Goal: Communication & Community: Share content

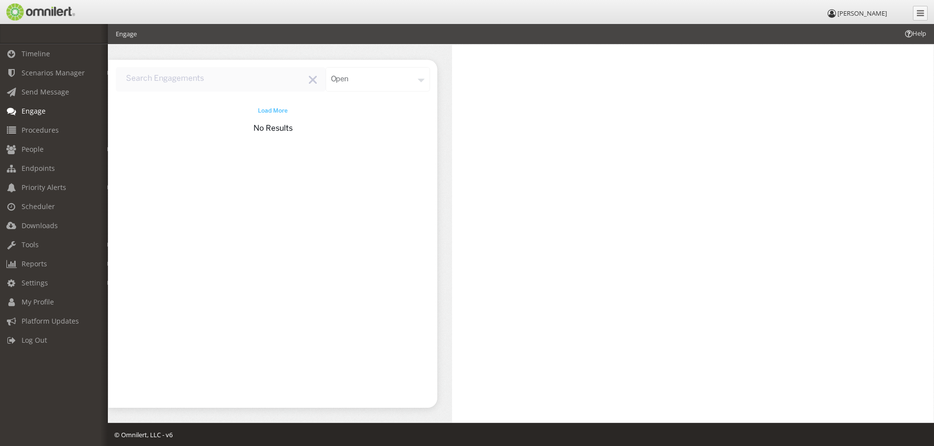
click at [283, 110] on span "Load More" at bounding box center [273, 111] width 30 height 9
click at [42, 284] on span "Settings" at bounding box center [35, 282] width 26 height 9
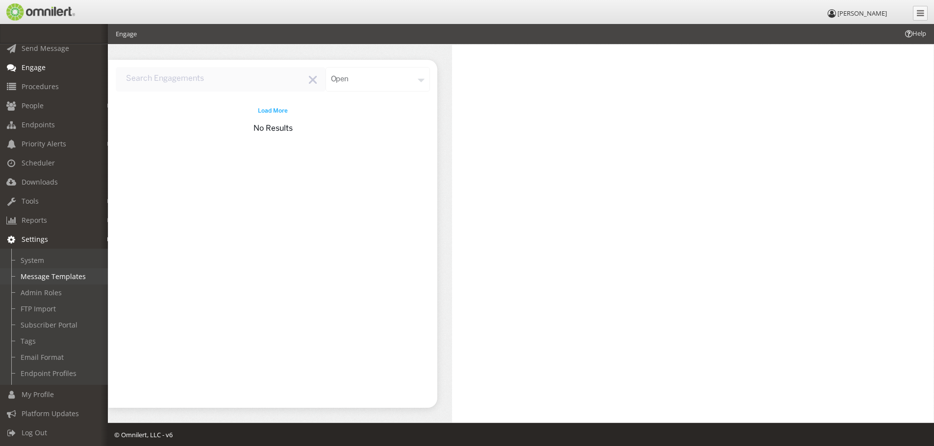
scroll to position [2, 0]
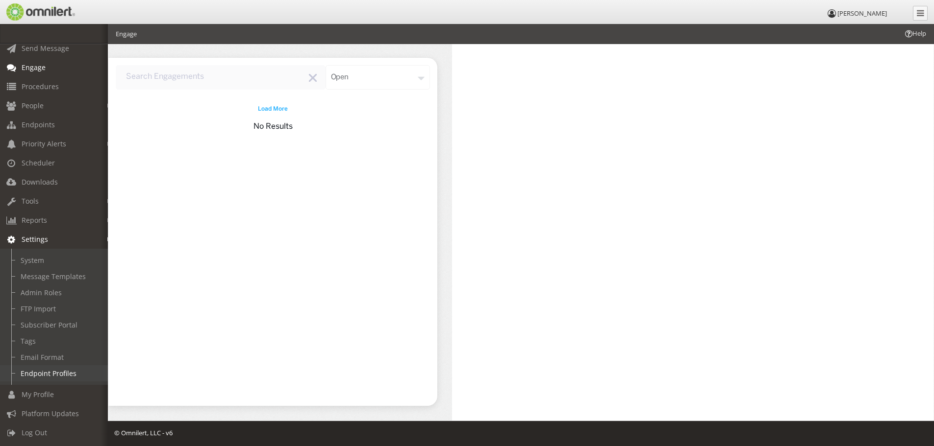
click at [35, 367] on link "Endpoint Profiles" at bounding box center [58, 374] width 117 height 16
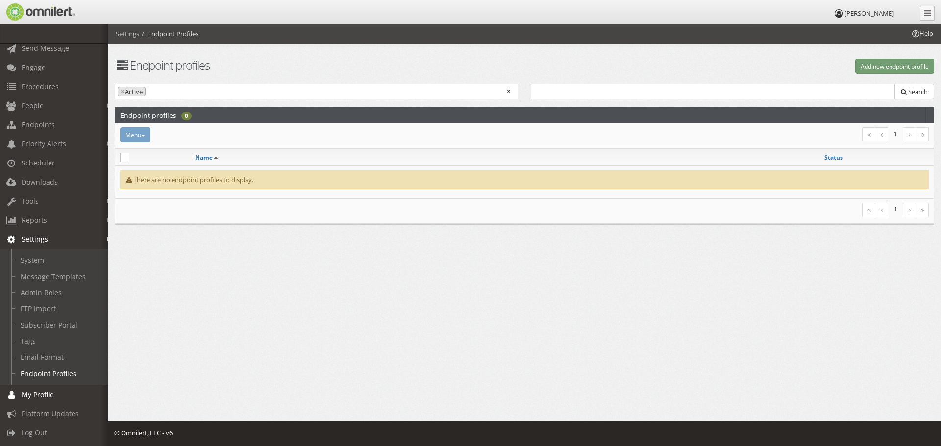
click at [35, 390] on span "My Profile" at bounding box center [38, 394] width 32 height 9
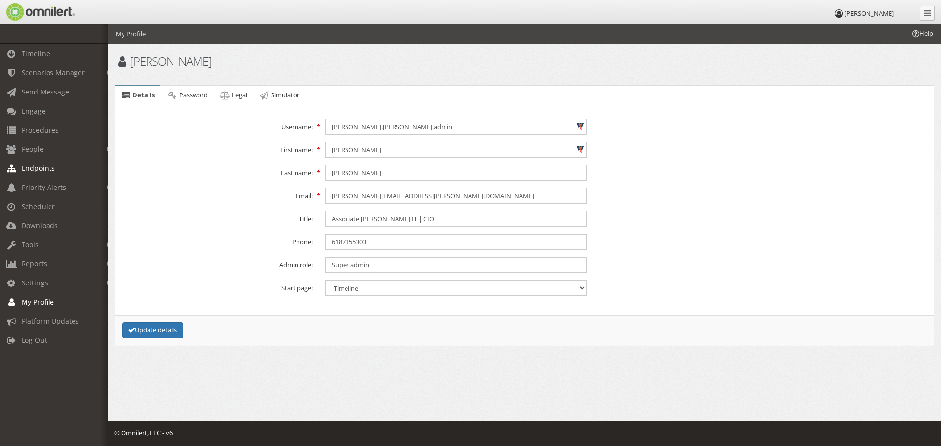
click at [34, 172] on span "Endpoints" at bounding box center [38, 168] width 33 height 9
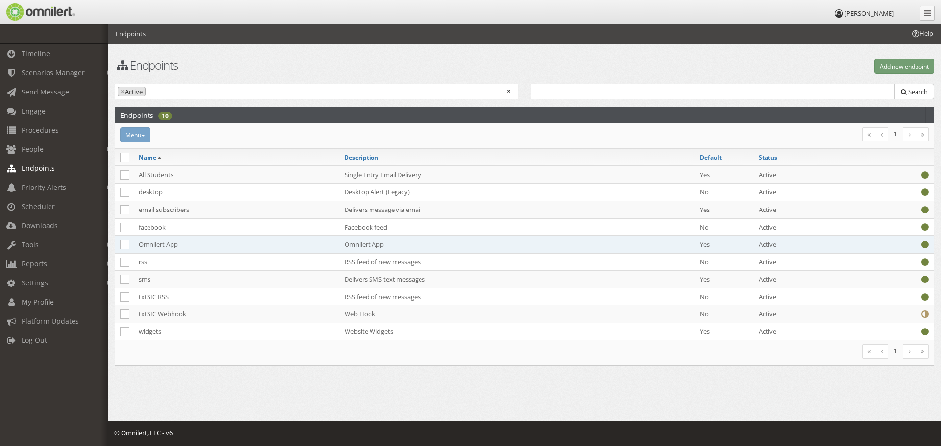
click at [217, 248] on td "Omnilert App" at bounding box center [237, 245] width 206 height 18
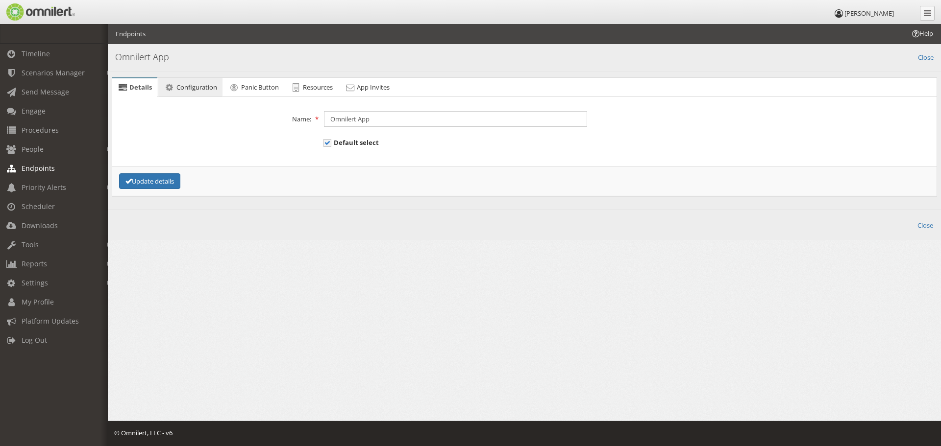
click at [212, 87] on span "Configuration" at bounding box center [196, 87] width 41 height 9
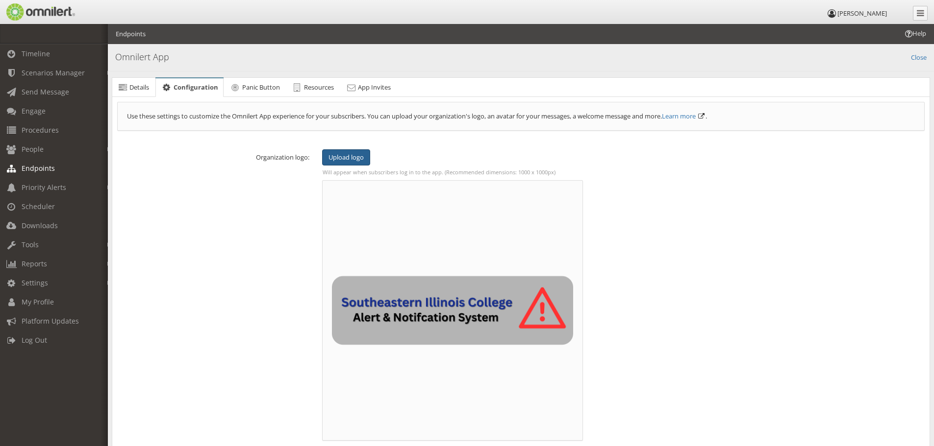
click at [362, 156] on span "Upload logo" at bounding box center [345, 157] width 35 height 9
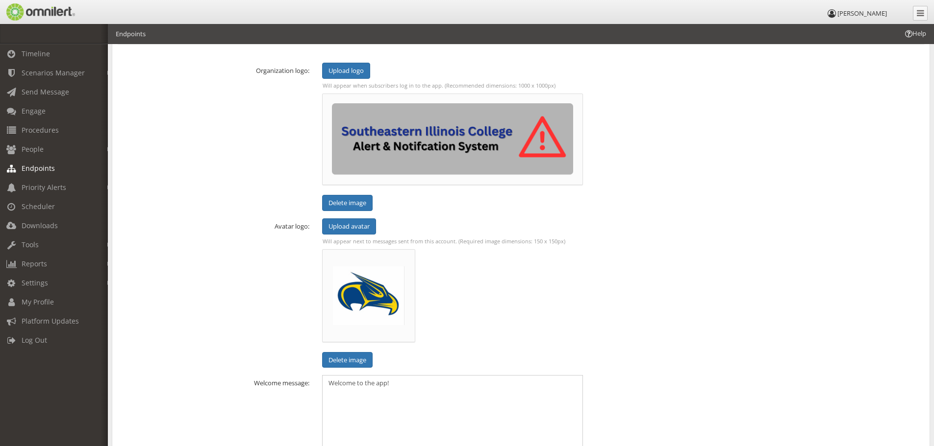
scroll to position [245, 0]
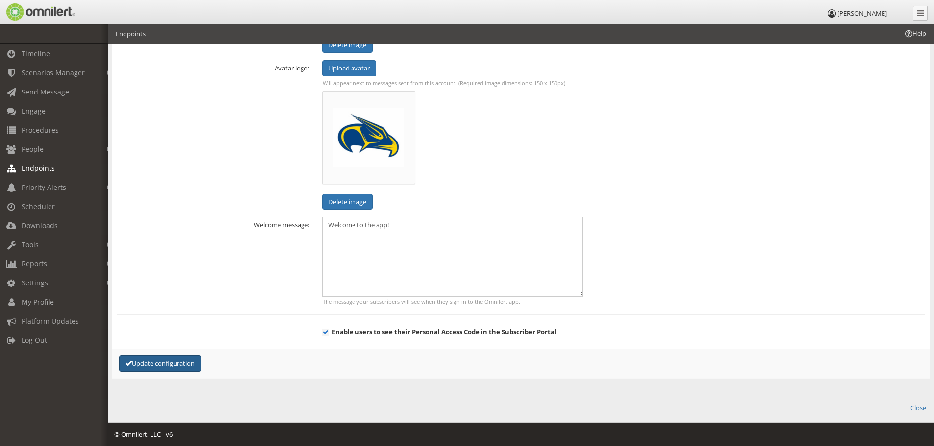
click at [183, 356] on div "Update configuration" at bounding box center [249, 364] width 272 height 16
click at [189, 359] on button "Update configuration" at bounding box center [160, 364] width 82 height 16
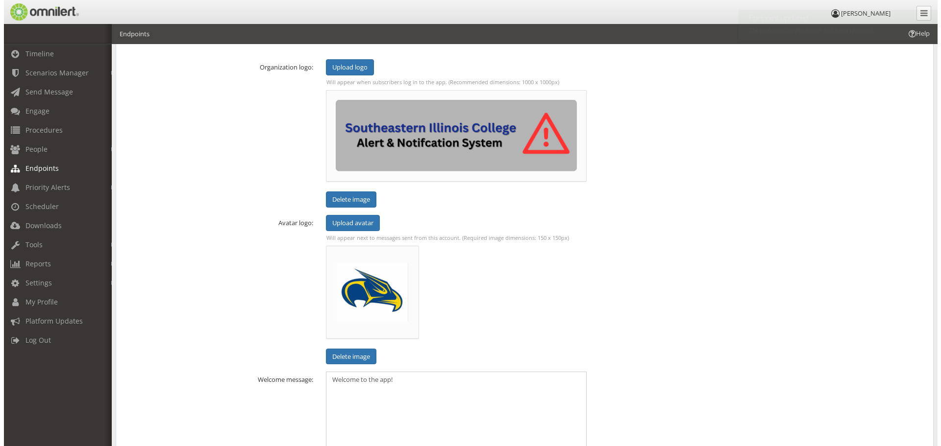
scroll to position [0, 0]
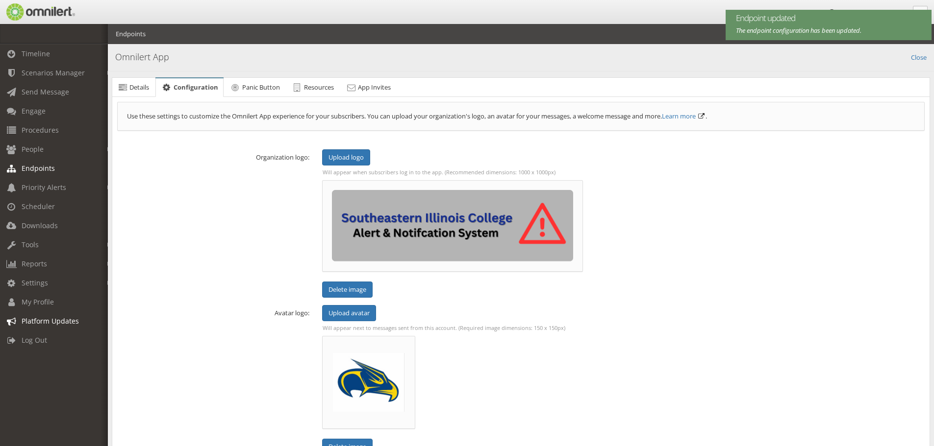
click at [45, 320] on span "Platform Updates" at bounding box center [50, 321] width 57 height 9
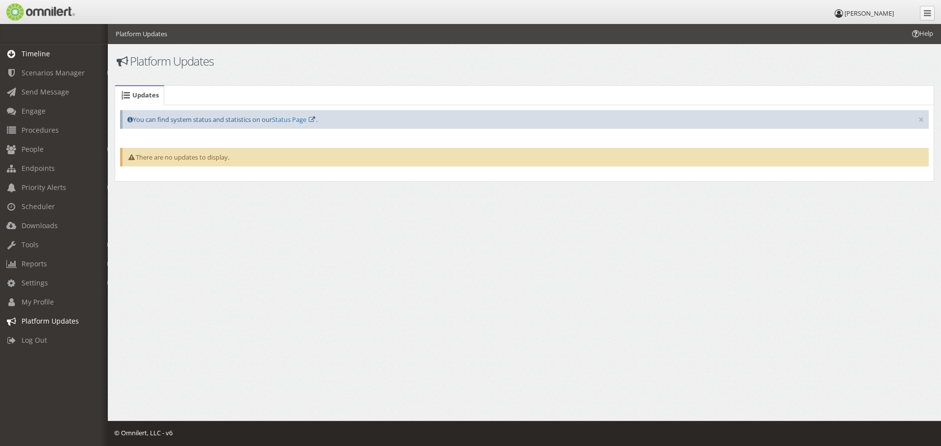
click at [28, 56] on span "Timeline" at bounding box center [36, 53] width 28 height 9
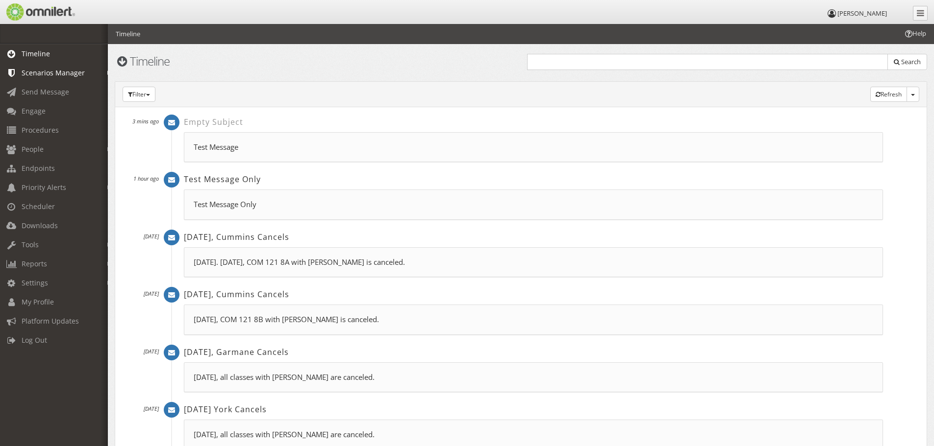
click at [29, 67] on link "Scenarios Manager" at bounding box center [58, 72] width 117 height 19
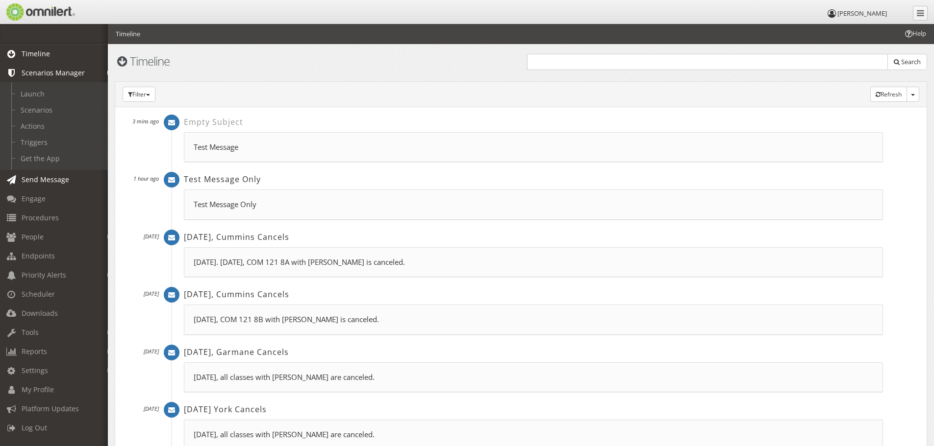
click at [29, 177] on span "Send Message" at bounding box center [46, 179] width 48 height 9
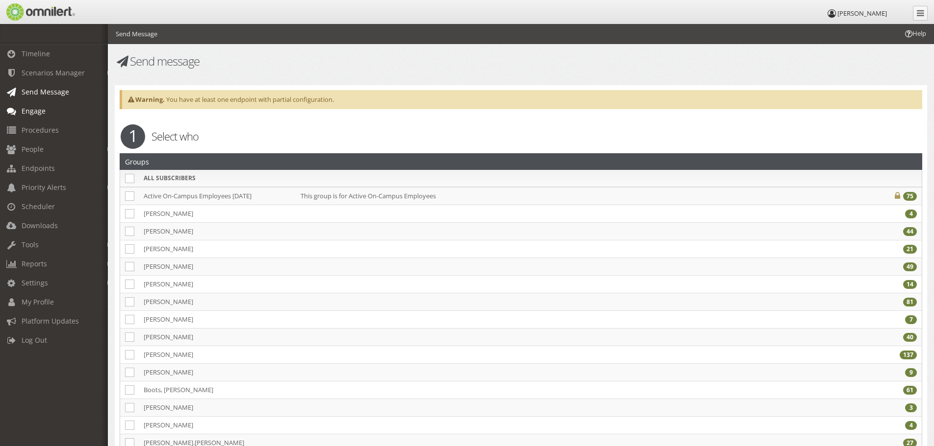
click at [29, 118] on link "Engage" at bounding box center [58, 110] width 117 height 19
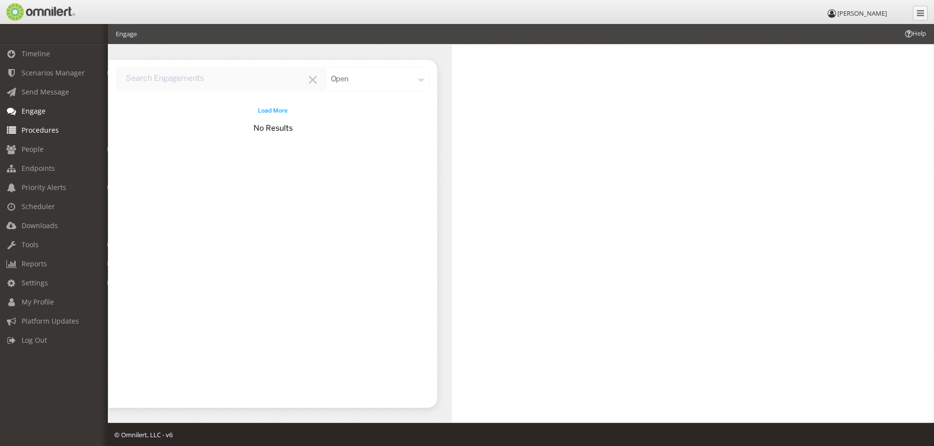
click at [29, 134] on span "Procedures" at bounding box center [40, 129] width 37 height 9
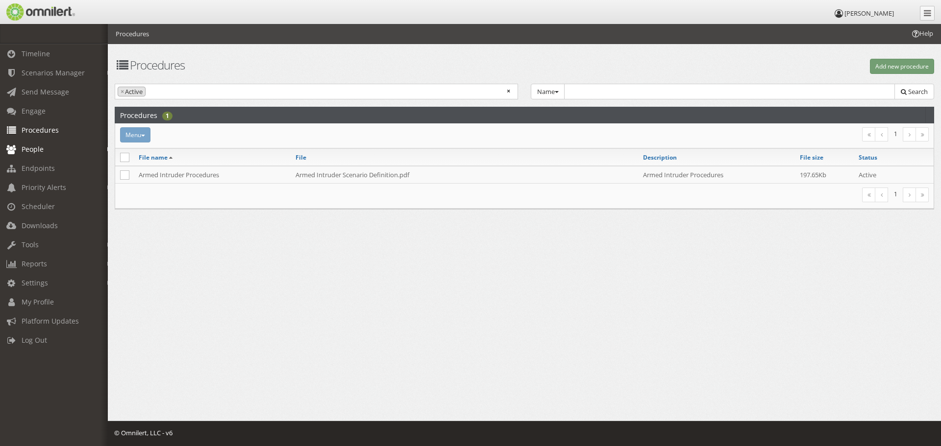
click at [30, 152] on span "People" at bounding box center [33, 149] width 22 height 9
click at [31, 167] on link "Subscribers" at bounding box center [58, 170] width 117 height 16
select select
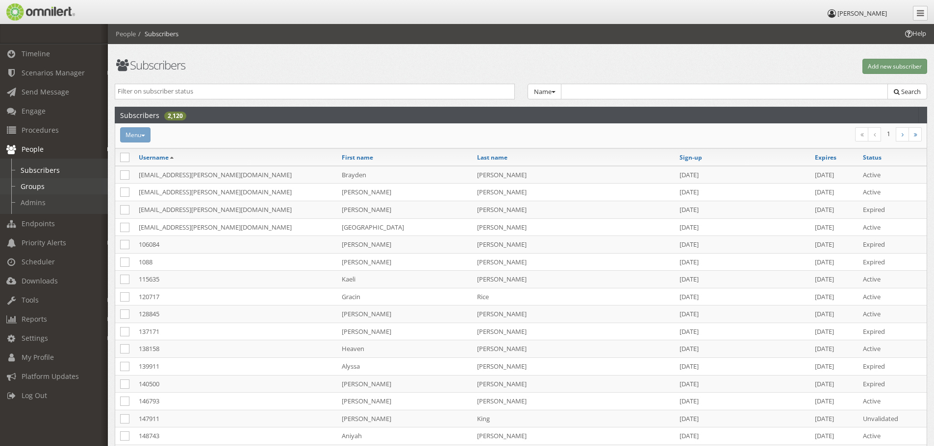
click at [30, 185] on link "Groups" at bounding box center [58, 186] width 117 height 16
select select
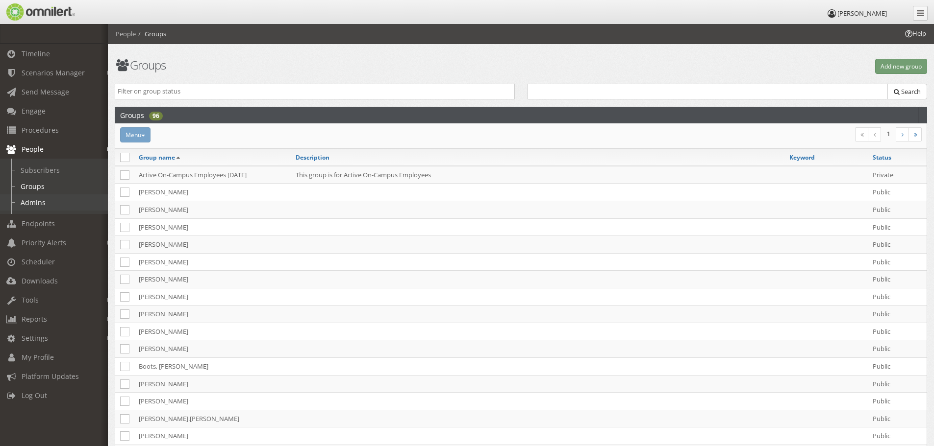
click at [32, 204] on link "Admins" at bounding box center [58, 203] width 117 height 16
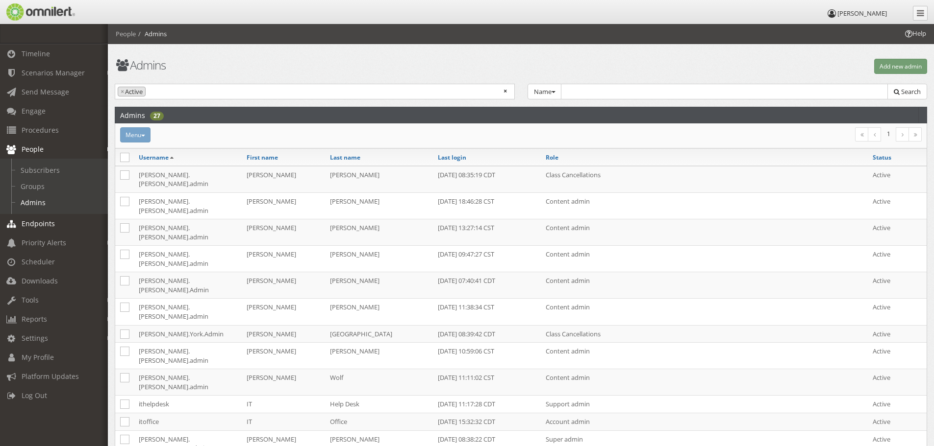
click at [40, 229] on link "Endpoints" at bounding box center [58, 223] width 117 height 19
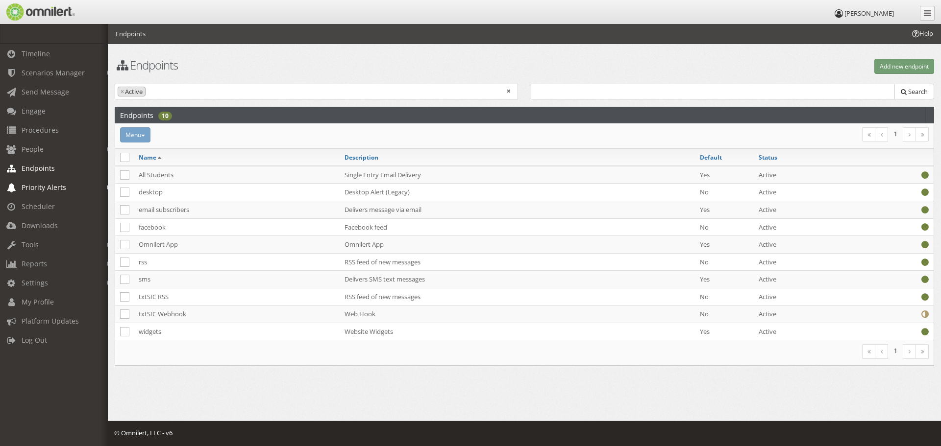
click at [42, 185] on span "Priority Alerts" at bounding box center [44, 187] width 45 height 9
click at [48, 202] on link "Tip Report" at bounding box center [58, 208] width 117 height 16
select select
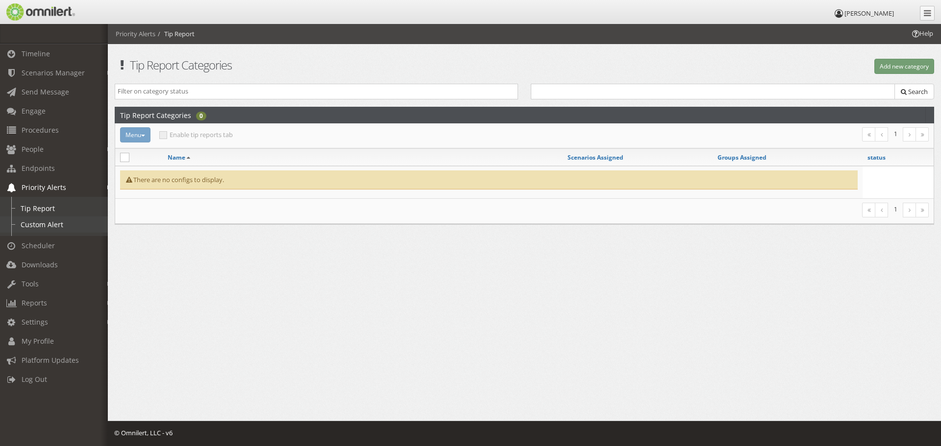
click at [47, 218] on link "Custom Alert" at bounding box center [58, 225] width 117 height 16
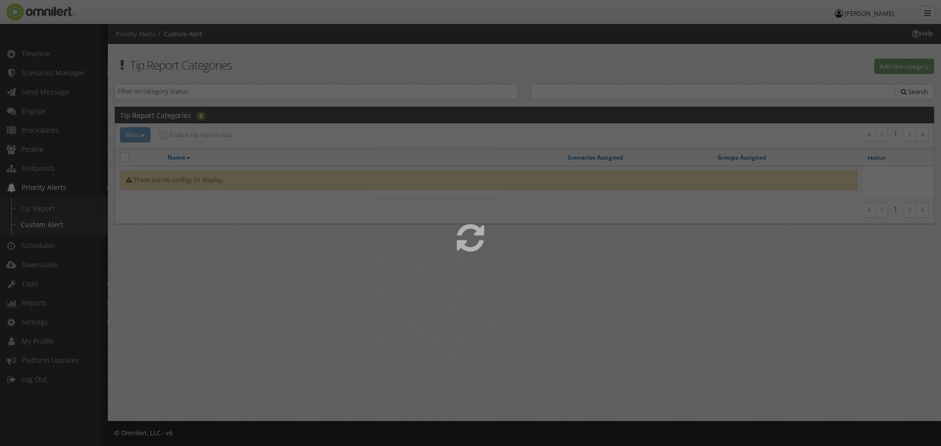
select select
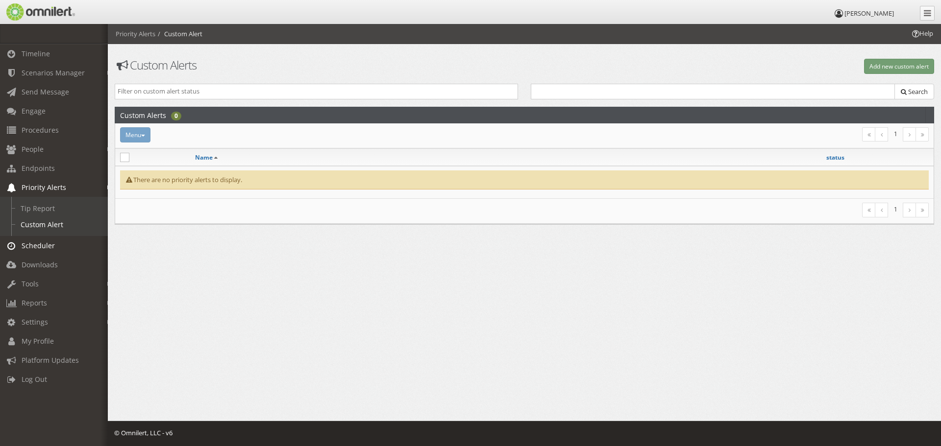
click at [28, 246] on span "Scheduler" at bounding box center [38, 245] width 33 height 9
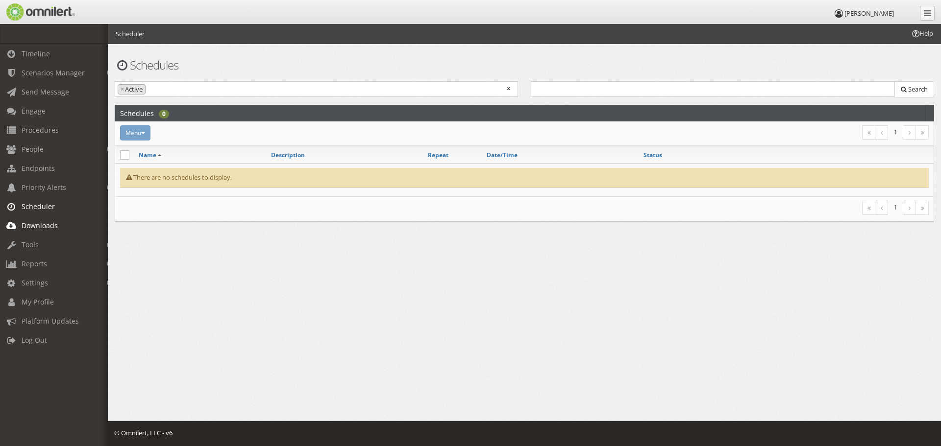
click at [37, 226] on span "Downloads" at bounding box center [40, 225] width 36 height 9
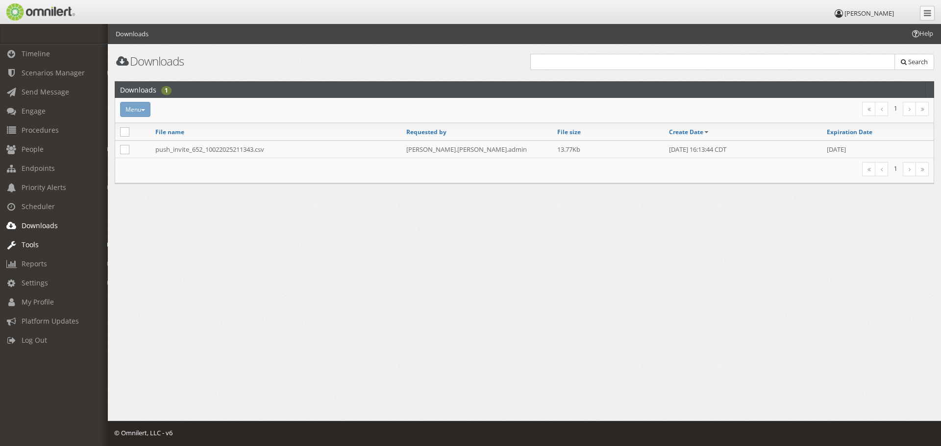
click at [39, 244] on link "Tools" at bounding box center [58, 244] width 117 height 19
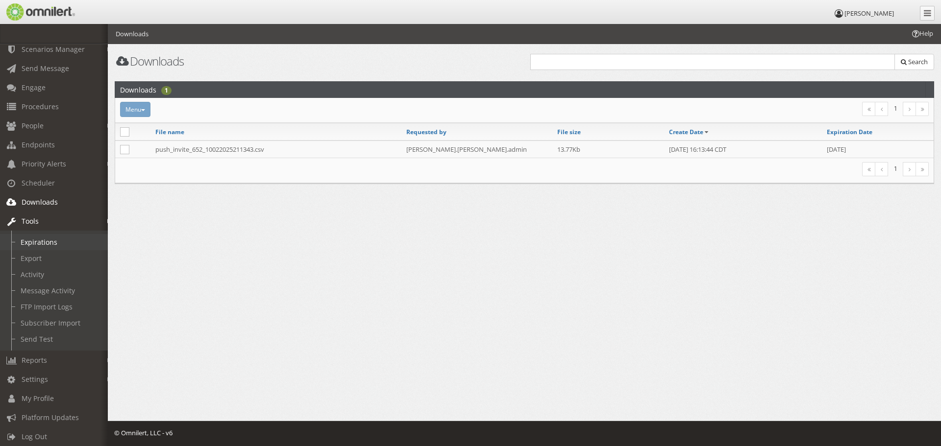
scroll to position [35, 0]
click at [54, 347] on link "Reports" at bounding box center [58, 356] width 117 height 19
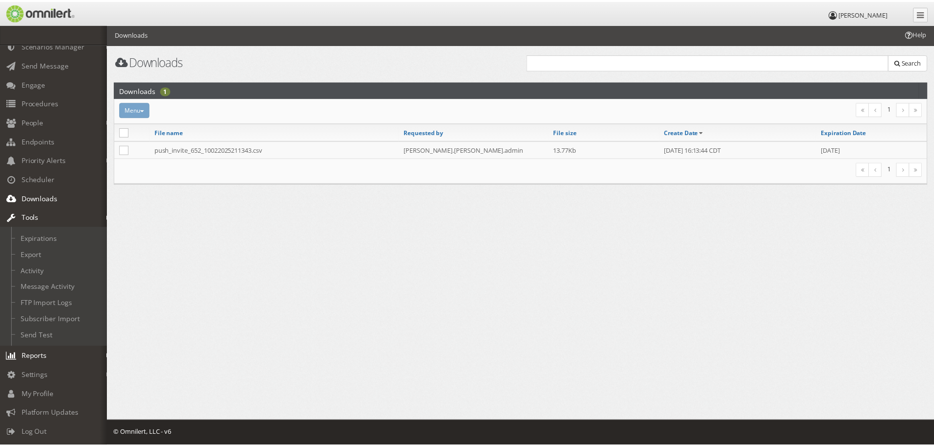
scroll to position [0, 0]
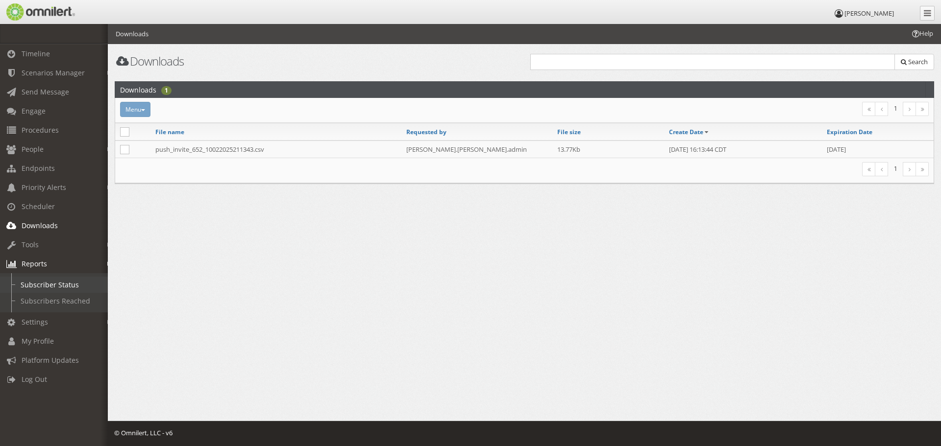
click at [73, 281] on link "Subscriber Status" at bounding box center [58, 285] width 117 height 16
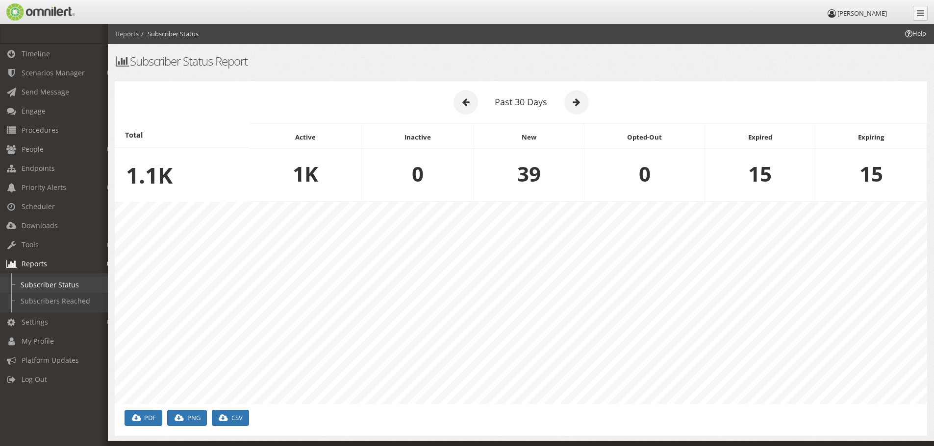
scroll to position [202, 812]
click at [58, 302] on link "Subscribers Reached" at bounding box center [58, 301] width 117 height 16
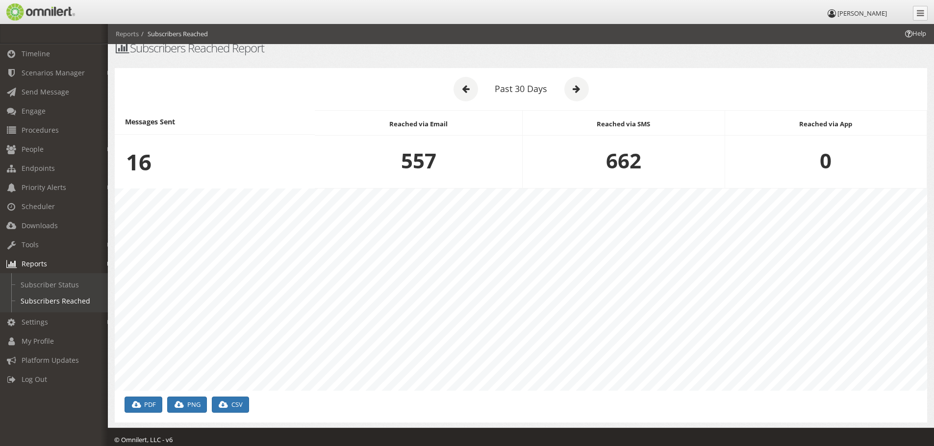
scroll to position [20, 0]
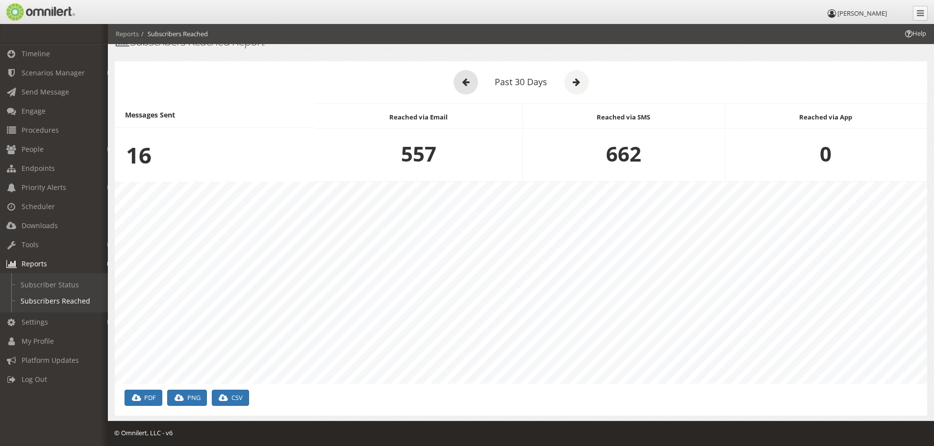
click at [460, 80] on icon at bounding box center [465, 82] width 25 height 25
click at [473, 81] on icon at bounding box center [465, 82] width 25 height 25
click at [471, 80] on icon at bounding box center [465, 82] width 25 height 25
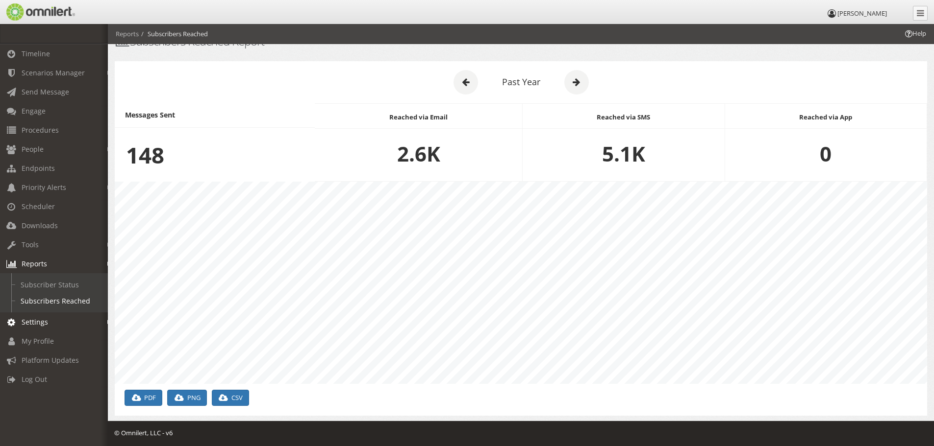
click at [28, 317] on link "Settings" at bounding box center [58, 322] width 117 height 19
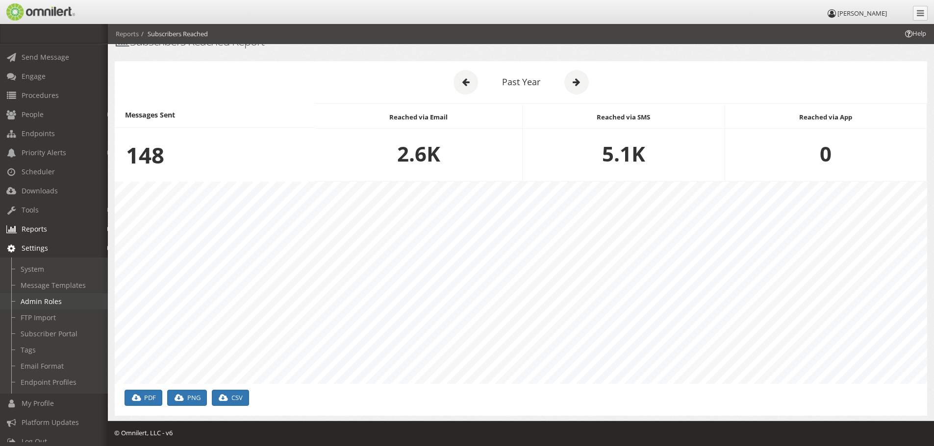
scroll to position [51, 0]
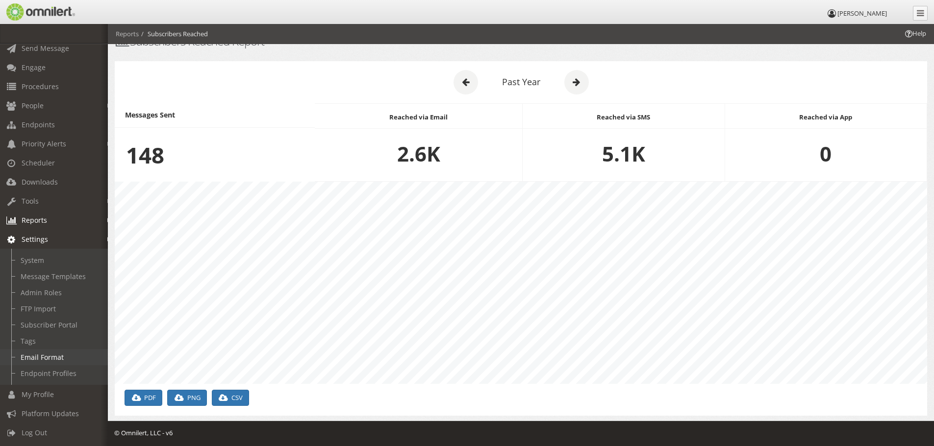
click at [40, 354] on link "Email Format" at bounding box center [58, 357] width 117 height 16
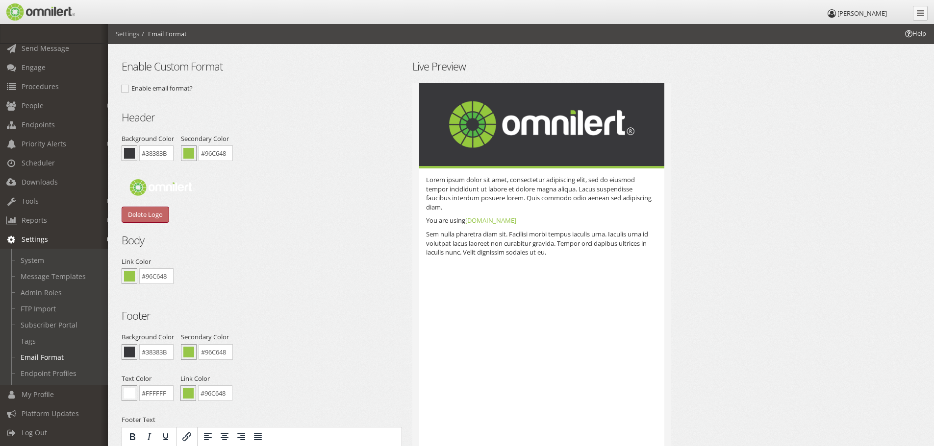
scroll to position [49, 0]
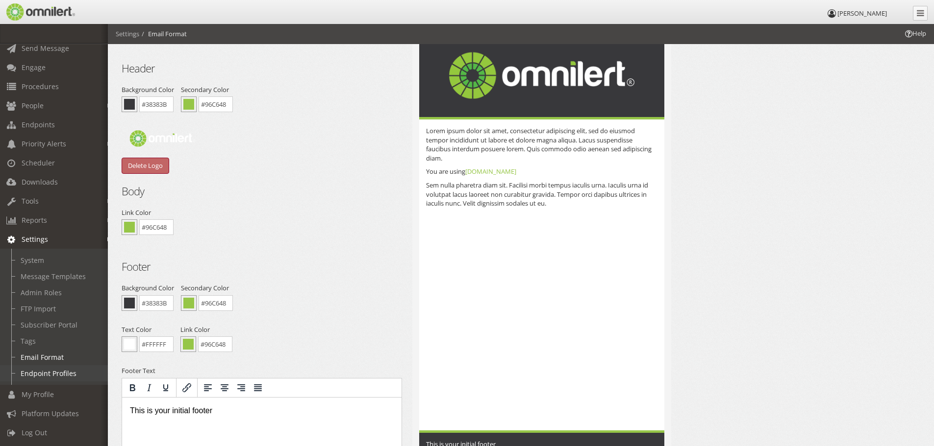
click at [68, 366] on link "Endpoint Profiles" at bounding box center [58, 374] width 117 height 16
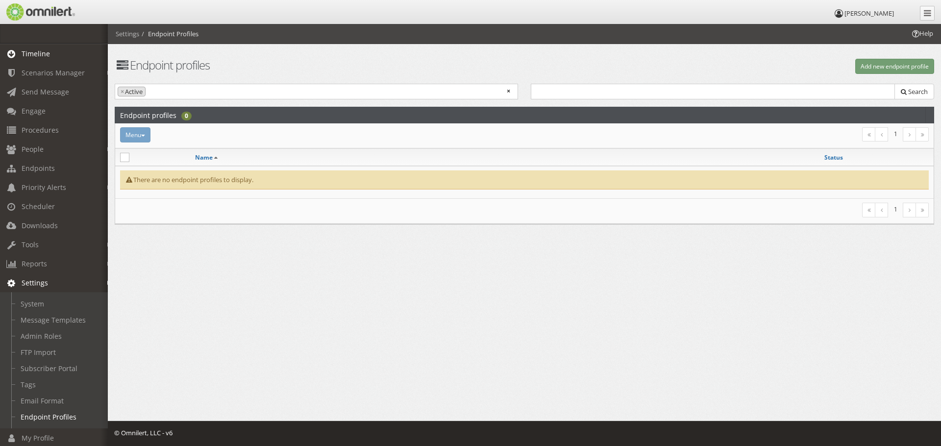
click at [64, 51] on link "Timeline" at bounding box center [58, 53] width 117 height 19
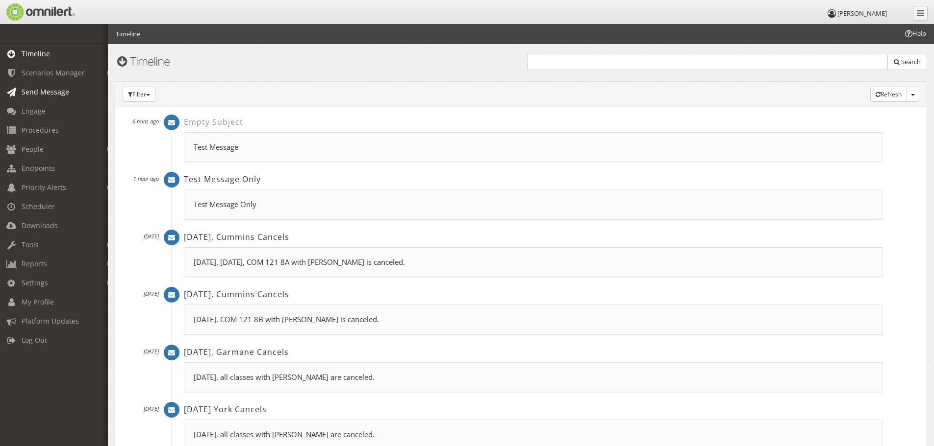
click at [46, 93] on span "Send Message" at bounding box center [46, 91] width 48 height 9
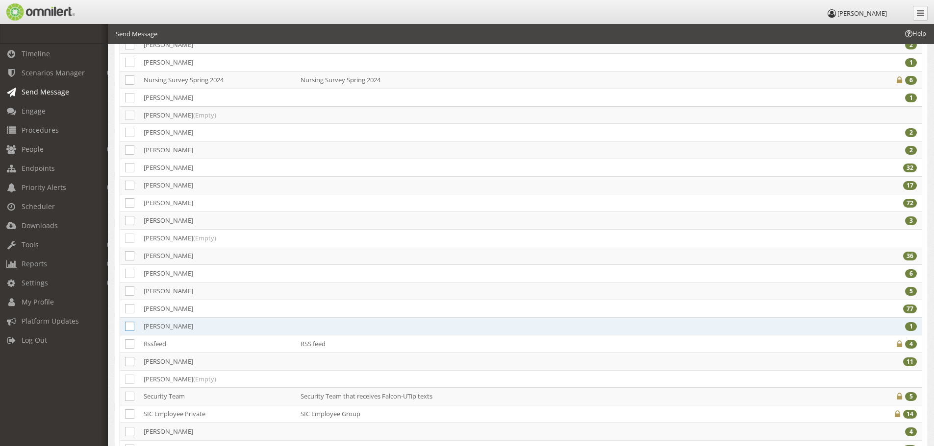
scroll to position [1127, 0]
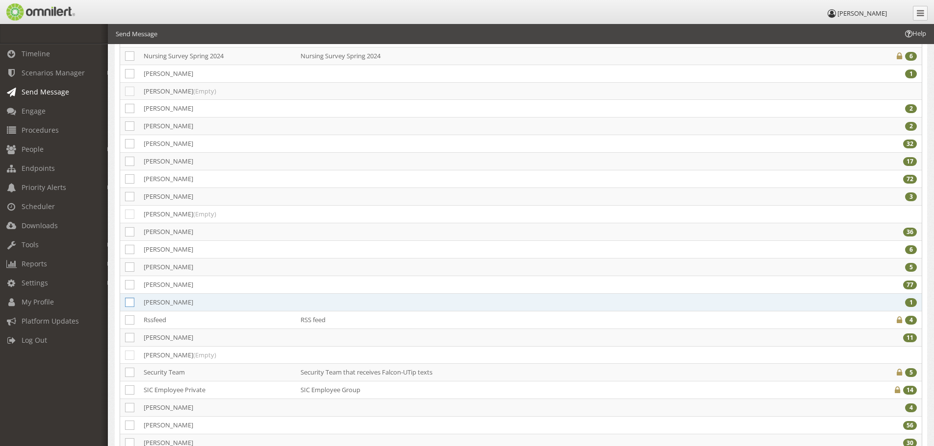
click at [131, 299] on icon at bounding box center [129, 302] width 9 height 9
checkbox input "true"
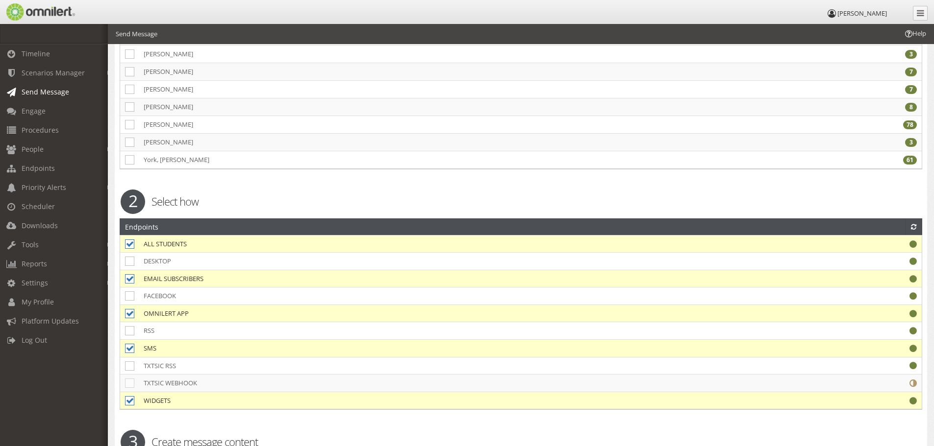
scroll to position [1715, 0]
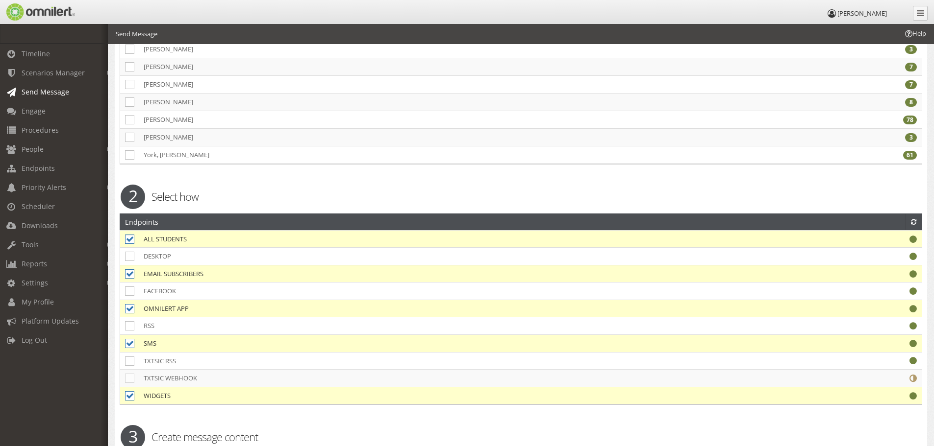
click at [130, 241] on icon at bounding box center [129, 239] width 9 height 9
checkbox input "false"
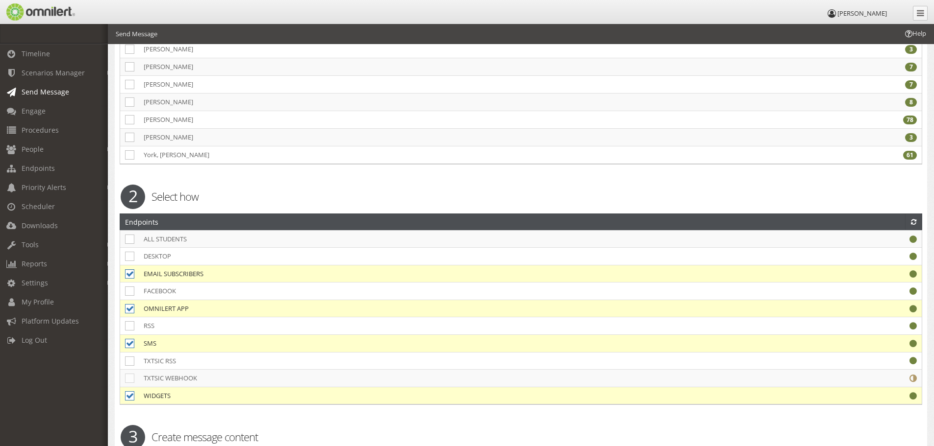
click at [133, 276] on icon at bounding box center [129, 274] width 9 height 9
checkbox input "false"
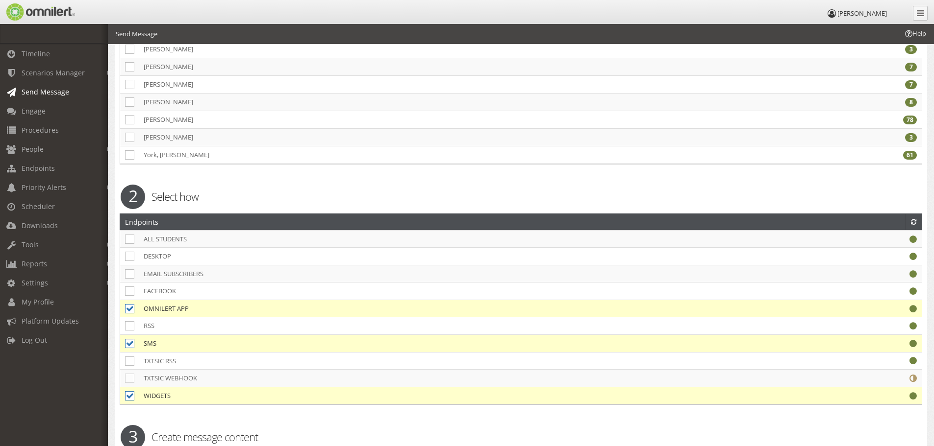
click at [127, 348] on icon at bounding box center [129, 343] width 9 height 9
checkbox input "false"
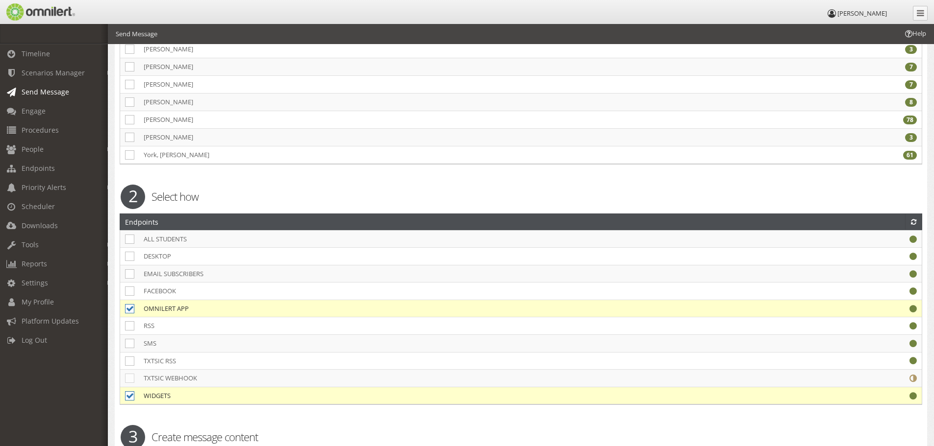
click at [129, 396] on icon at bounding box center [129, 396] width 9 height 9
checkbox input "false"
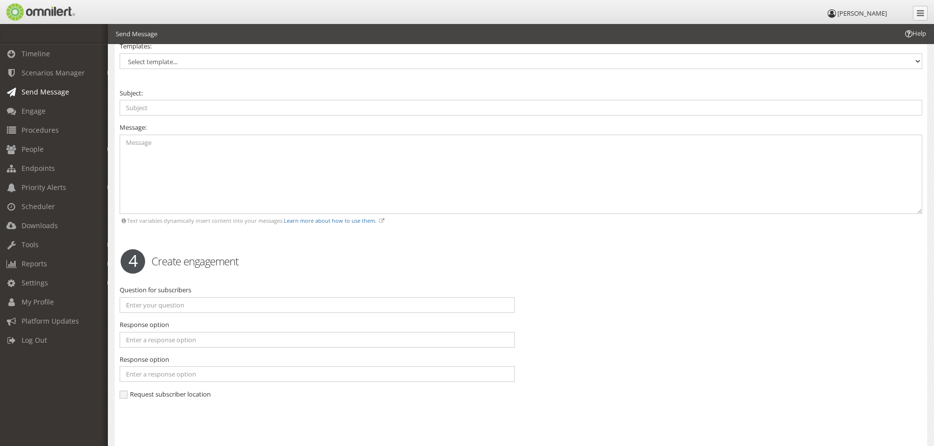
scroll to position [2156, 0]
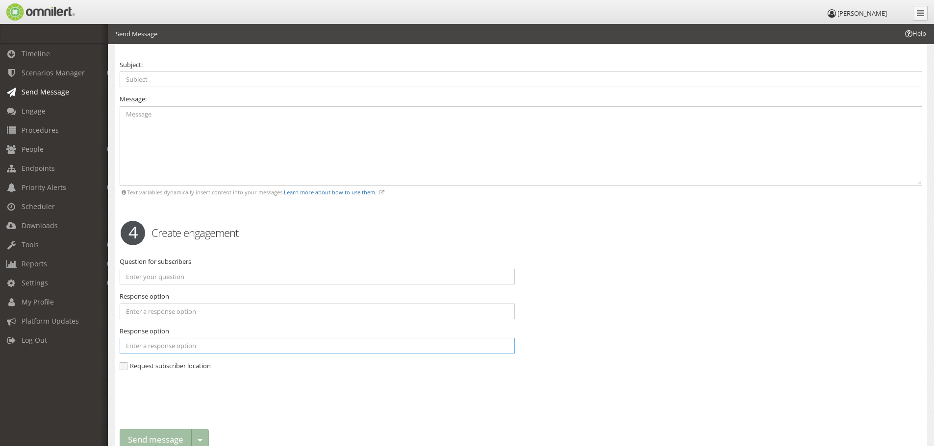
click at [172, 344] on input "text" at bounding box center [317, 346] width 395 height 16
click at [160, 272] on input "text" at bounding box center [317, 277] width 395 height 16
type input "Where is it?"
click at [174, 345] on input "text" at bounding box center [317, 346] width 395 height 16
type input "Please Respond"
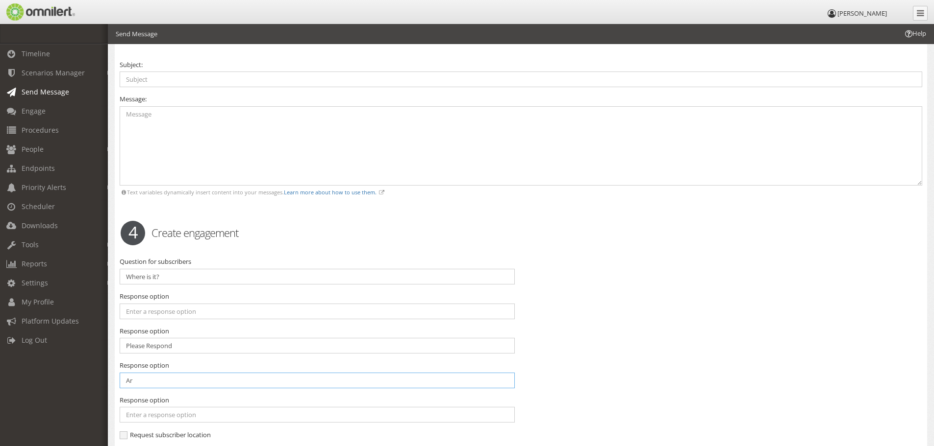
type input "A"
type input "You are safe"
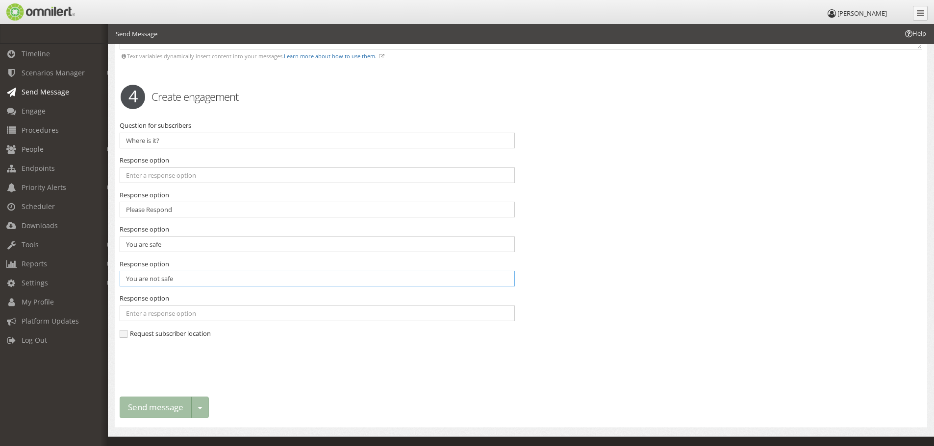
scroll to position [2308, 0]
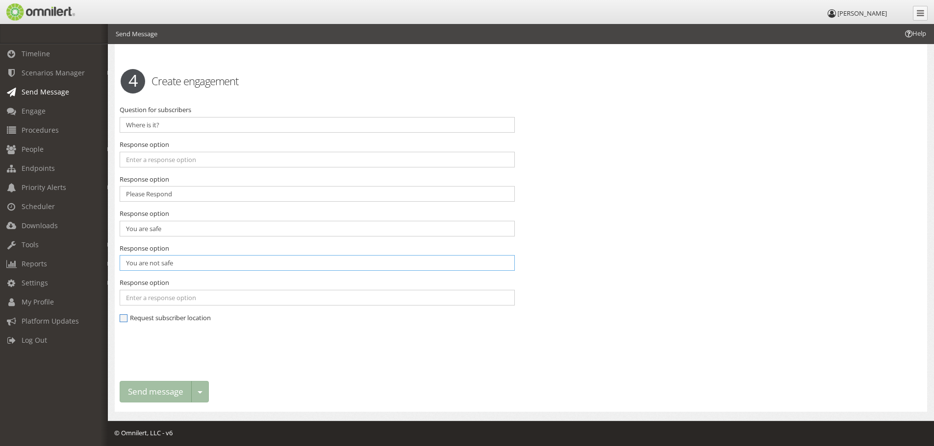
type input "You are not safe"
click at [165, 314] on span "Request subscriber location" at bounding box center [165, 318] width 91 height 9
click at [128, 315] on input "Request subscriber location" at bounding box center [124, 319] width 9 height 9
checkbox input "true"
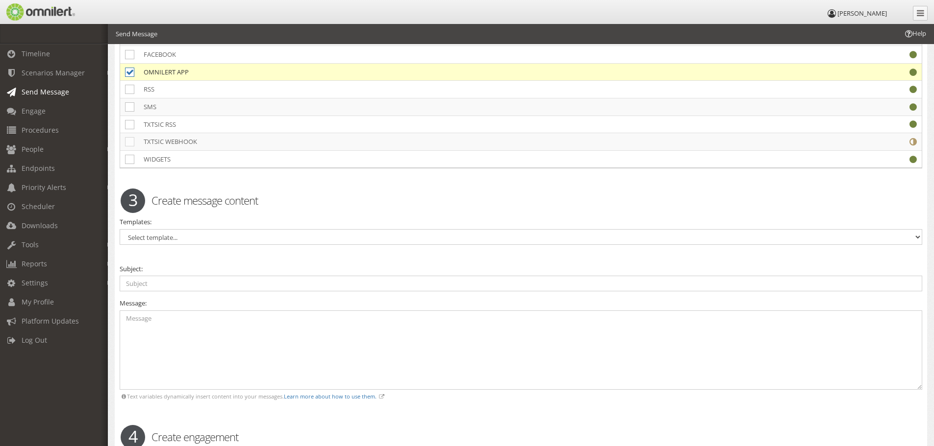
scroll to position [2112, 0]
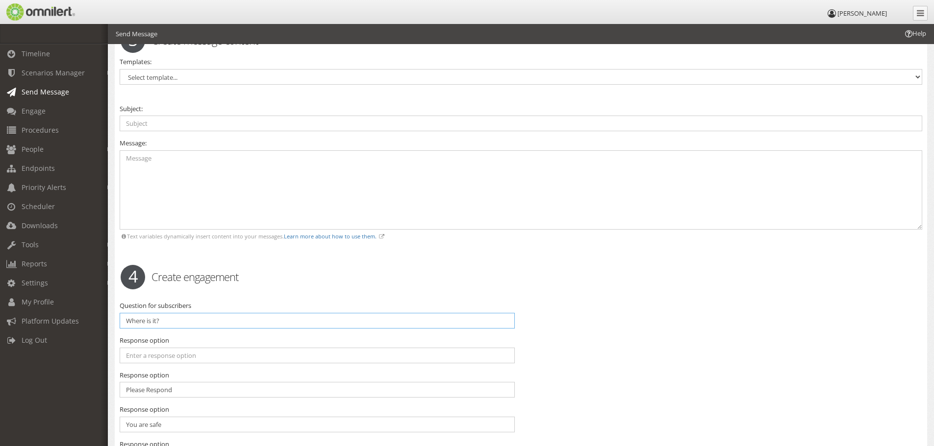
click at [206, 322] on input "Where is it?" at bounding box center [317, 321] width 395 height 16
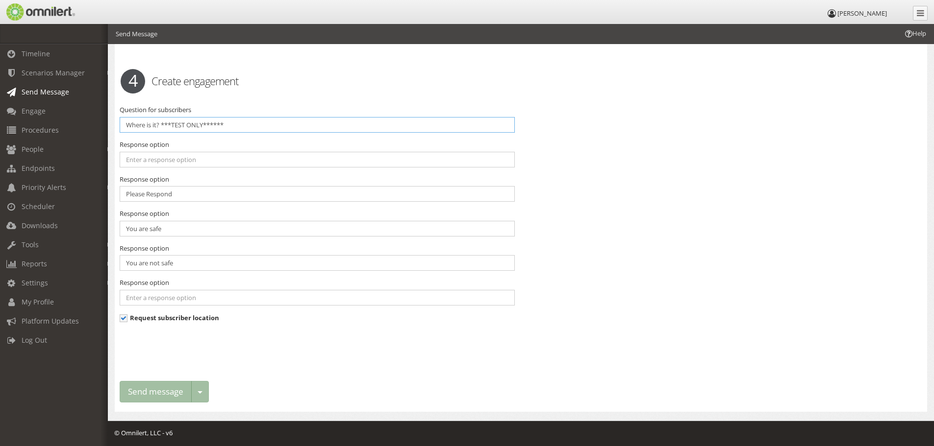
type input "Where is it? ***TEST ONLY******"
click at [164, 387] on div "Send message Toggle dropdown Schedule delivery Save as action Save as template" at bounding box center [164, 392] width 89 height 22
click at [167, 392] on div "Send message Toggle dropdown Schedule delivery Save as action Save as template" at bounding box center [164, 392] width 89 height 22
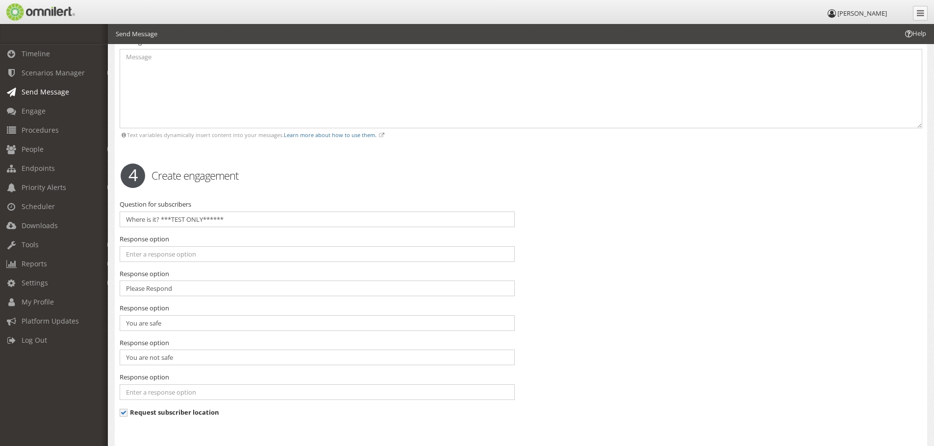
scroll to position [2063, 0]
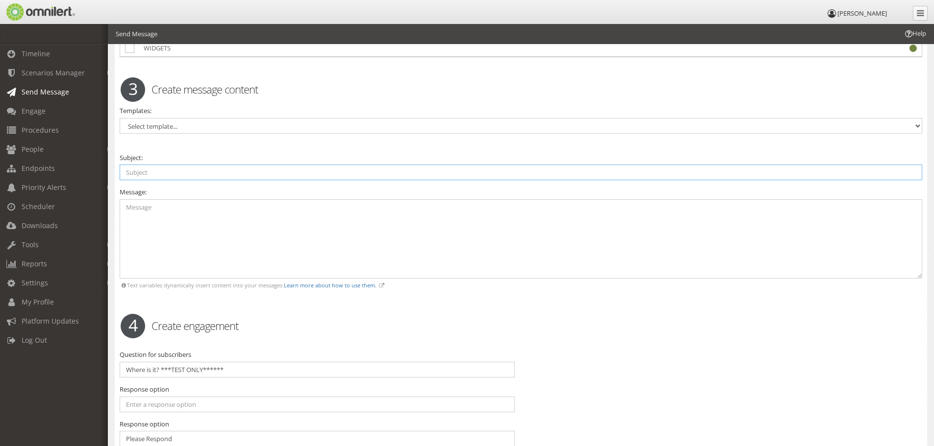
click at [164, 167] on input "text" at bounding box center [521, 173] width 802 height 16
type input "Test Message Only"
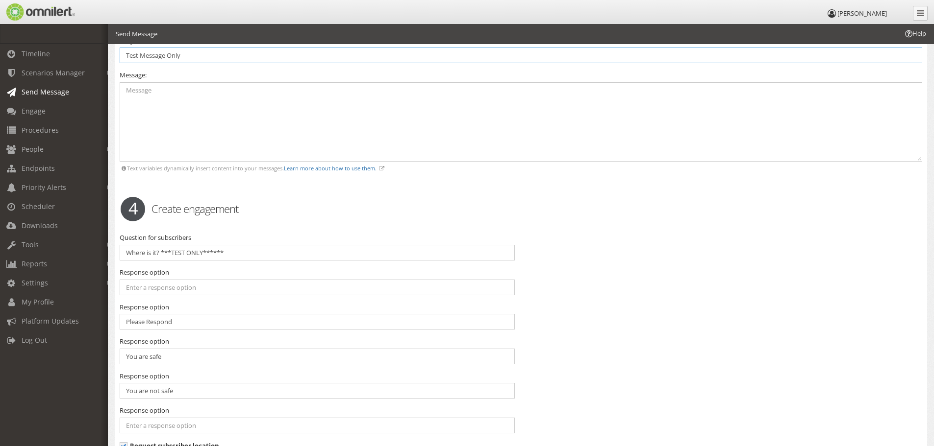
scroll to position [2308, 0]
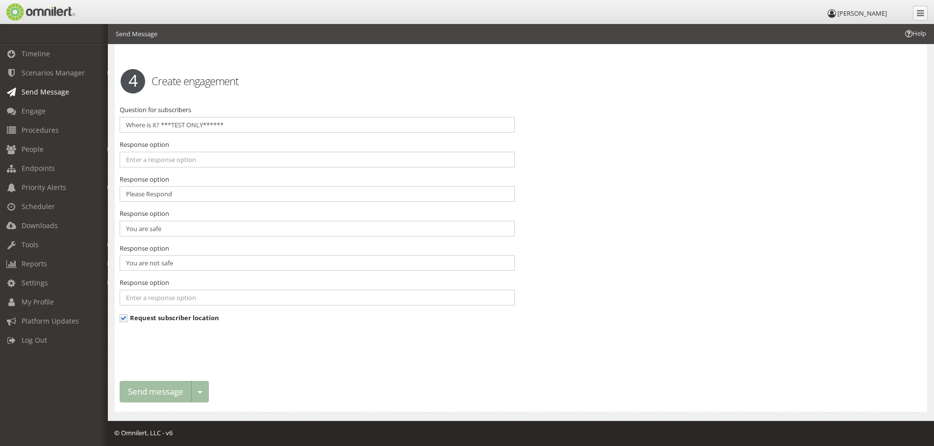
click at [173, 396] on div "Send message Toggle dropdown Schedule delivery Save as action Save as template" at bounding box center [164, 392] width 89 height 22
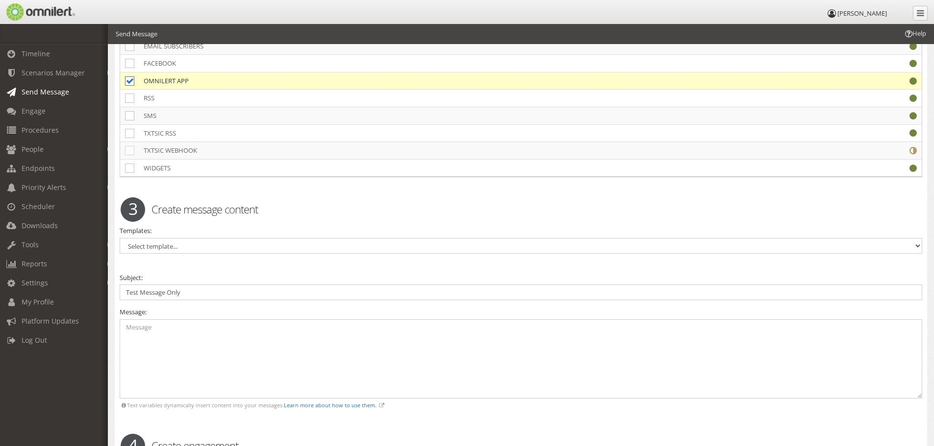
scroll to position [1960, 0]
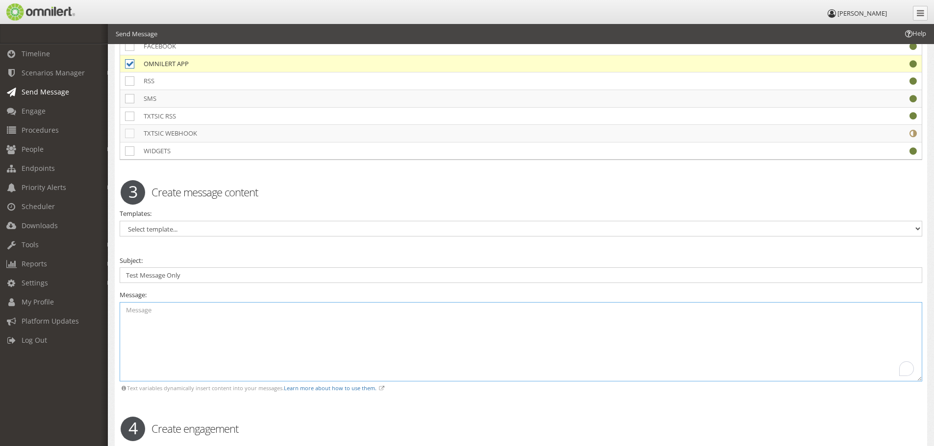
click at [185, 312] on textarea "To enrich screen reader interactions, please activate Accessibility in Grammarl…" at bounding box center [521, 342] width 802 height 80
drag, startPoint x: 192, startPoint y: 276, endPoint x: 110, endPoint y: 272, distance: 82.5
click at [138, 317] on textarea "To enrich screen reader interactions, please activate Accessibility in Grammarl…" at bounding box center [521, 342] width 802 height 80
paste textarea "Test Message Only"
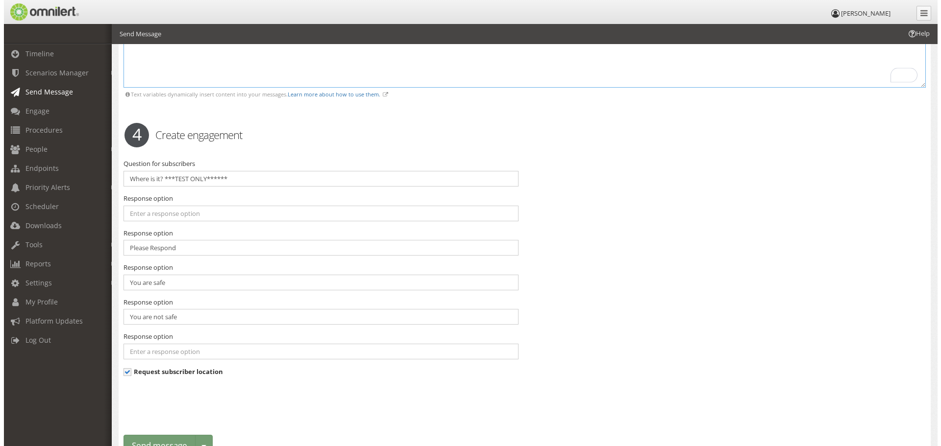
scroll to position [2308, 0]
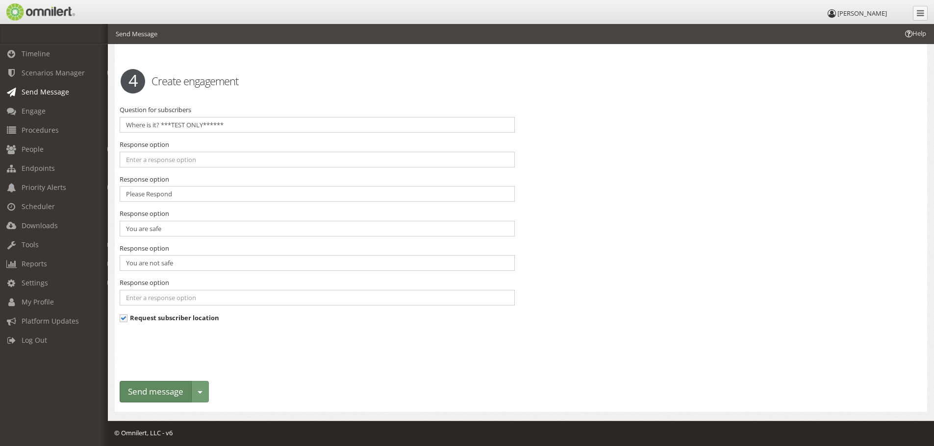
type textarea "Test Message Only"
click at [170, 394] on button "Send message" at bounding box center [156, 392] width 72 height 22
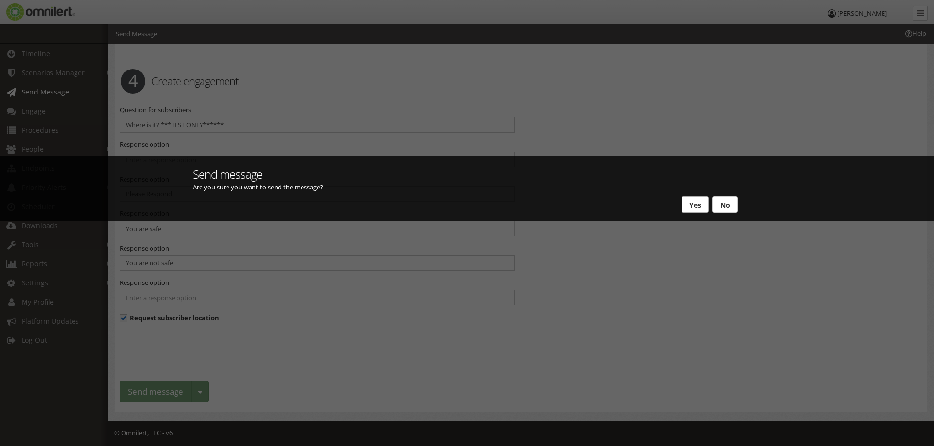
click at [689, 207] on button "Yes" at bounding box center [694, 205] width 27 height 17
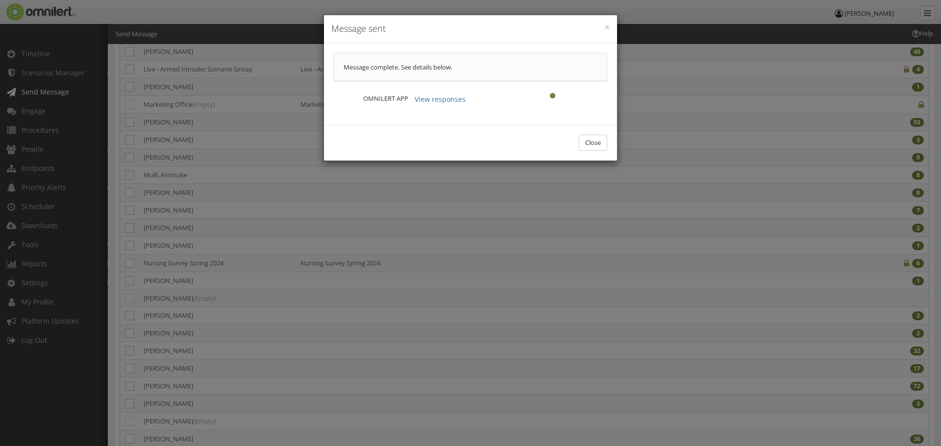
scroll to position [0, 0]
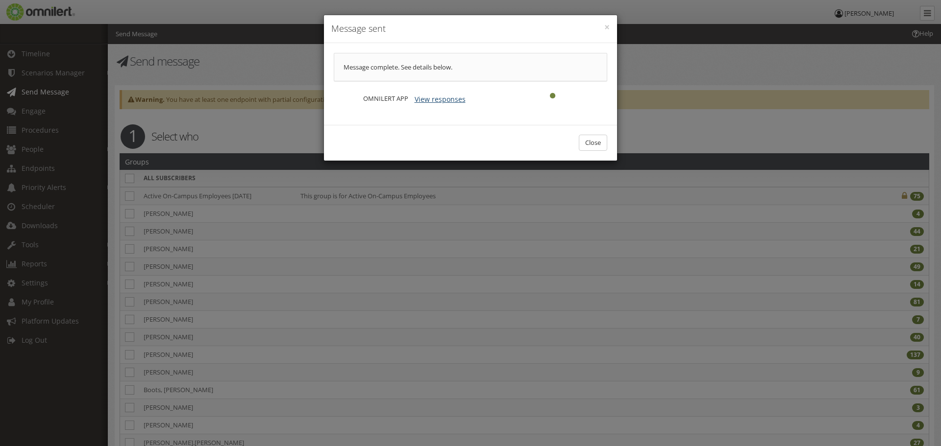
click at [438, 97] on button "View responses" at bounding box center [440, 99] width 64 height 17
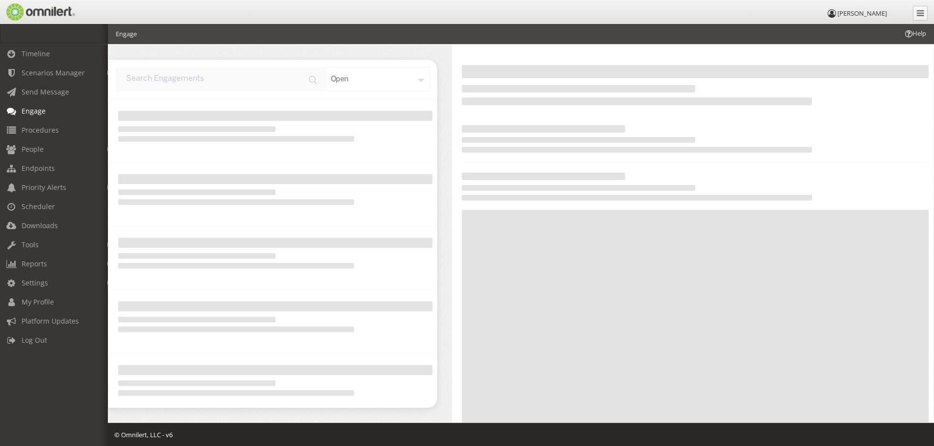
click at [40, 106] on span "Engage" at bounding box center [34, 110] width 24 height 9
click at [48, 127] on span "Procedures" at bounding box center [40, 129] width 37 height 9
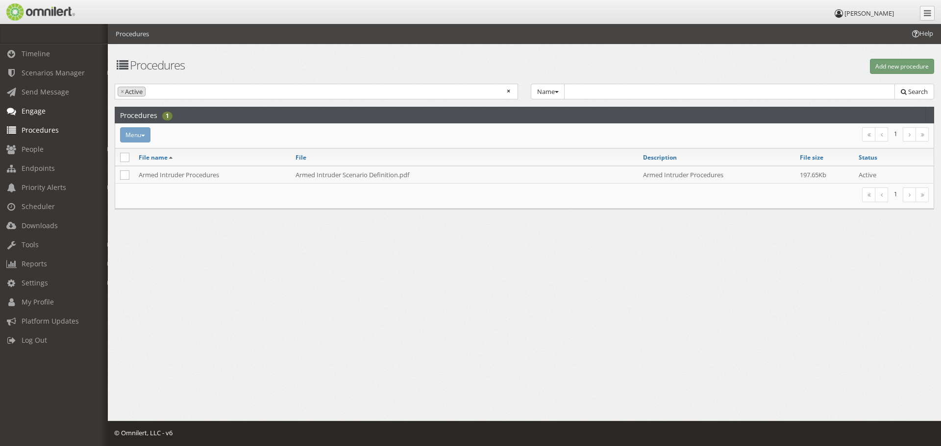
click at [39, 113] on span "Engage" at bounding box center [34, 110] width 24 height 9
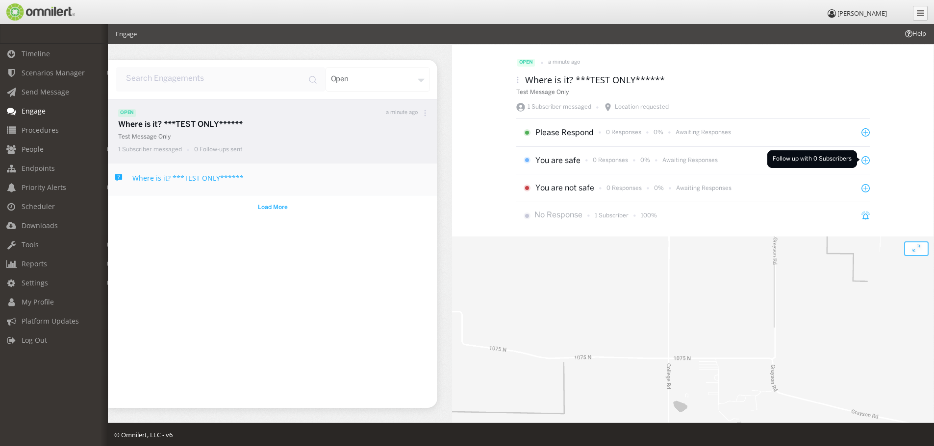
click at [864, 159] on icon at bounding box center [865, 160] width 8 height 8
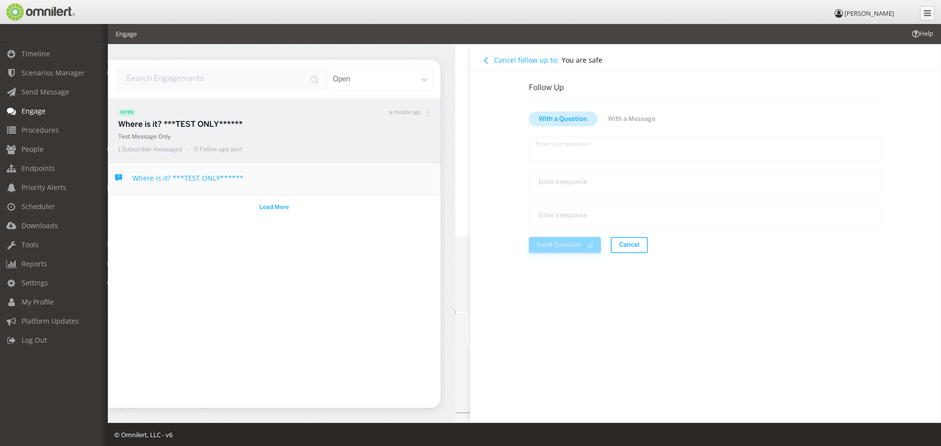
click at [559, 150] on textarea "text area" at bounding box center [704, 149] width 353 height 24
click at [506, 61] on h4 "Cancel follow up to:" at bounding box center [526, 59] width 65 height 9
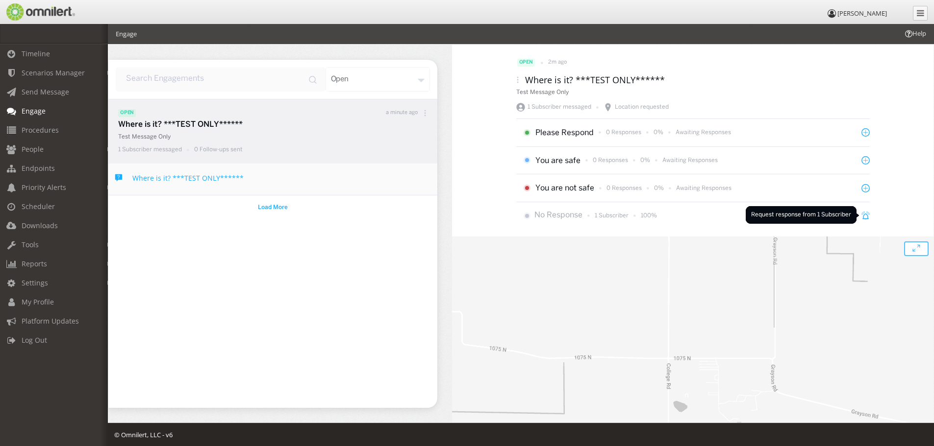
click at [863, 215] on icon at bounding box center [865, 216] width 6 height 5
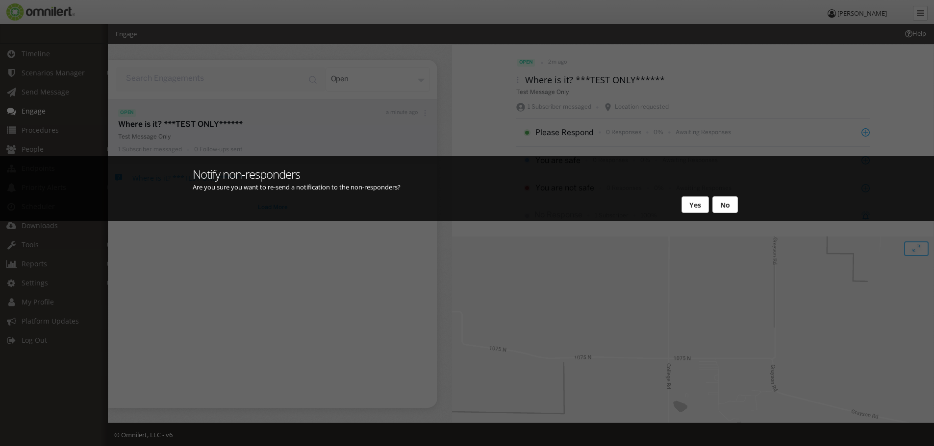
click at [686, 206] on button "Yes" at bounding box center [694, 205] width 27 height 17
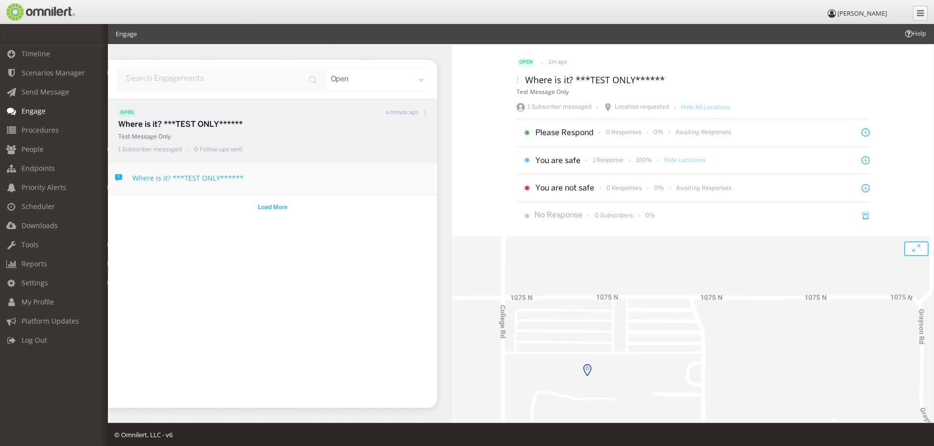
drag, startPoint x: 672, startPoint y: 348, endPoint x: 726, endPoint y: 181, distance: 175.3
click at [726, 181] on div "open 3m ago Where is it? ***TEST ONLY****** Test Message Only 1 Subscriber mess…" at bounding box center [692, 234] width 481 height 378
drag, startPoint x: 593, startPoint y: 311, endPoint x: 629, endPoint y: 282, distance: 46.8
click at [629, 282] on div at bounding box center [692, 377] width 481 height 280
click at [909, 252] on icon "open modal" at bounding box center [916, 249] width 15 height 15
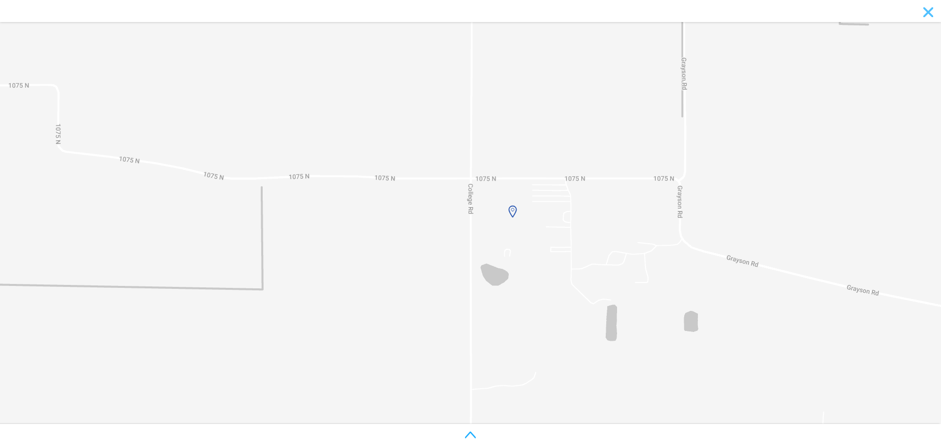
click at [926, 14] on icon "close modal" at bounding box center [928, 12] width 9 height 9
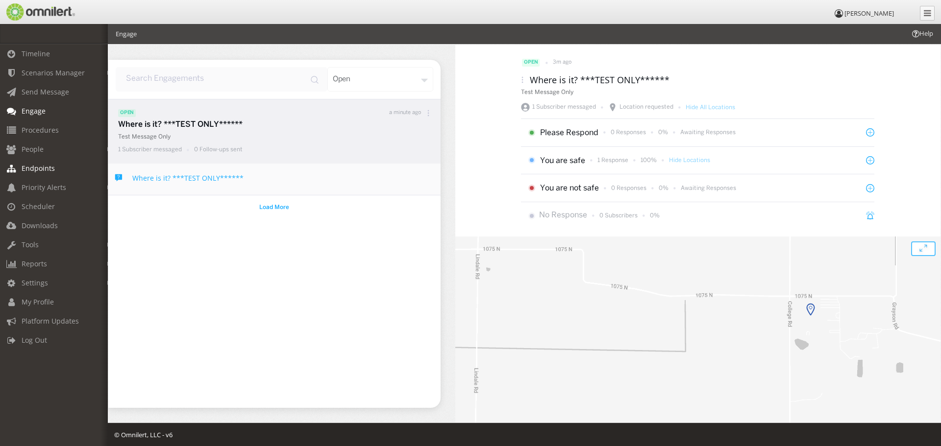
click at [60, 166] on link "Endpoints" at bounding box center [58, 168] width 117 height 19
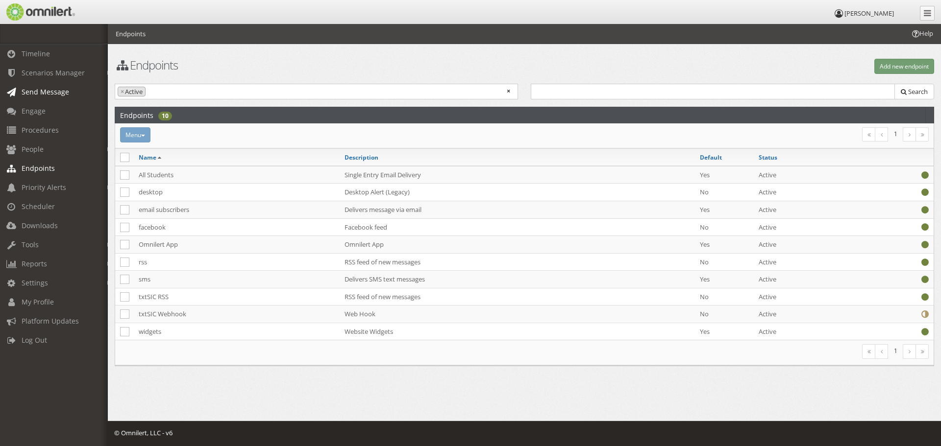
click at [45, 94] on span "Send Message" at bounding box center [46, 91] width 48 height 9
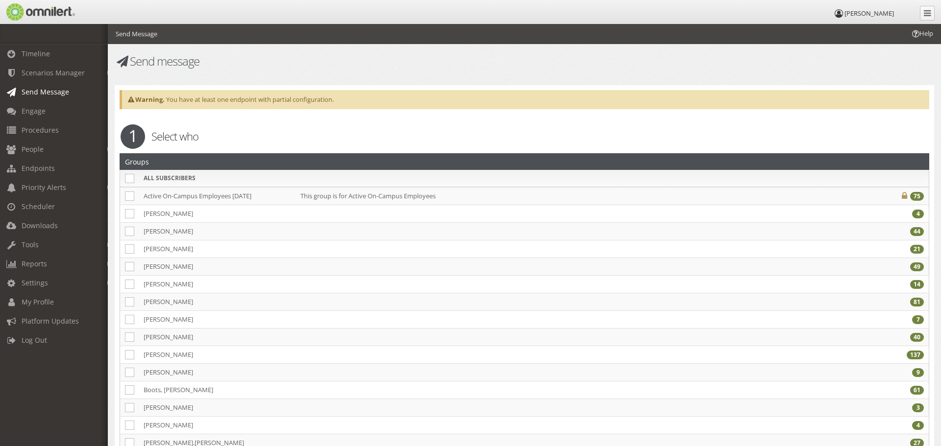
click at [296, 99] on span "You have at least one endpoint with partial configuration." at bounding box center [250, 99] width 168 height 9
click at [154, 99] on strong "Warning." at bounding box center [146, 99] width 38 height 9
click at [143, 99] on strong "Warning." at bounding box center [146, 99] width 38 height 9
click at [188, 100] on span "You have at least one endpoint with partial configuration." at bounding box center [250, 99] width 168 height 9
click at [50, 169] on span "Endpoints" at bounding box center [38, 168] width 33 height 9
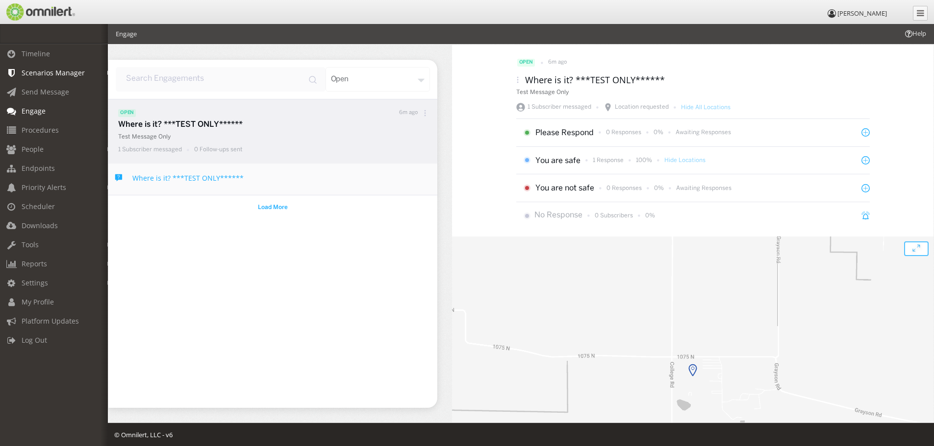
click at [50, 71] on span "Scenarios Manager" at bounding box center [53, 72] width 63 height 9
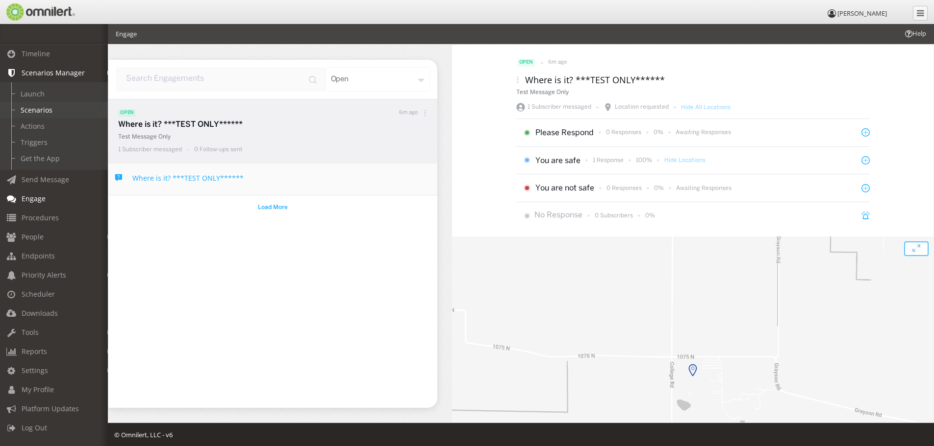
click at [39, 110] on link "Scenarios" at bounding box center [58, 110] width 117 height 16
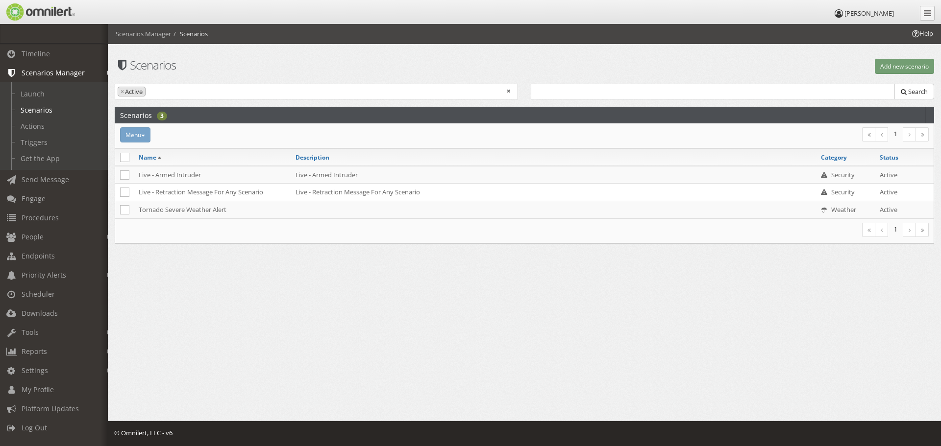
click at [421, 92] on ul "× × Active" at bounding box center [316, 90] width 402 height 13
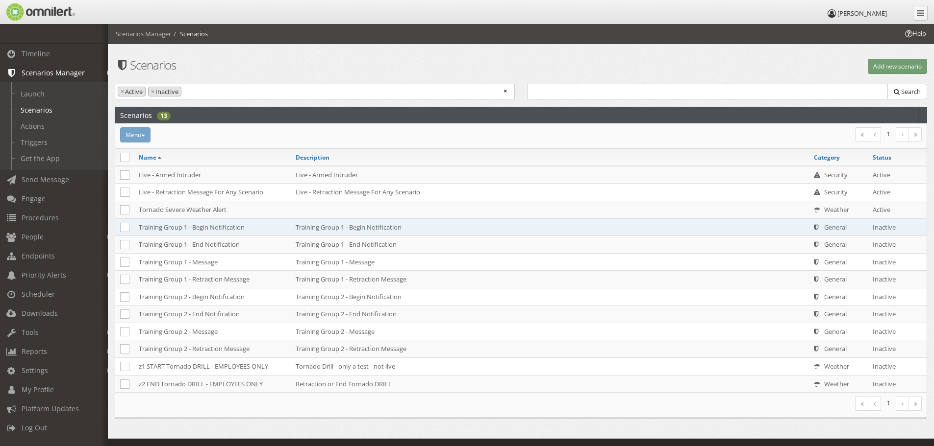
click at [196, 229] on td "Training Group 1 - Begin Notification" at bounding box center [212, 228] width 157 height 18
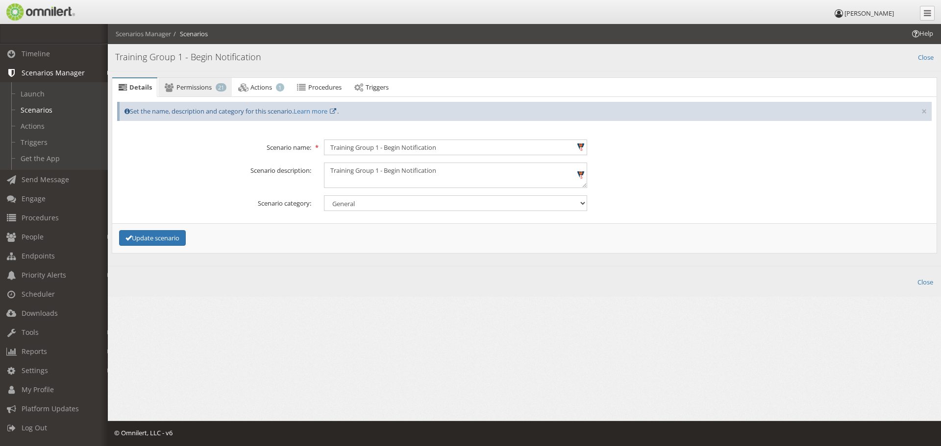
click at [192, 92] on link "Permissions 21" at bounding box center [194, 88] width 73 height 20
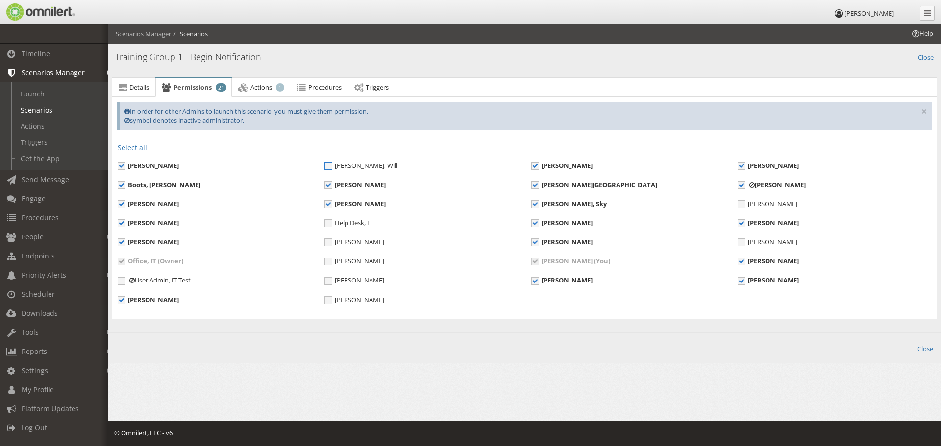
click at [331, 166] on span "[PERSON_NAME], Will" at bounding box center [360, 165] width 73 height 9
click at [331, 166] on input "[PERSON_NAME], Will" at bounding box center [328, 167] width 9 height 9
checkbox input "true"
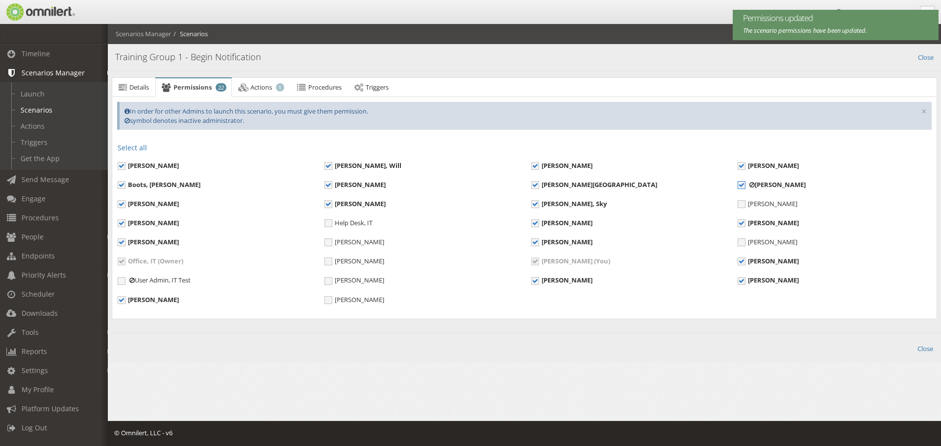
click at [744, 183] on span "[PERSON_NAME]" at bounding box center [772, 184] width 68 height 9
click at [744, 183] on input "[PERSON_NAME]" at bounding box center [742, 186] width 9 height 9
checkbox input "false"
click at [259, 94] on link "Actions 1" at bounding box center [261, 88] width 57 height 20
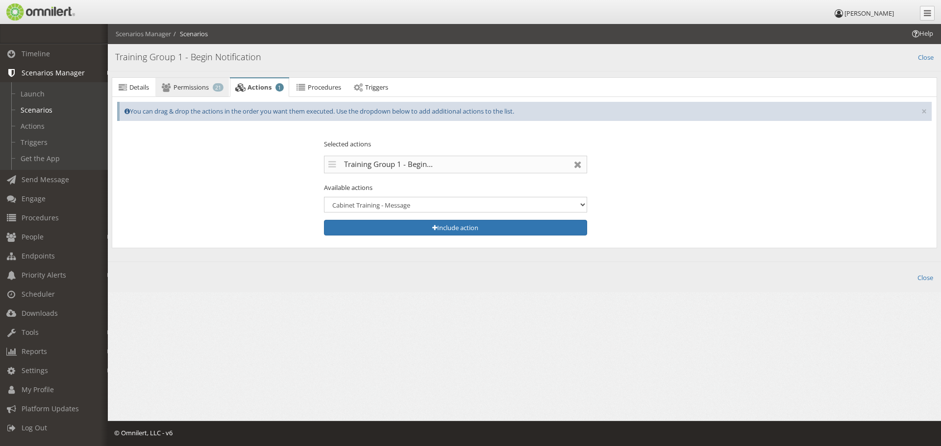
click at [187, 93] on link "Permissions 21" at bounding box center [191, 88] width 73 height 20
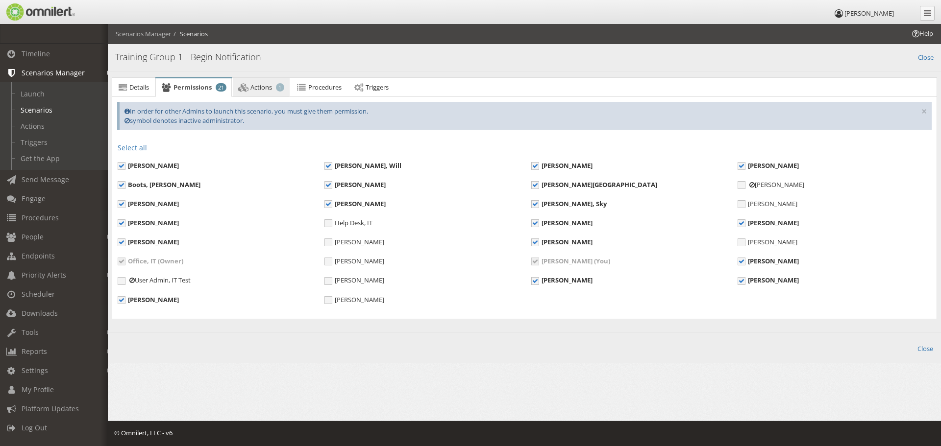
click at [259, 88] on span "Actions" at bounding box center [261, 87] width 22 height 9
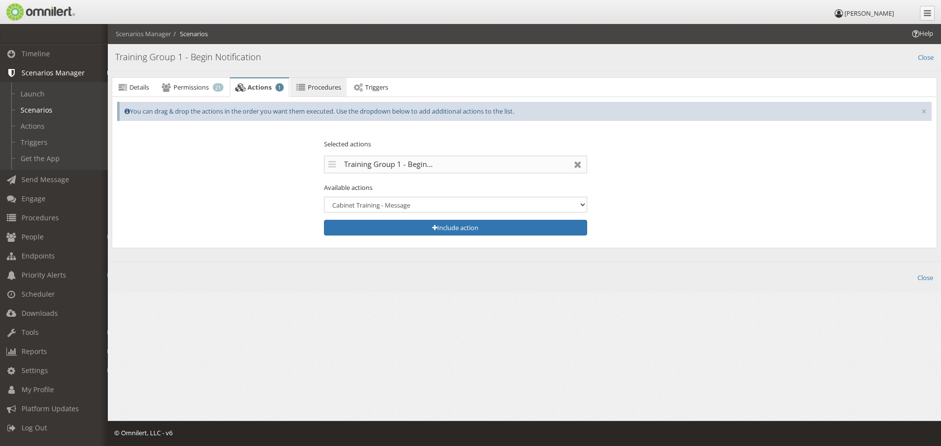
click at [306, 87] on icon at bounding box center [301, 87] width 11 height 6
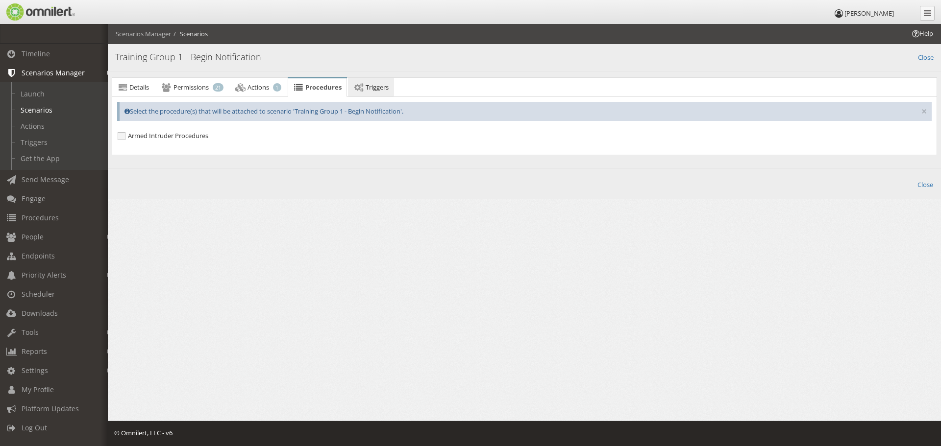
click at [380, 90] on span "Triggers" at bounding box center [377, 87] width 23 height 9
click at [327, 93] on link "Procedures" at bounding box center [316, 88] width 56 height 20
click at [34, 129] on link "Actions" at bounding box center [58, 126] width 117 height 16
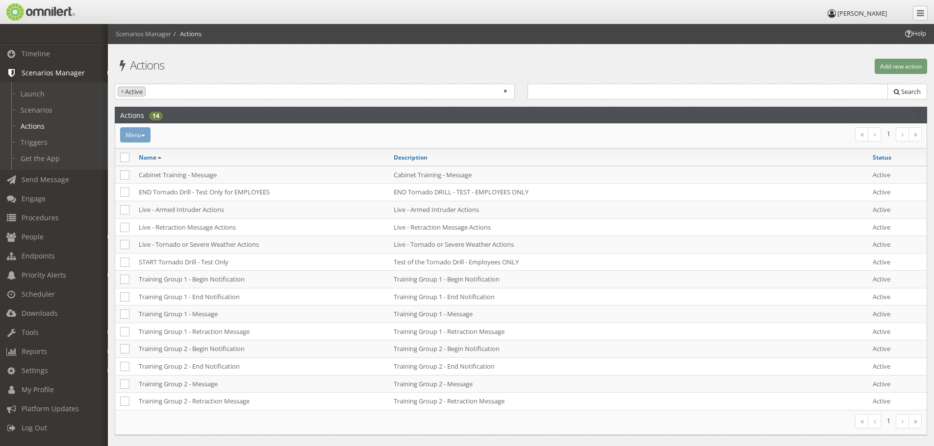
click at [195, 96] on input "search" at bounding box center [185, 91] width 74 height 9
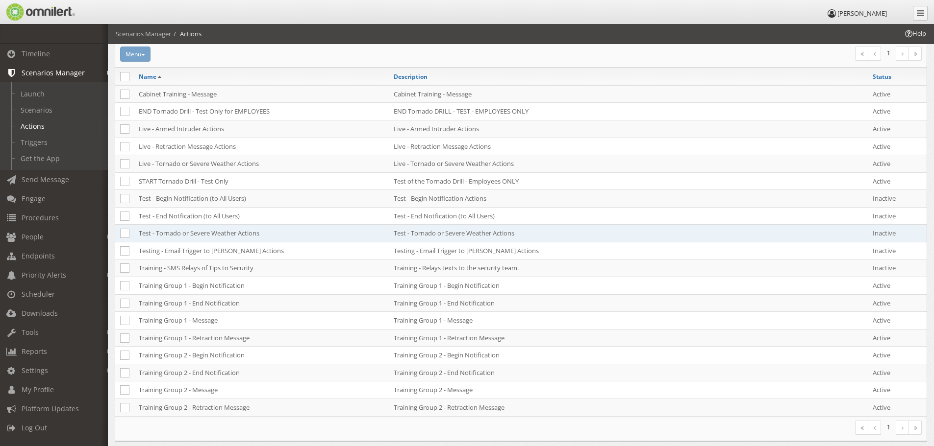
scroll to position [98, 0]
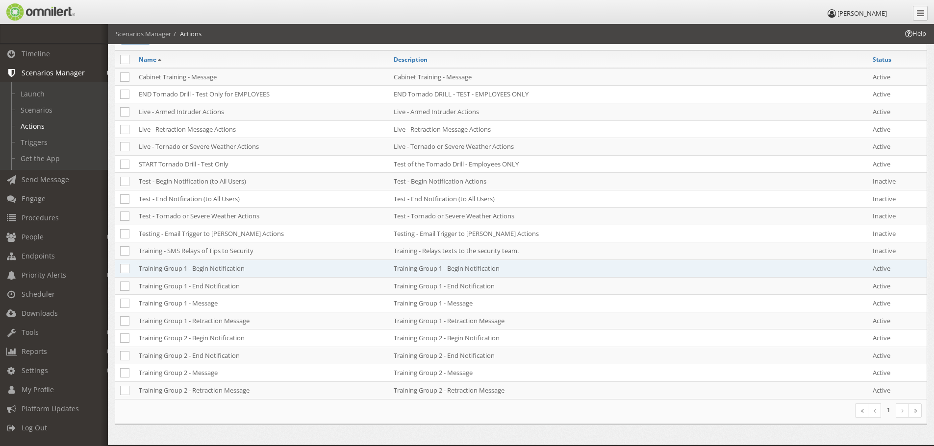
click at [203, 269] on td "Training Group 1 - Begin Notification" at bounding box center [261, 269] width 255 height 18
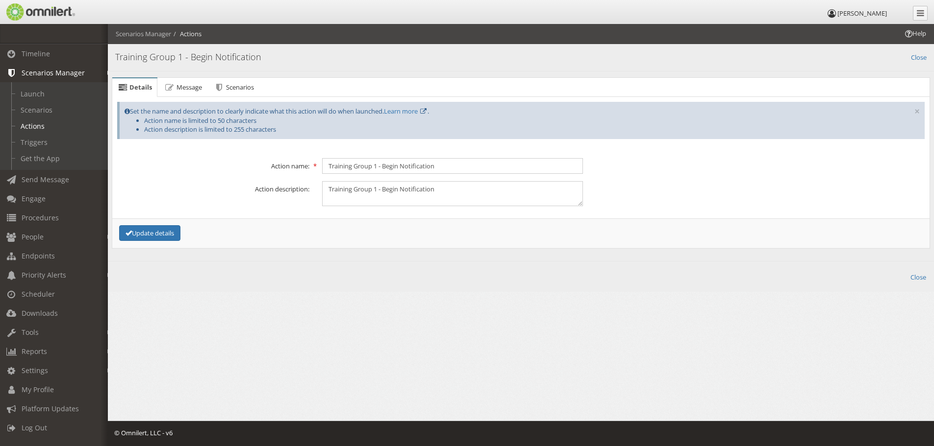
scroll to position [0, 0]
click at [190, 87] on span "Message" at bounding box center [188, 87] width 25 height 9
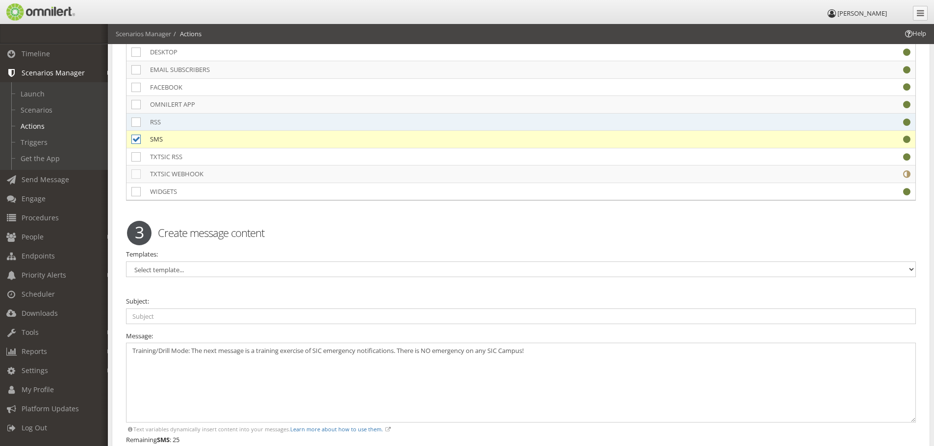
scroll to position [1900, 0]
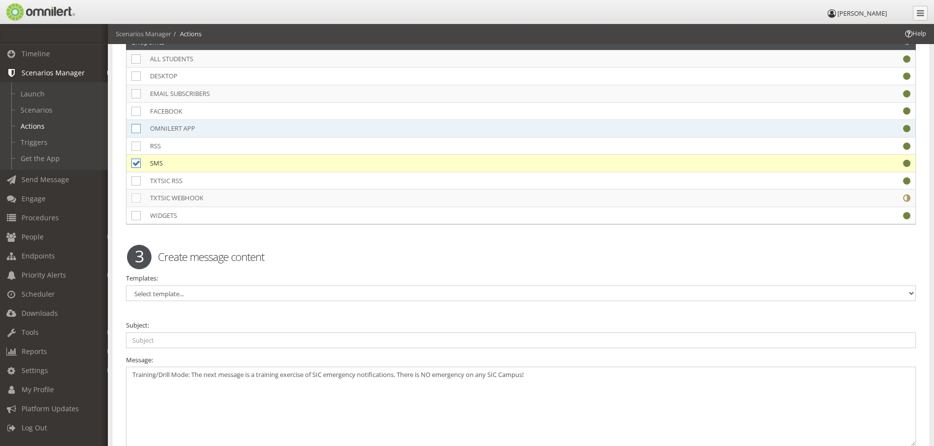
click at [137, 128] on icon at bounding box center [135, 128] width 9 height 9
checkbox input "true"
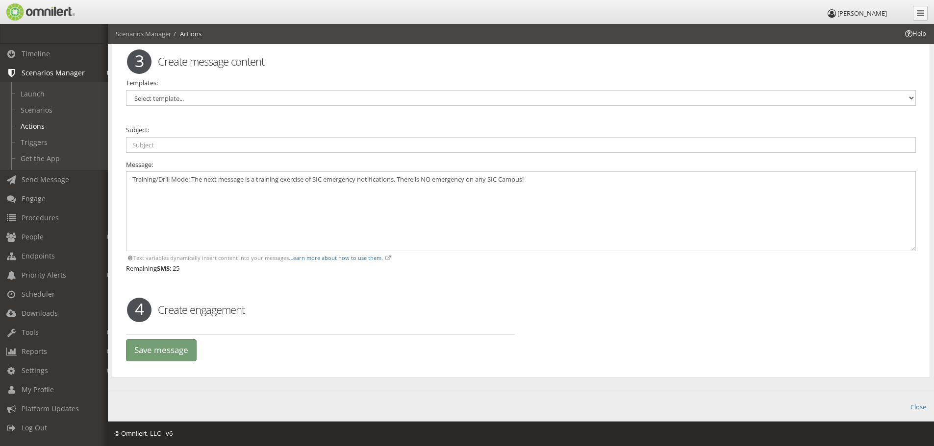
scroll to position [2096, 0]
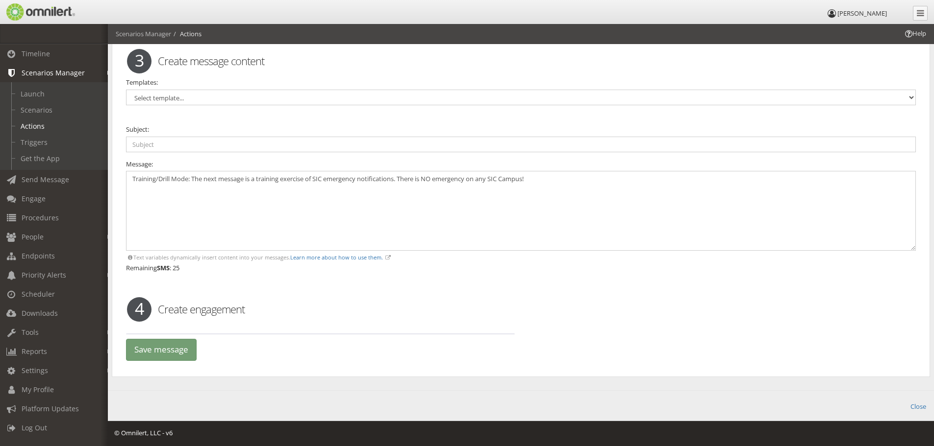
click at [176, 319] on div "4 Create engagement" at bounding box center [521, 309] width 802 height 34
click at [161, 192] on textarea "Training/Drill Mode: The next message is a training exercise of SIC emergency n…" at bounding box center [521, 211] width 790 height 80
click at [197, 306] on h2 "Create engagement" at bounding box center [521, 309] width 802 height 15
click at [138, 307] on span "4" at bounding box center [139, 309] width 25 height 25
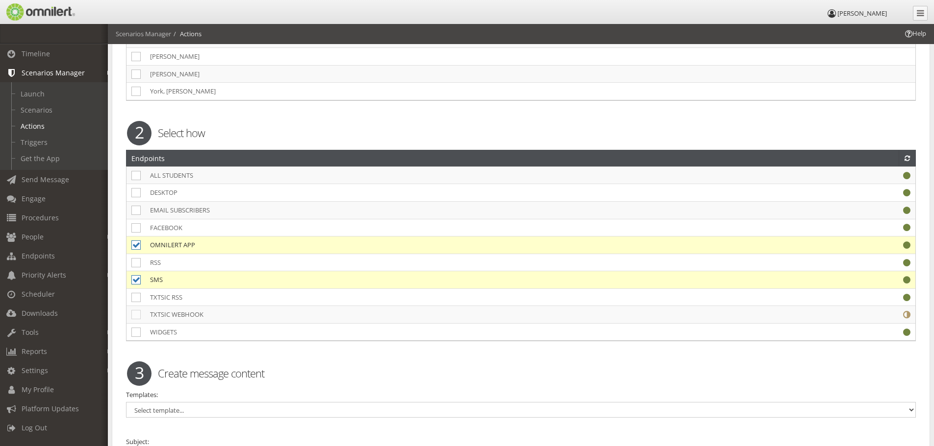
scroll to position [1802, 0]
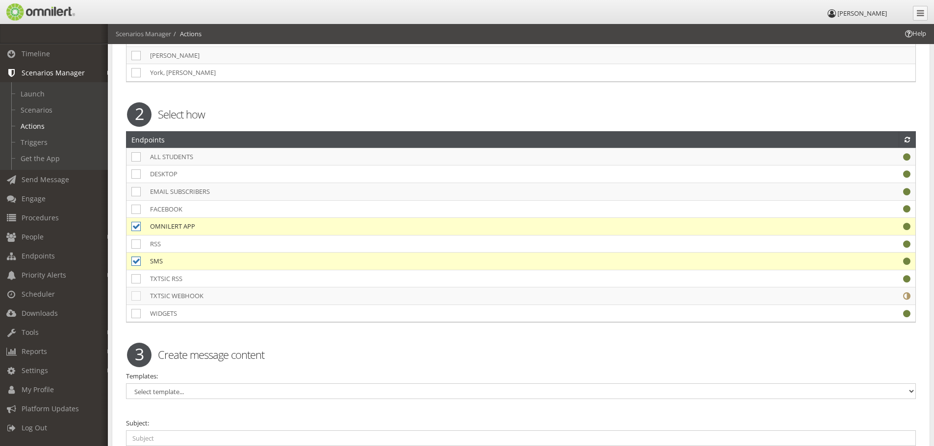
click at [138, 260] on icon at bounding box center [135, 261] width 9 height 9
checkbox input "false"
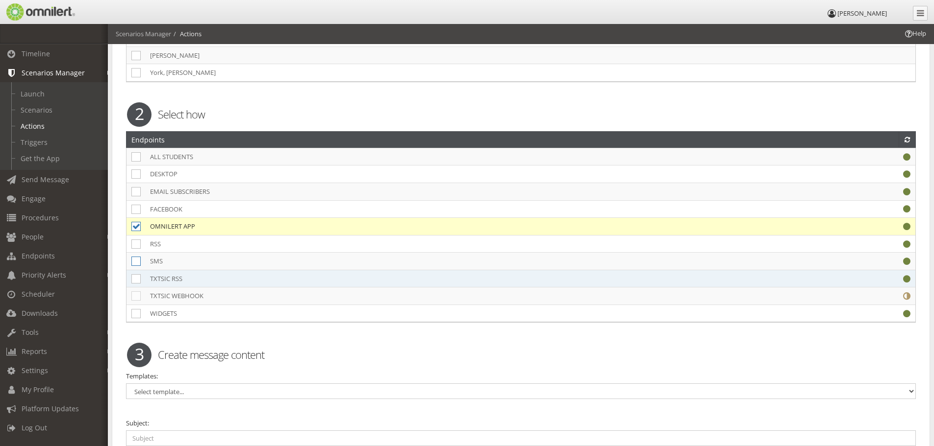
scroll to position [2096, 0]
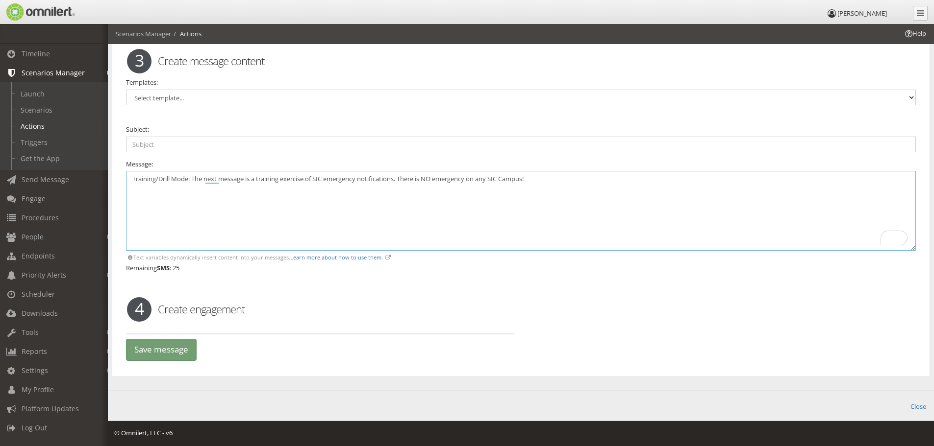
click at [172, 185] on textarea "Training/Drill Mode: The next message is a training exercise of SIC emergency n…" at bounding box center [521, 211] width 790 height 80
click at [142, 308] on span "4" at bounding box center [139, 309] width 25 height 25
click at [256, 312] on h2 "Create engagement" at bounding box center [521, 309] width 802 height 15
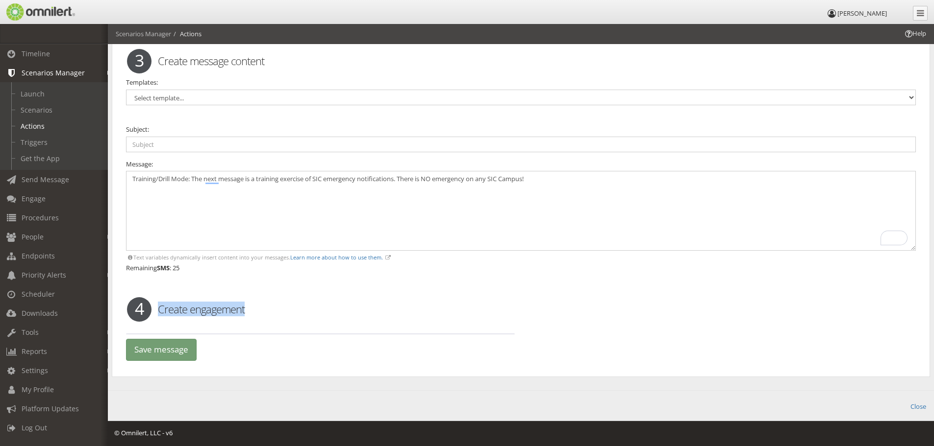
drag, startPoint x: 256, startPoint y: 312, endPoint x: 173, endPoint y: 314, distance: 82.8
click at [173, 314] on h2 "Create engagement" at bounding box center [521, 309] width 802 height 15
copy display-none-at-start "Create engagement"
click at [917, 408] on link "Close" at bounding box center [918, 405] width 16 height 11
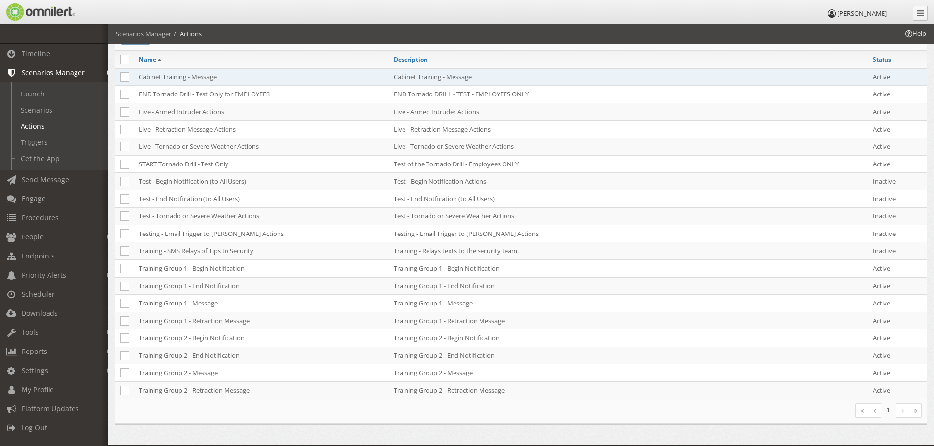
click at [156, 74] on td "Cabinet Training - Message" at bounding box center [261, 77] width 255 height 18
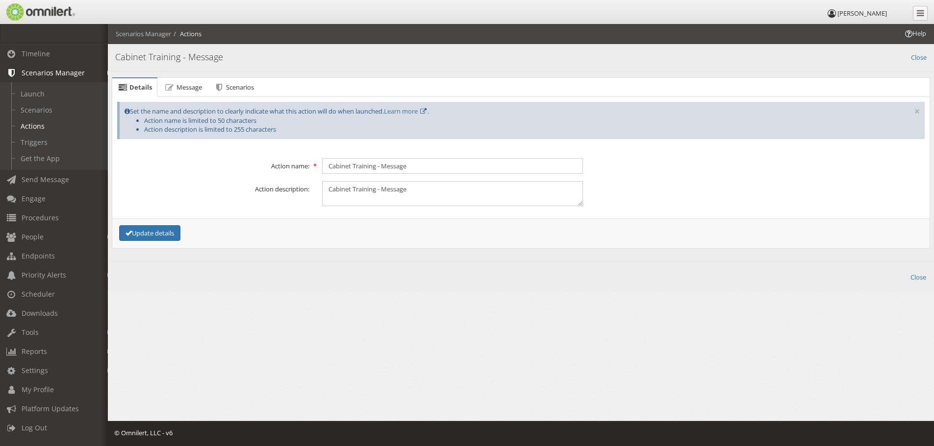
scroll to position [0, 0]
click at [172, 79] on link "Message" at bounding box center [182, 88] width 49 height 20
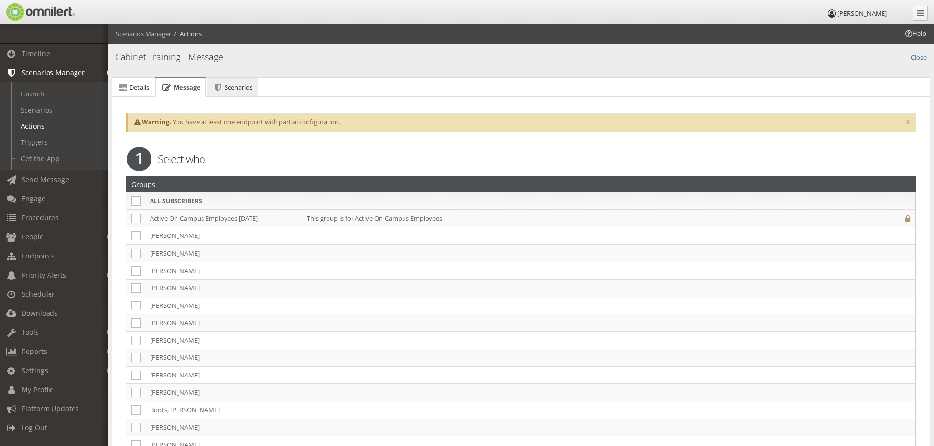
click at [252, 85] on span "Scenarios" at bounding box center [238, 87] width 28 height 9
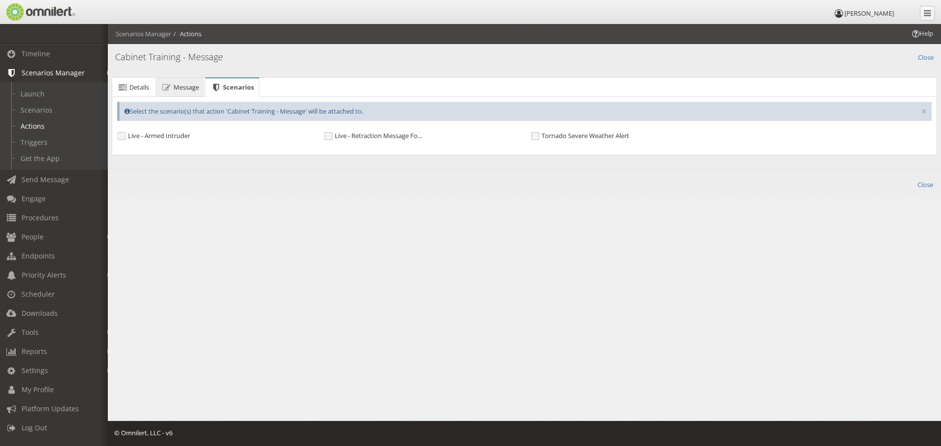
click at [194, 82] on link "Message" at bounding box center [179, 88] width 49 height 20
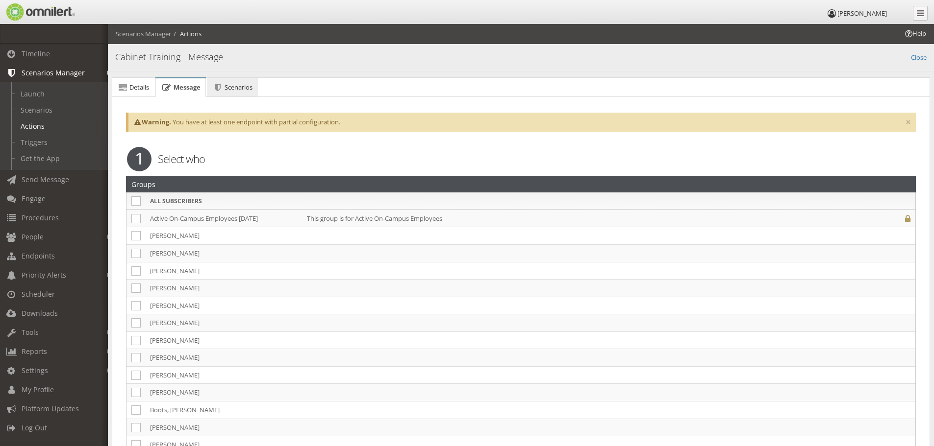
click at [229, 84] on span "Scenarios" at bounding box center [238, 87] width 28 height 9
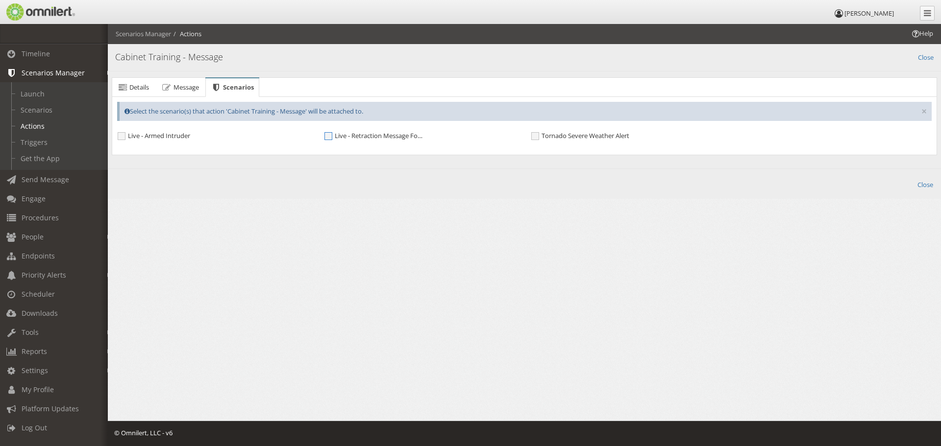
click at [363, 135] on span "Live - Retraction Message For Any Scenario" at bounding box center [373, 136] width 98 height 8
click at [333, 135] on input "Live - Retraction Message For Any Scenario" at bounding box center [328, 137] width 9 height 9
checkbox input "true"
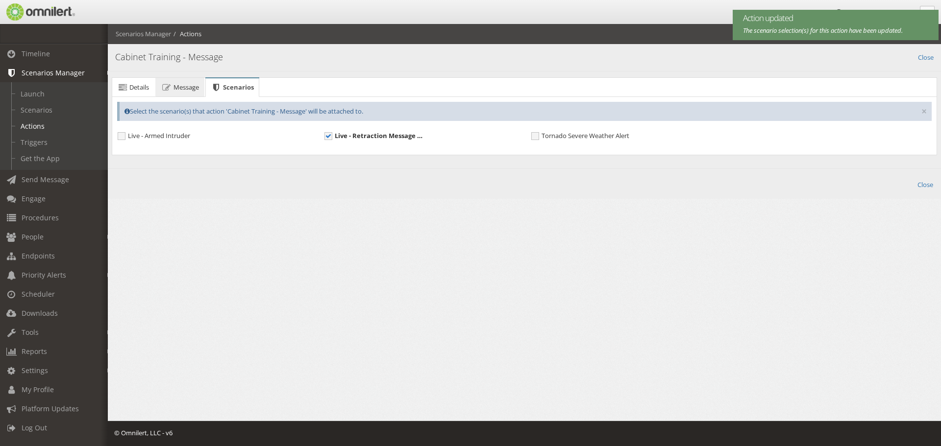
click at [181, 92] on link "Message" at bounding box center [179, 88] width 49 height 20
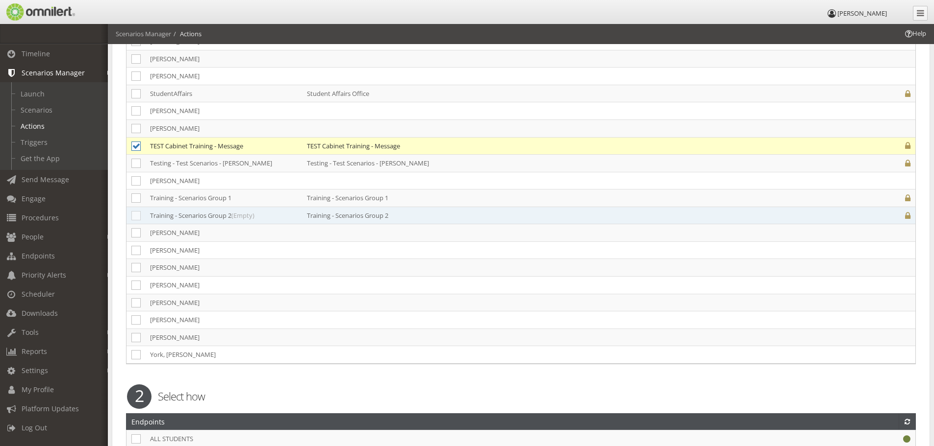
scroll to position [1813, 0]
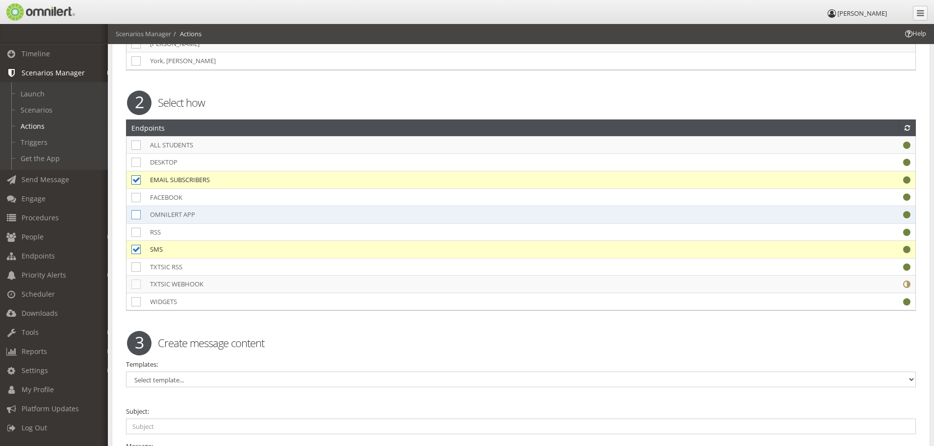
click at [136, 217] on icon at bounding box center [135, 214] width 9 height 9
checkbox input "true"
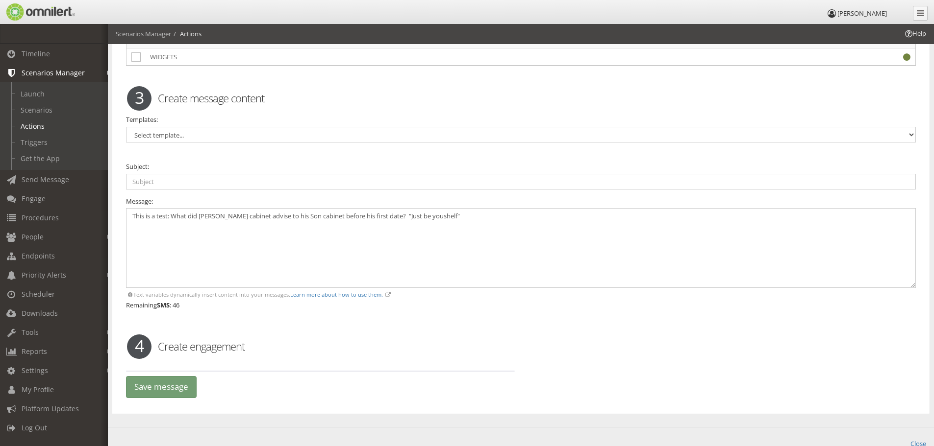
scroll to position [2096, 0]
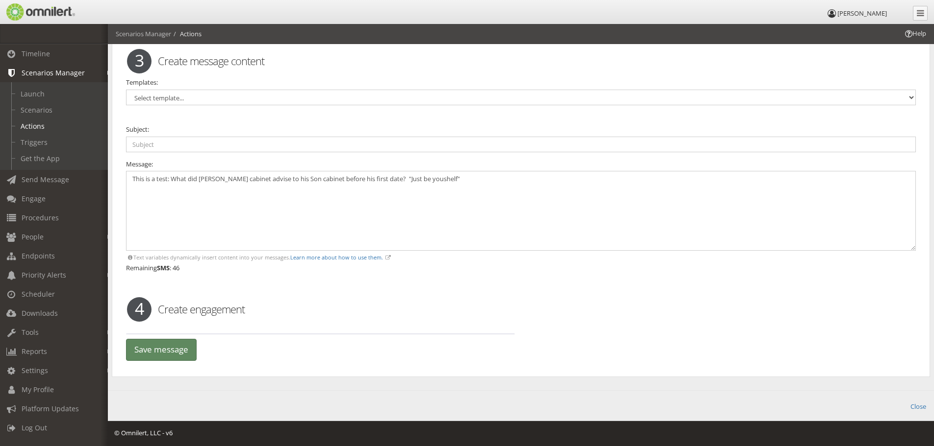
click at [185, 354] on button "Save message" at bounding box center [161, 350] width 71 height 22
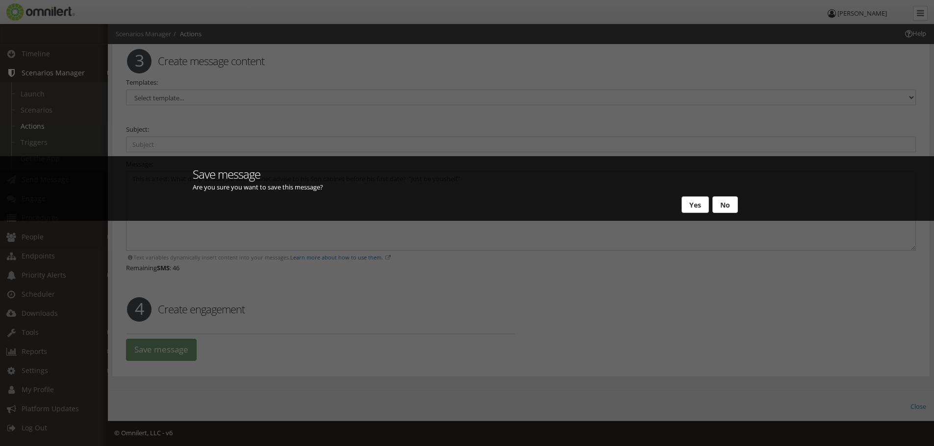
click at [693, 201] on button "Yes" at bounding box center [694, 205] width 27 height 17
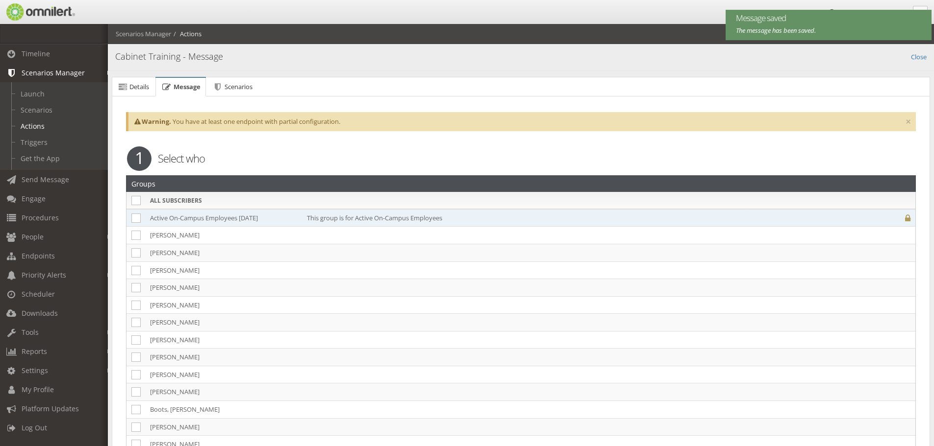
scroll to position [0, 0]
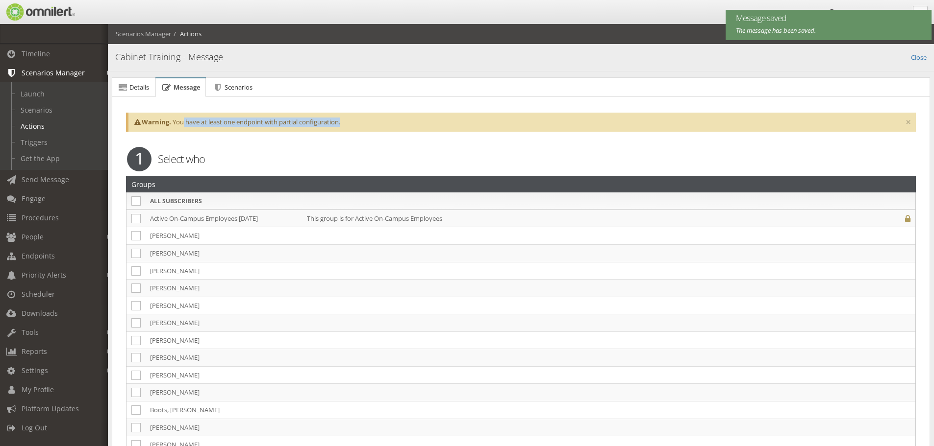
drag, startPoint x: 183, startPoint y: 121, endPoint x: 359, endPoint y: 124, distance: 175.5
click at [359, 124] on div "× Warning. You have at least one endpoint with partial configuration." at bounding box center [521, 122] width 790 height 19
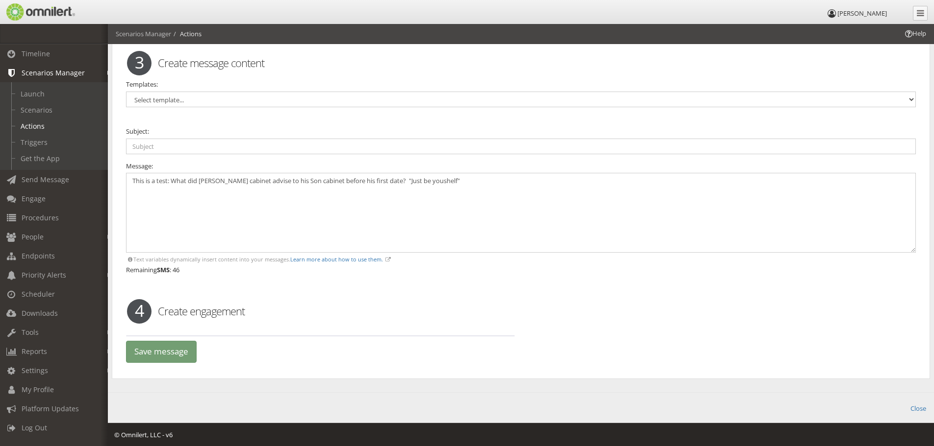
scroll to position [2096, 0]
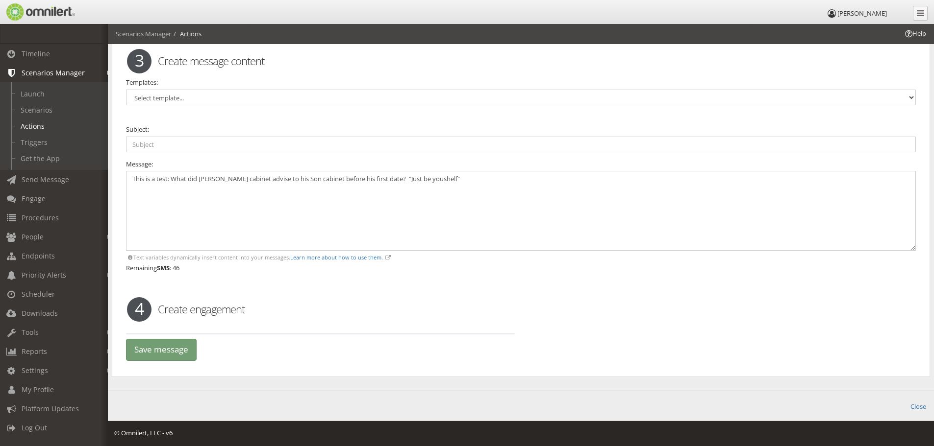
click at [198, 312] on h2 "Create engagement" at bounding box center [521, 309] width 802 height 15
click at [31, 137] on link "Triggers" at bounding box center [58, 142] width 117 height 16
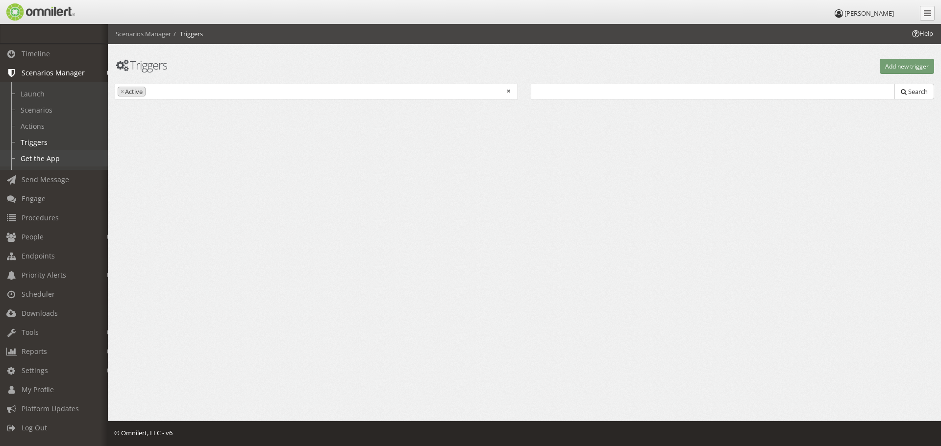
click at [35, 159] on link "Get the App" at bounding box center [58, 158] width 117 height 16
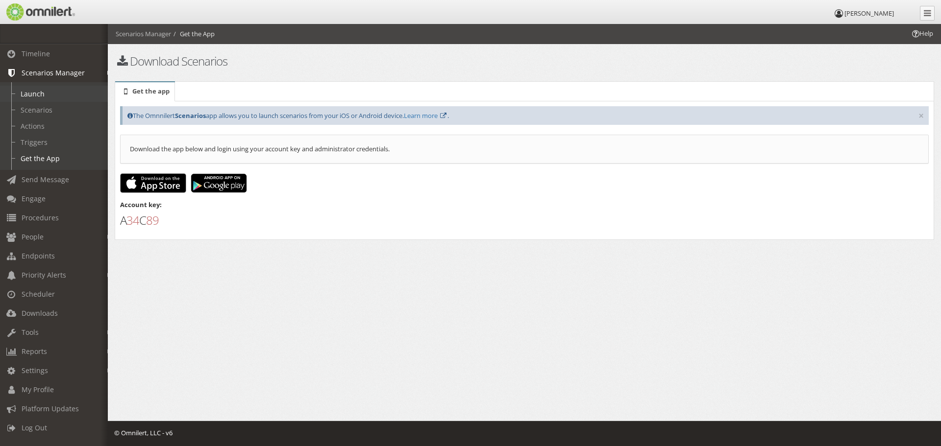
click at [22, 88] on link "Launch" at bounding box center [58, 94] width 117 height 16
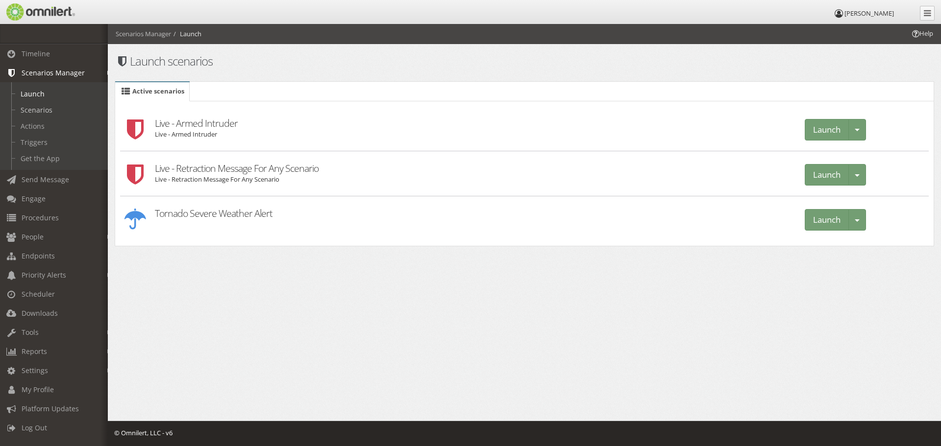
click at [27, 105] on link "Scenarios" at bounding box center [58, 110] width 117 height 16
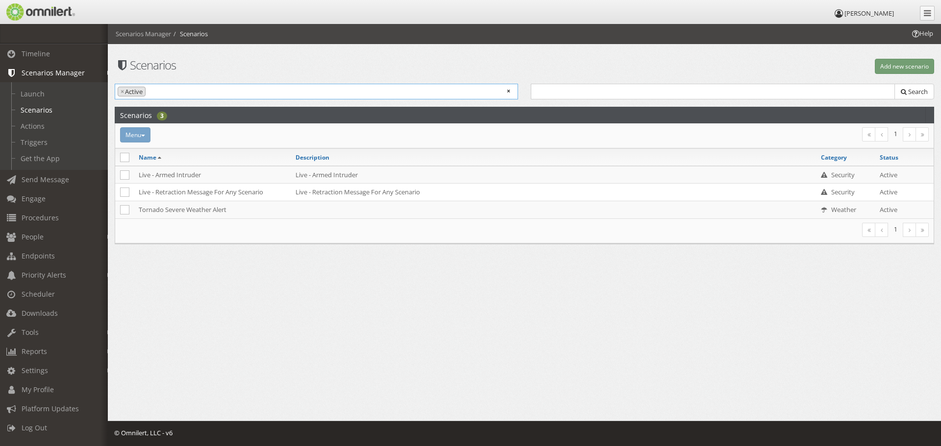
click at [190, 89] on input "search" at bounding box center [185, 91] width 74 height 9
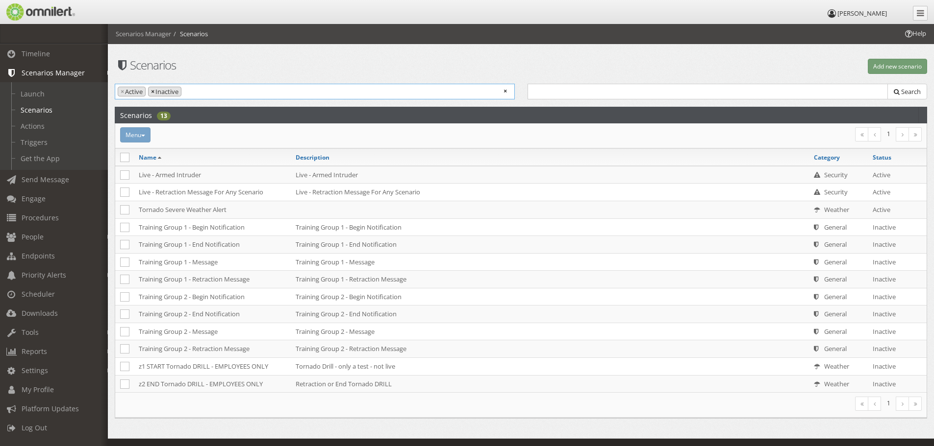
click at [151, 89] on span "×" at bounding box center [152, 91] width 3 height 9
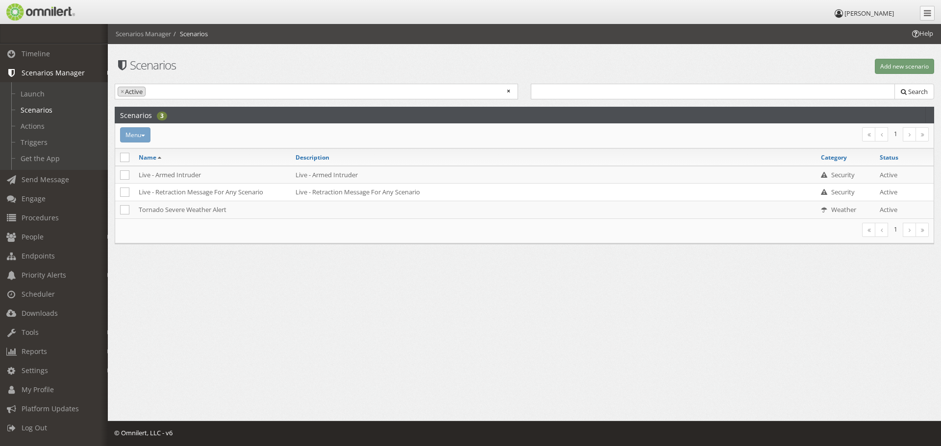
click at [183, 71] on h1 "Scenarios" at bounding box center [316, 65] width 403 height 13
click at [40, 130] on link "Actions" at bounding box center [58, 126] width 117 height 16
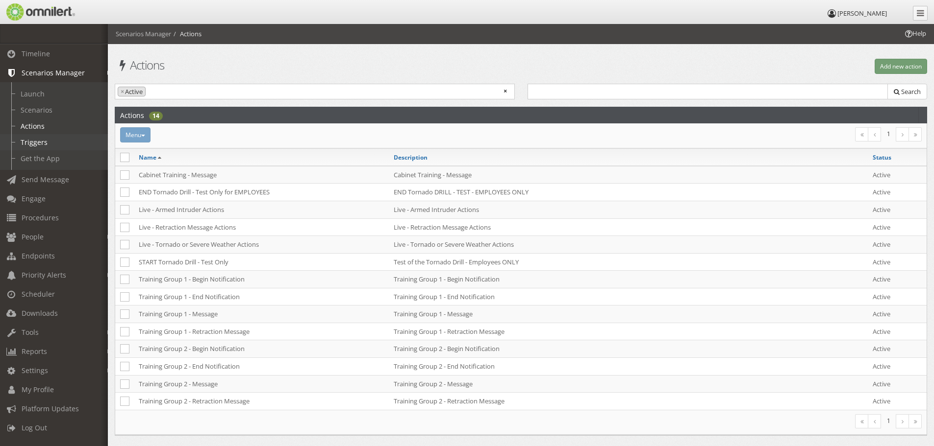
click at [45, 140] on link "Triggers" at bounding box center [58, 142] width 117 height 16
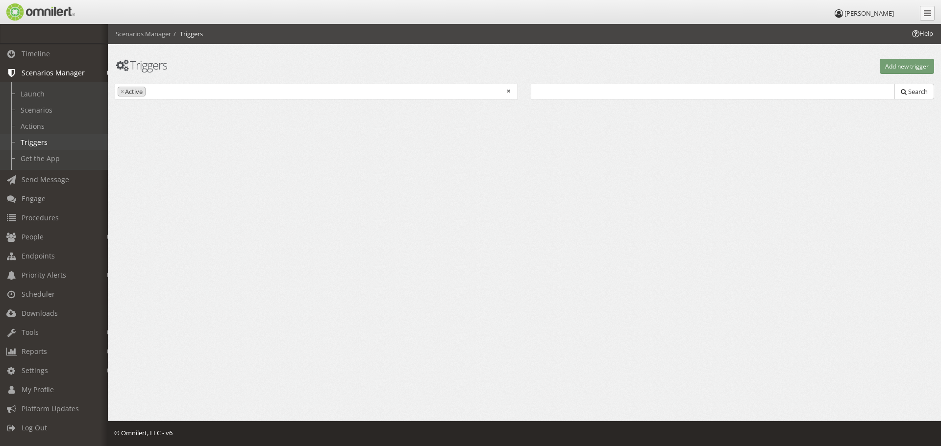
scroll to position [2, 0]
click at [50, 153] on link "Get the App" at bounding box center [58, 158] width 117 height 16
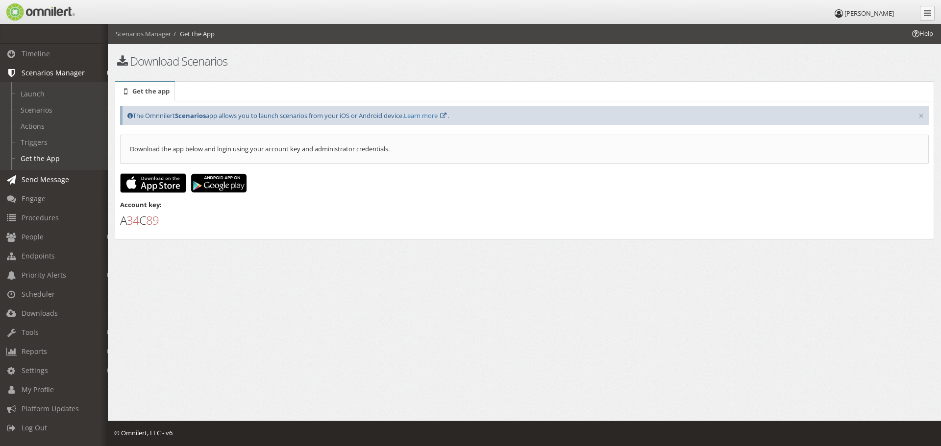
click at [48, 175] on span "Send Message" at bounding box center [46, 179] width 48 height 9
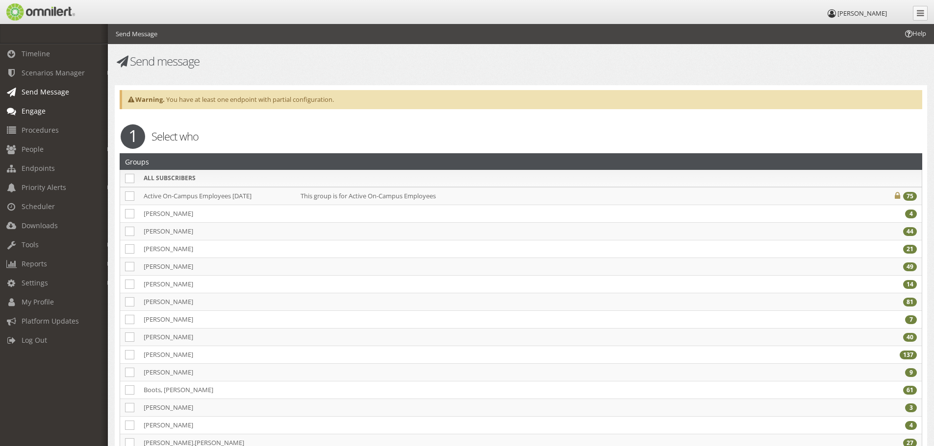
click at [35, 117] on link "Engage" at bounding box center [58, 110] width 117 height 19
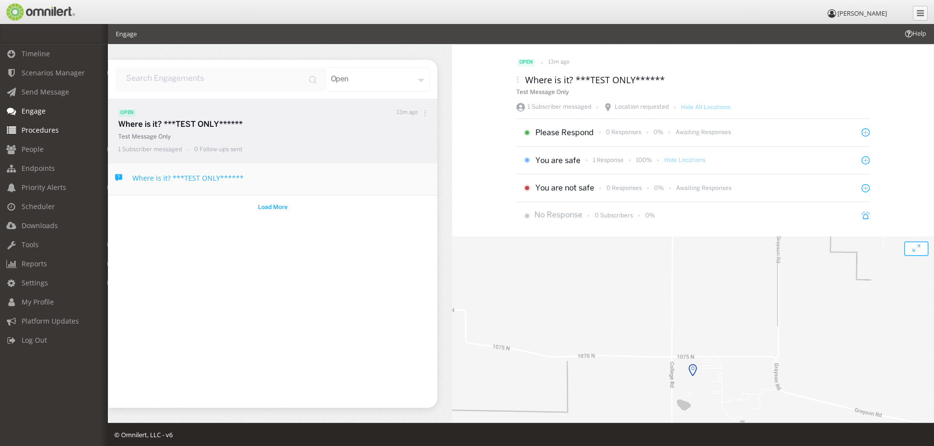
click at [41, 126] on span "Procedures" at bounding box center [40, 129] width 37 height 9
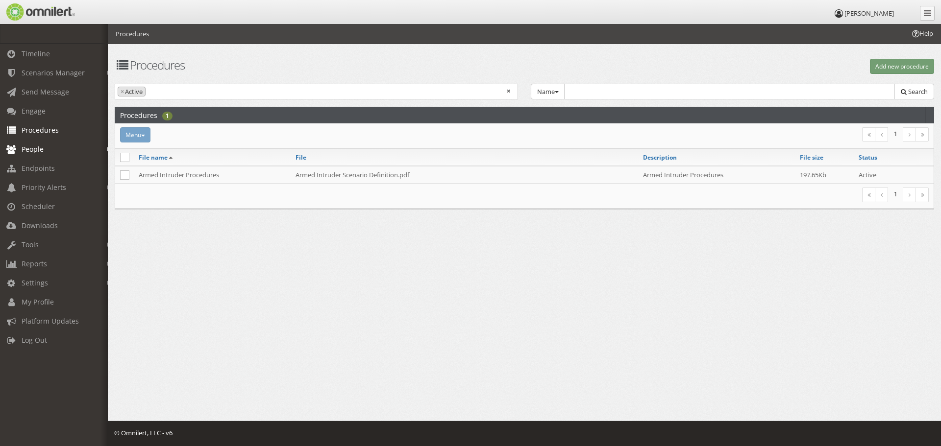
click at [38, 144] on link "People" at bounding box center [58, 149] width 117 height 19
click at [58, 169] on link "Subscribers" at bounding box center [58, 170] width 117 height 16
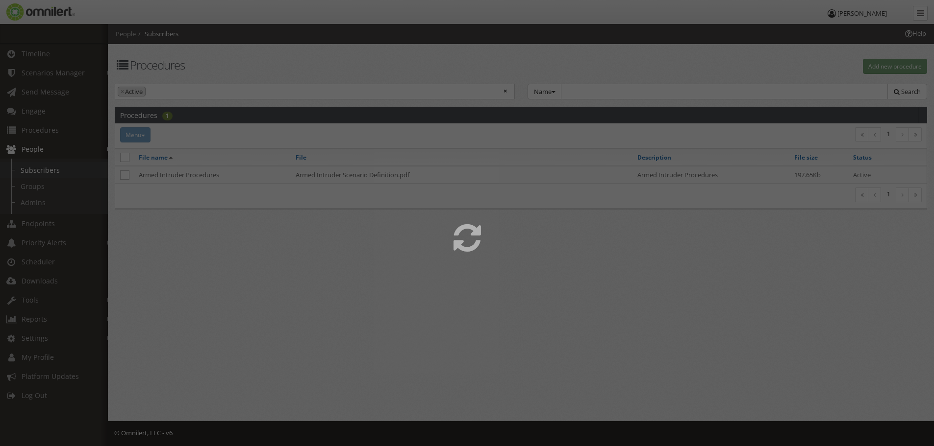
select select
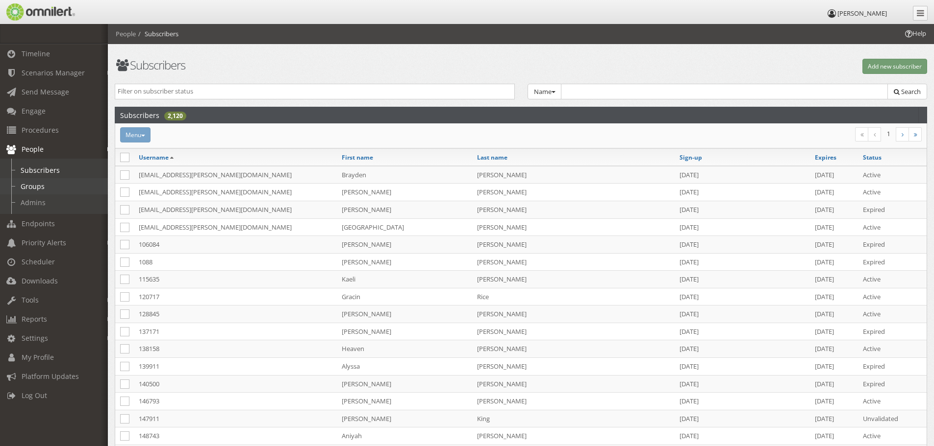
click at [39, 184] on link "Groups" at bounding box center [58, 186] width 117 height 16
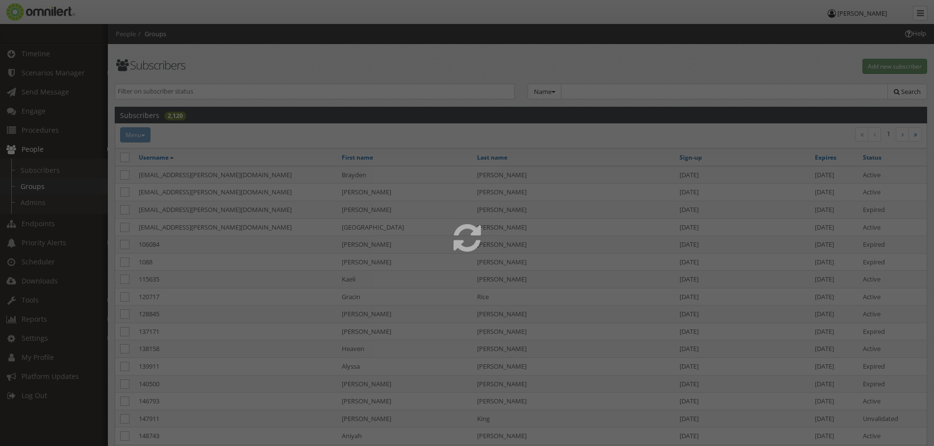
select select
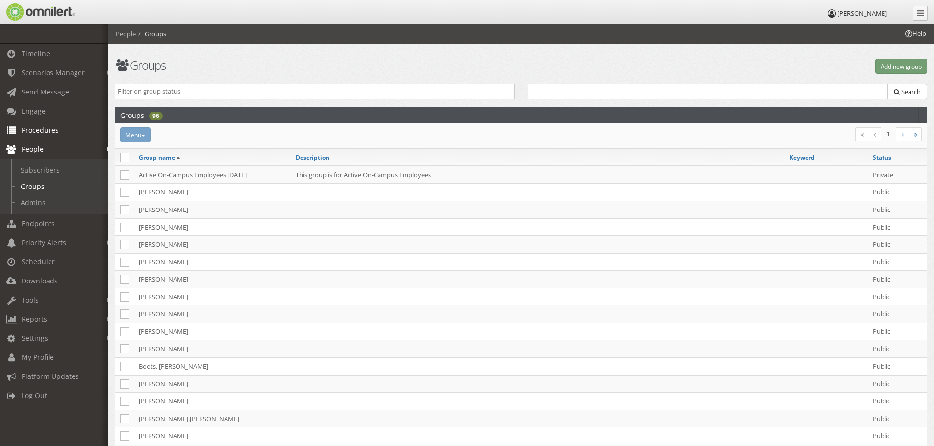
click at [42, 132] on span "Procedures" at bounding box center [40, 129] width 37 height 9
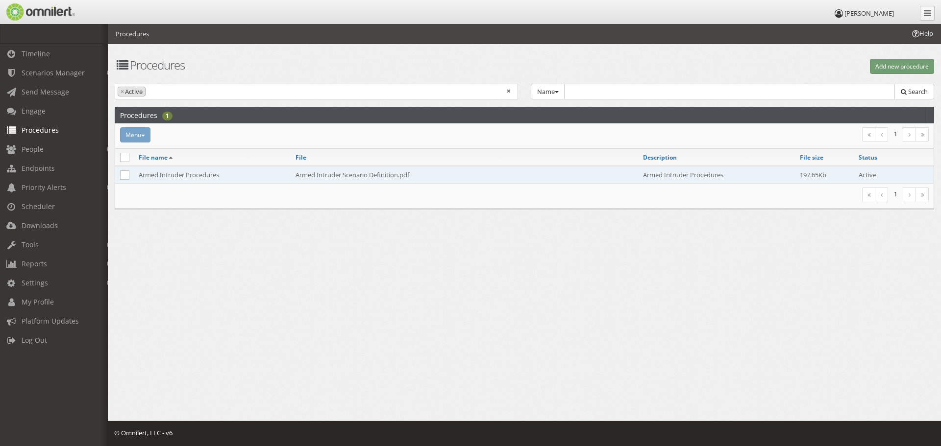
click at [201, 176] on td "Armed Intruder Procedures" at bounding box center [212, 175] width 157 height 18
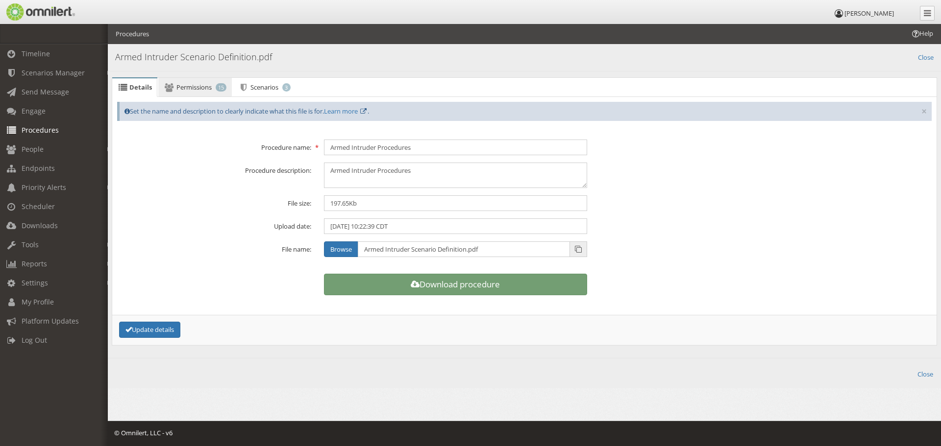
click at [195, 85] on span "Permissions" at bounding box center [193, 87] width 35 height 9
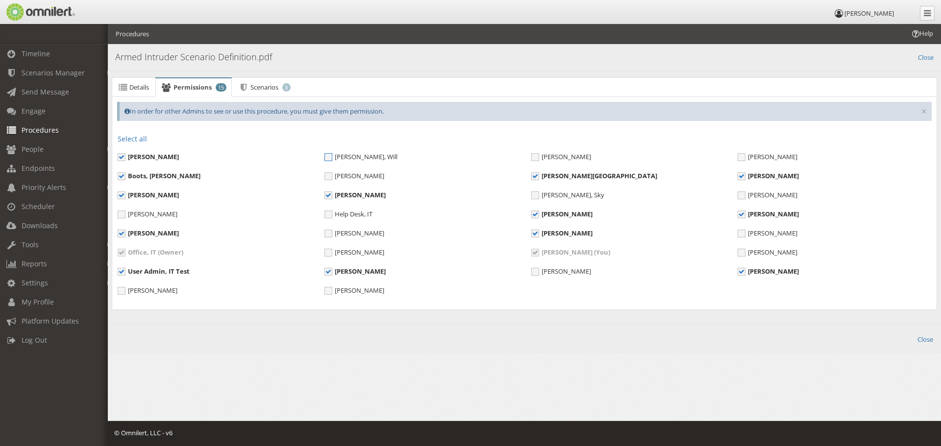
click at [329, 158] on span "[PERSON_NAME], Will" at bounding box center [360, 156] width 73 height 9
click at [329, 158] on input "[PERSON_NAME], Will" at bounding box center [328, 158] width 9 height 9
checkbox input "true"
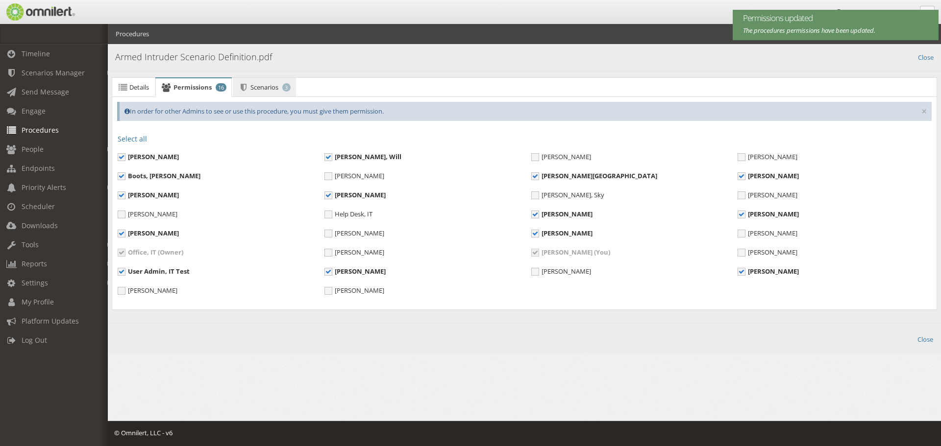
click at [256, 85] on span "Scenarios" at bounding box center [264, 87] width 28 height 9
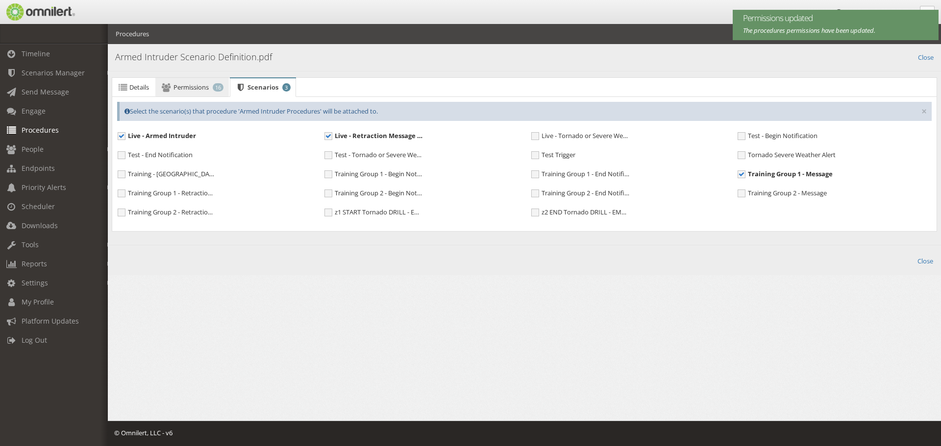
click at [209, 91] on span "Permissions" at bounding box center [190, 87] width 35 height 9
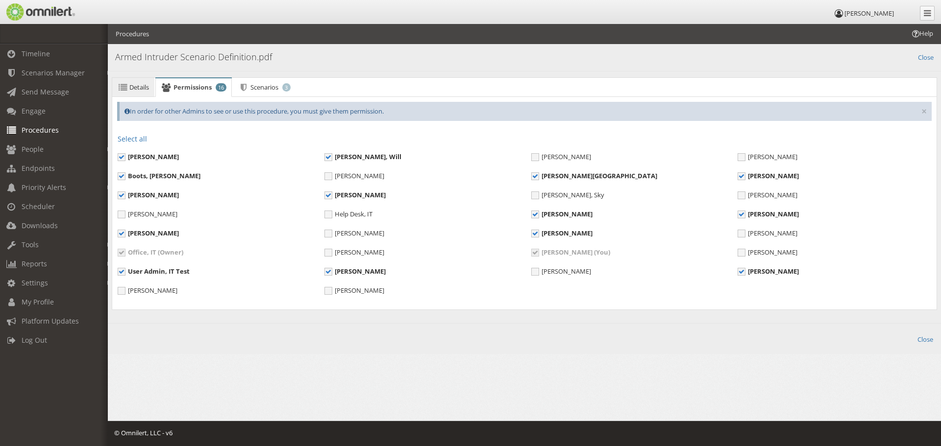
click at [135, 85] on span "Details" at bounding box center [139, 87] width 20 height 9
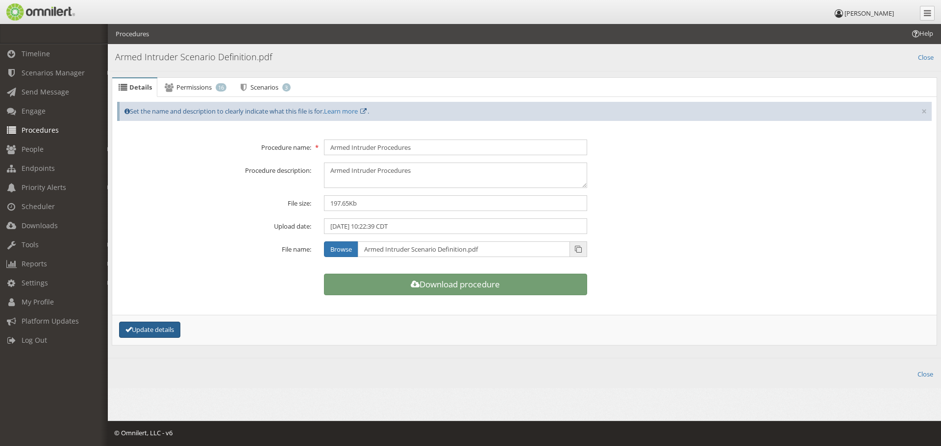
click at [165, 329] on button "Update details" at bounding box center [149, 330] width 61 height 16
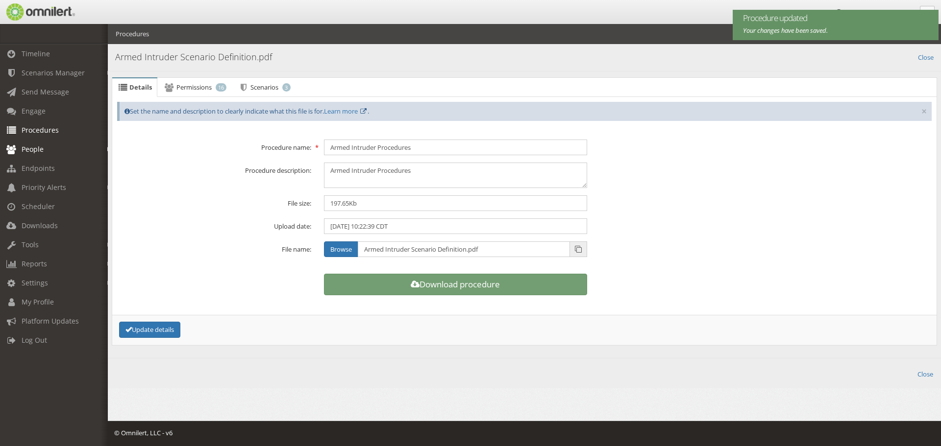
click at [30, 145] on span "People" at bounding box center [33, 149] width 22 height 9
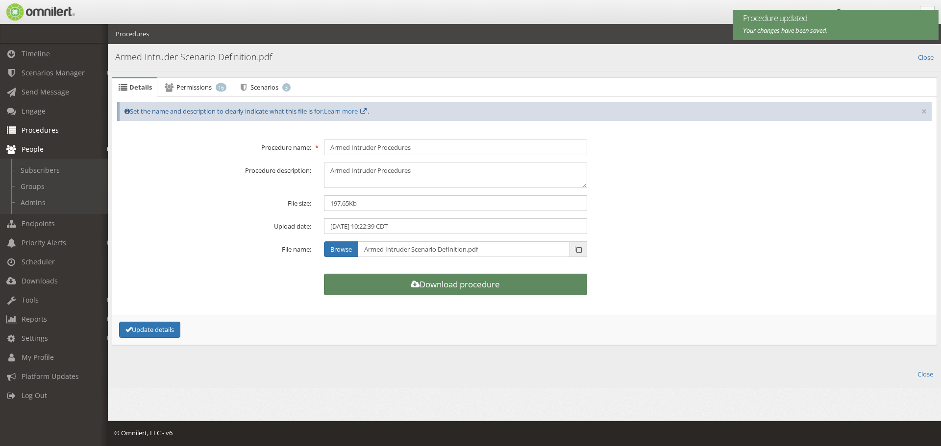
click at [421, 286] on link "Download procedure" at bounding box center [455, 285] width 263 height 22
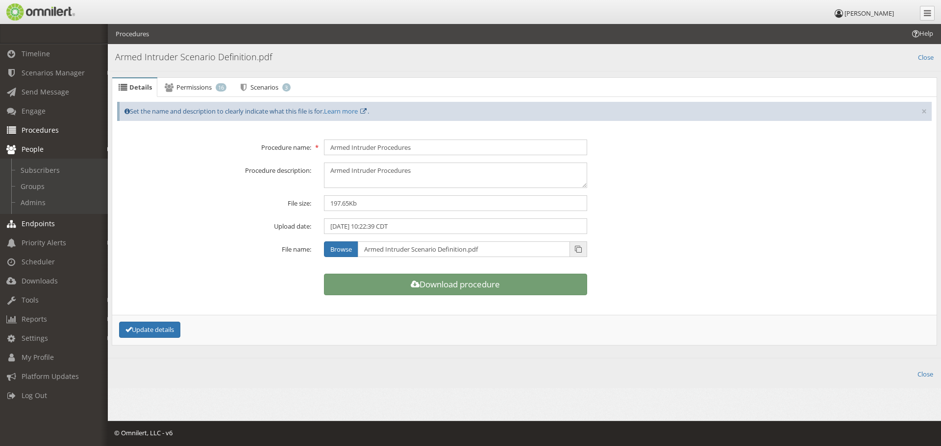
click at [37, 229] on link "Endpoints" at bounding box center [58, 223] width 117 height 19
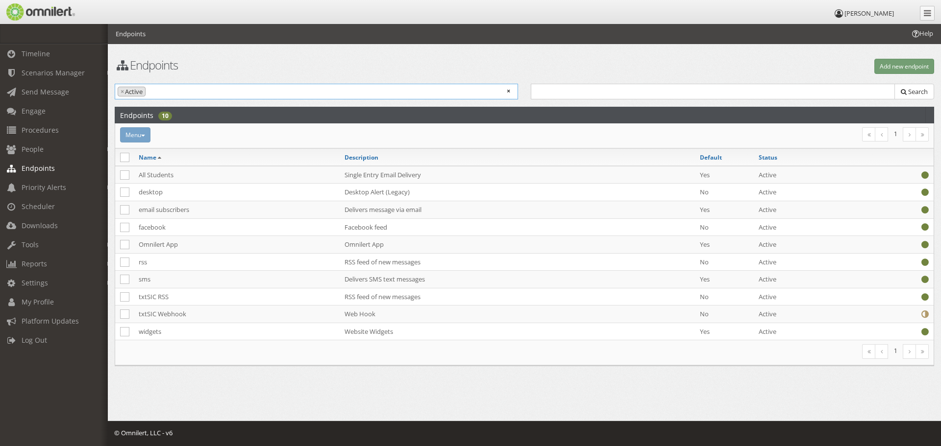
click at [223, 88] on ul "× × Active" at bounding box center [316, 90] width 402 height 13
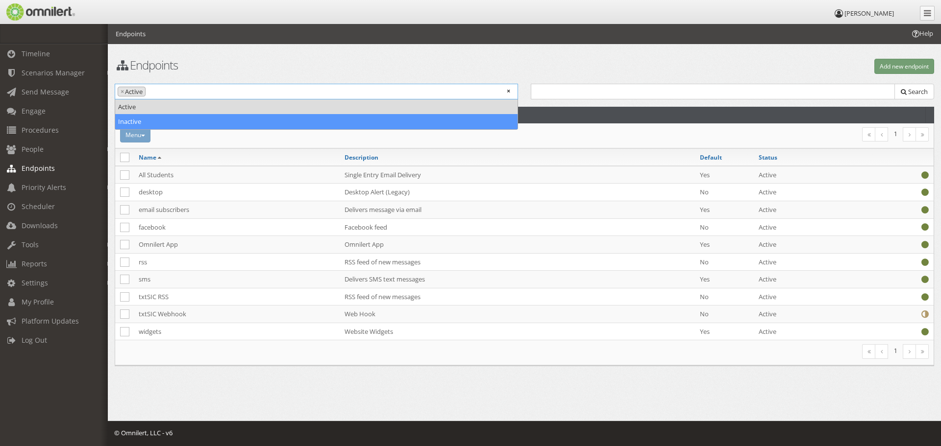
drag, startPoint x: 141, startPoint y: 115, endPoint x: 143, endPoint y: 110, distance: 5.1
select select
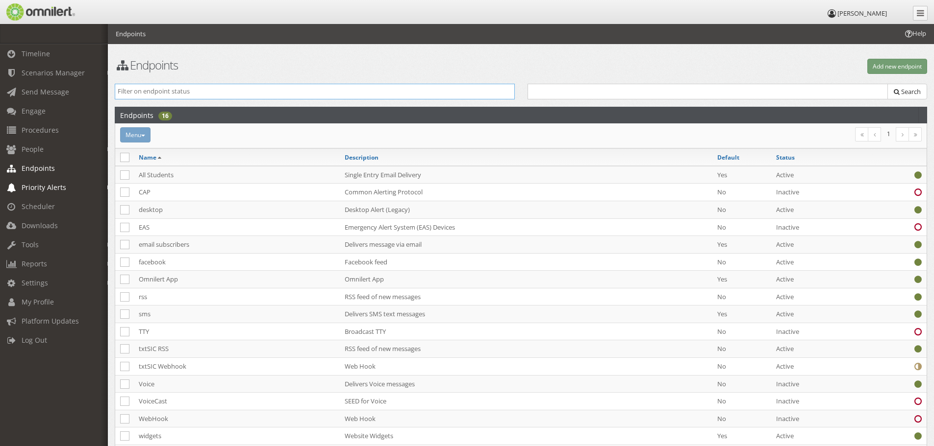
click at [55, 185] on span "Priority Alerts" at bounding box center [44, 187] width 45 height 9
click at [47, 246] on span "Scheduler" at bounding box center [38, 245] width 33 height 9
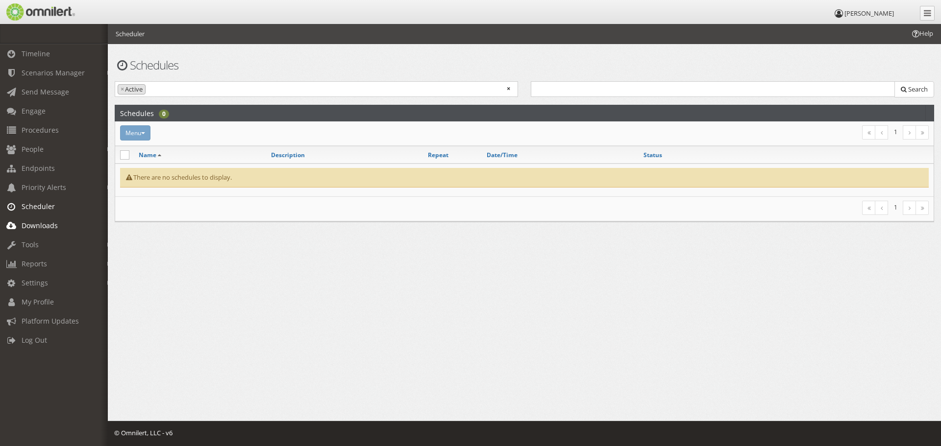
click at [48, 225] on span "Downloads" at bounding box center [40, 225] width 36 height 9
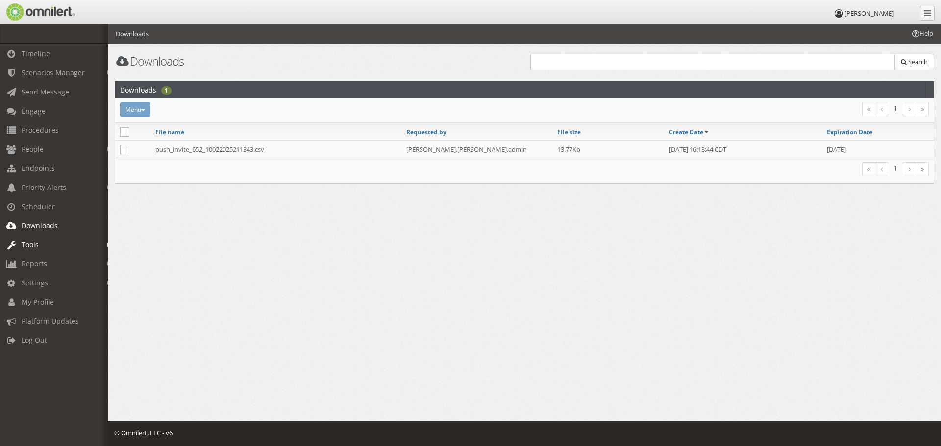
click at [38, 244] on span "Tools" at bounding box center [30, 244] width 17 height 9
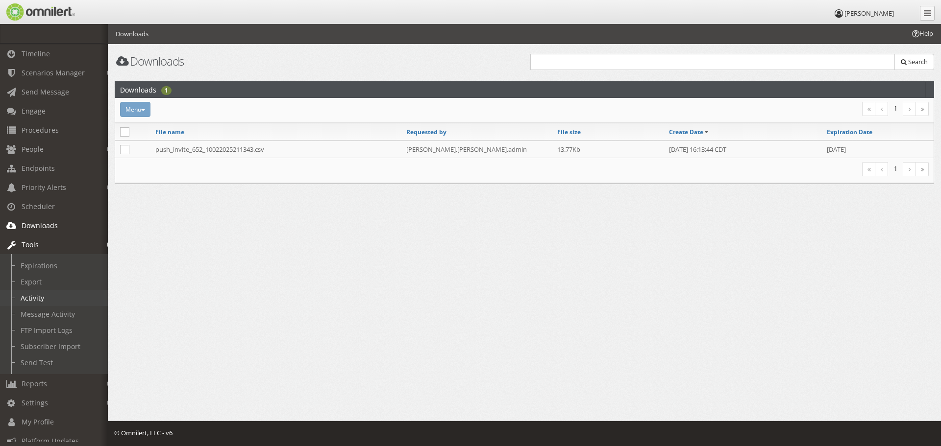
click at [39, 294] on link "Activity" at bounding box center [58, 298] width 117 height 16
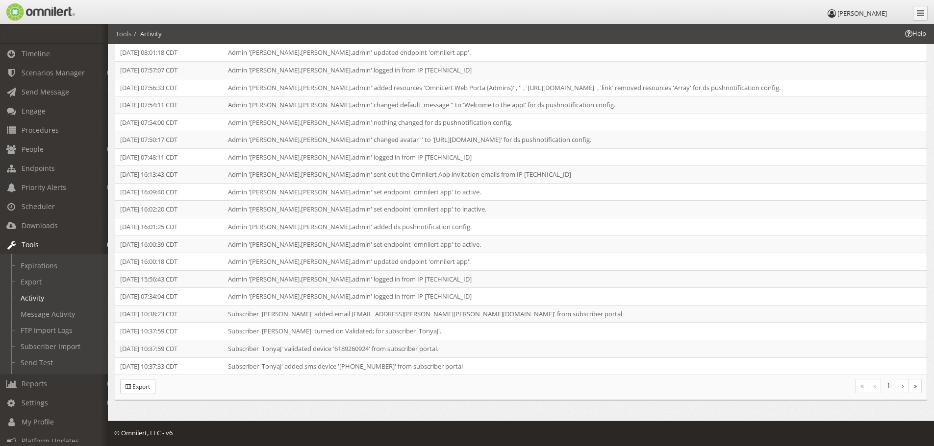
scroll to position [784, 0]
click at [49, 319] on link "Message Activity" at bounding box center [58, 314] width 117 height 16
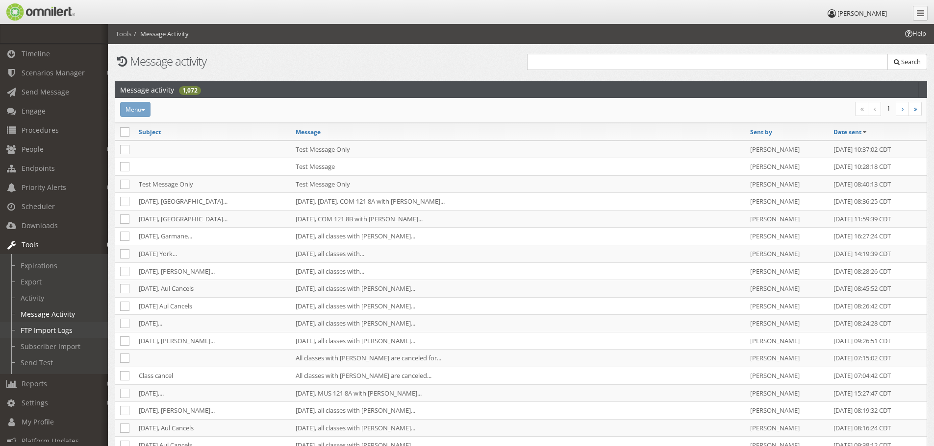
click at [55, 332] on link "FTP Import Logs" at bounding box center [58, 330] width 117 height 16
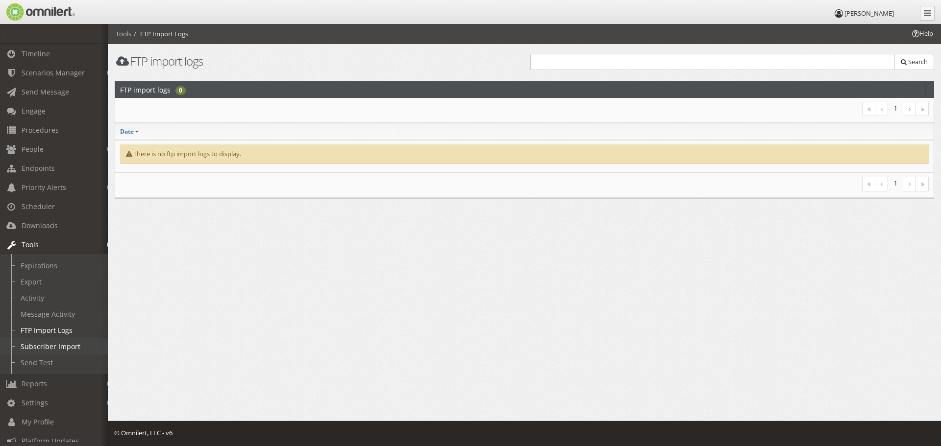
click at [53, 341] on link "Subscriber Import" at bounding box center [58, 347] width 117 height 16
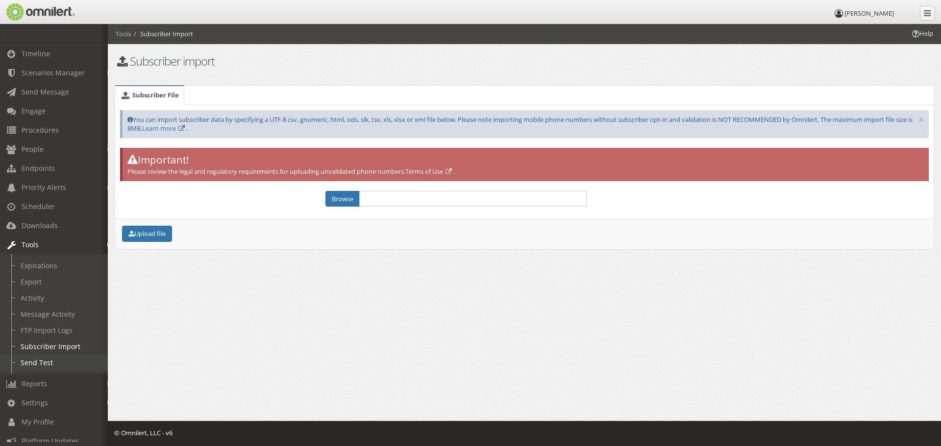
click at [50, 357] on link "Send Test" at bounding box center [58, 363] width 117 height 16
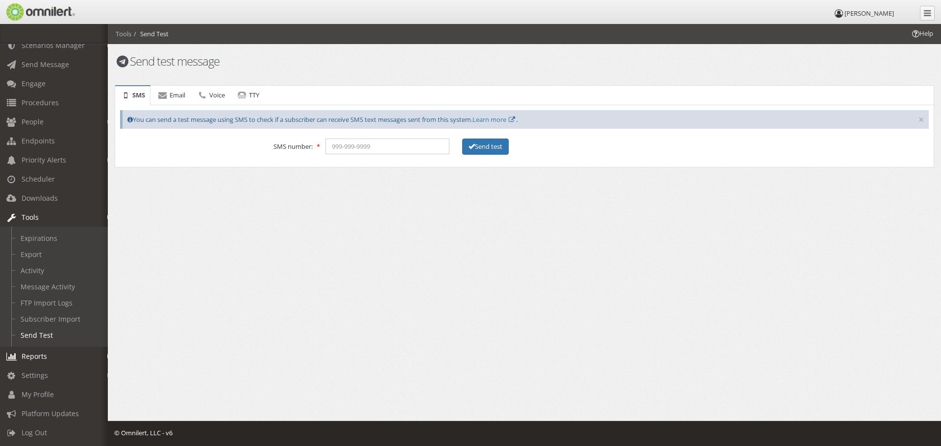
scroll to position [35, 0]
click at [45, 352] on span "Reports" at bounding box center [34, 356] width 25 height 9
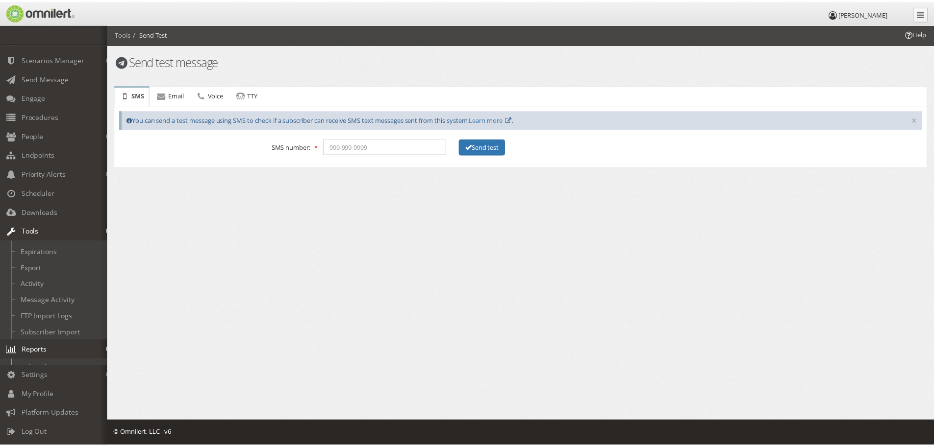
scroll to position [0, 0]
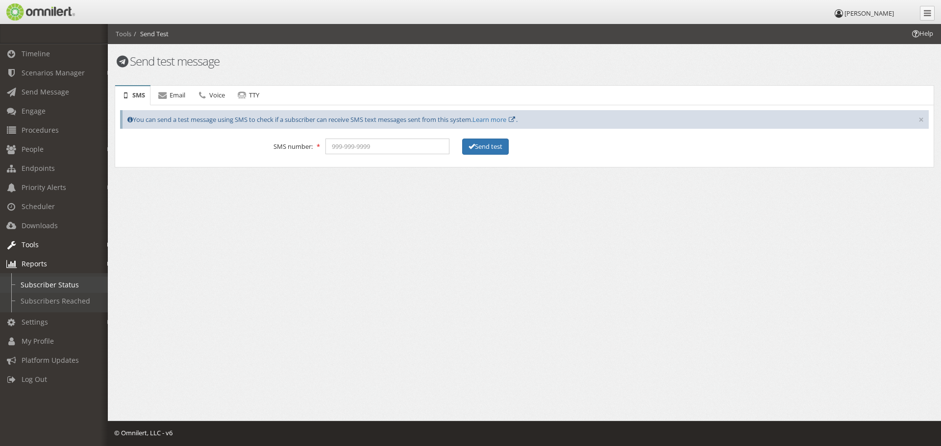
click at [54, 279] on link "Subscriber Status" at bounding box center [58, 285] width 117 height 16
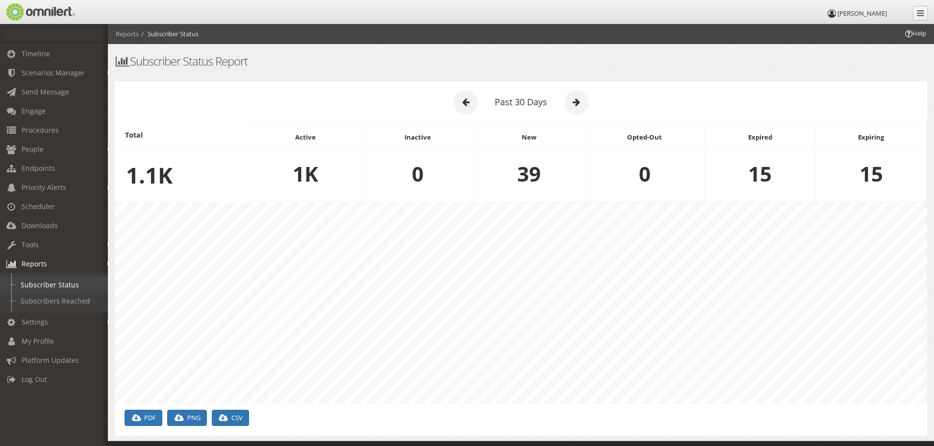
scroll to position [202, 812]
click at [65, 303] on link "Subscribers Reached" at bounding box center [58, 301] width 117 height 16
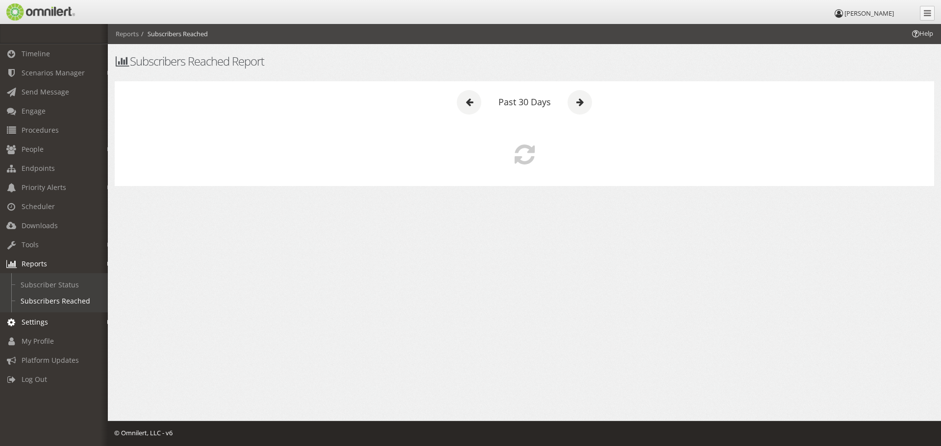
click at [33, 324] on span "Settings" at bounding box center [35, 322] width 26 height 9
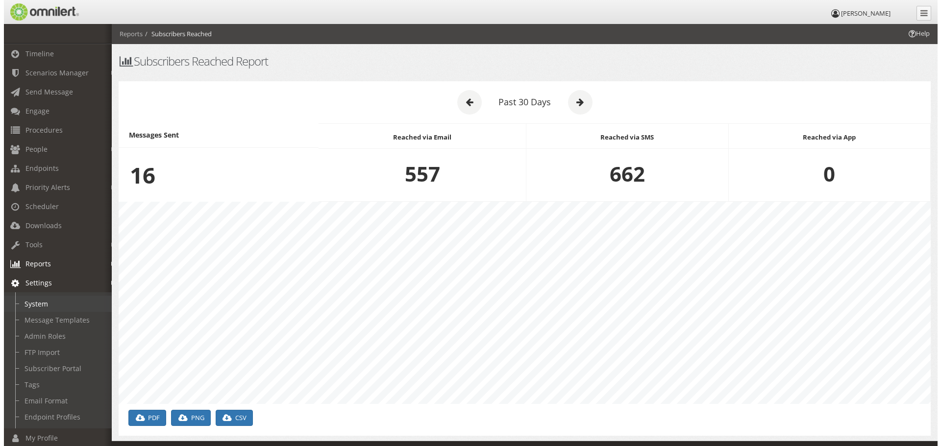
scroll to position [202, 812]
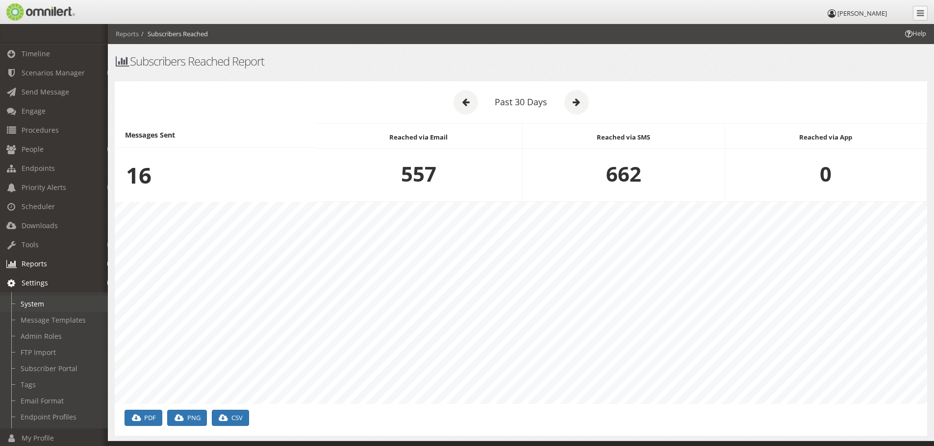
click at [38, 305] on link "System" at bounding box center [58, 304] width 117 height 16
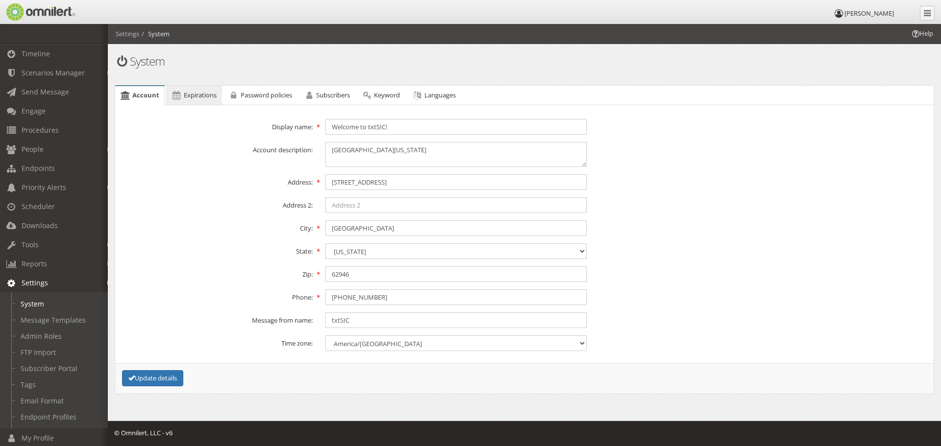
click at [196, 95] on span "Expirations" at bounding box center [200, 95] width 33 height 9
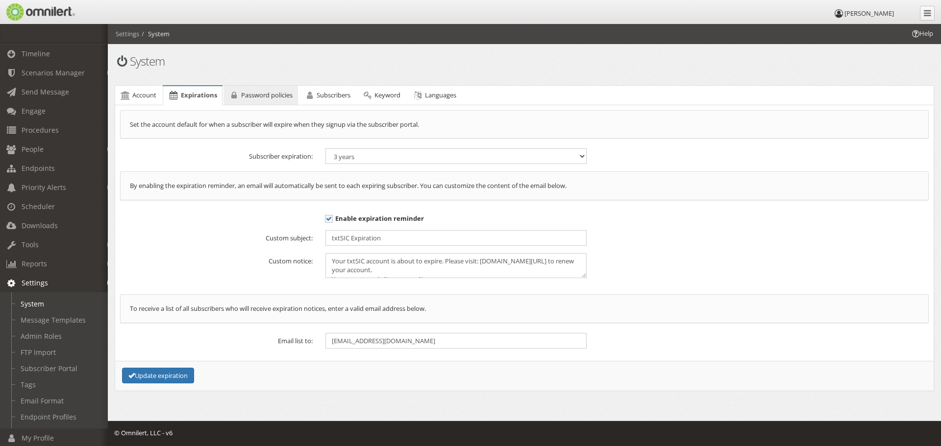
drag, startPoint x: 254, startPoint y: 96, endPoint x: 287, endPoint y: 92, distance: 33.1
click at [254, 96] on span "Password policies" at bounding box center [266, 95] width 51 height 9
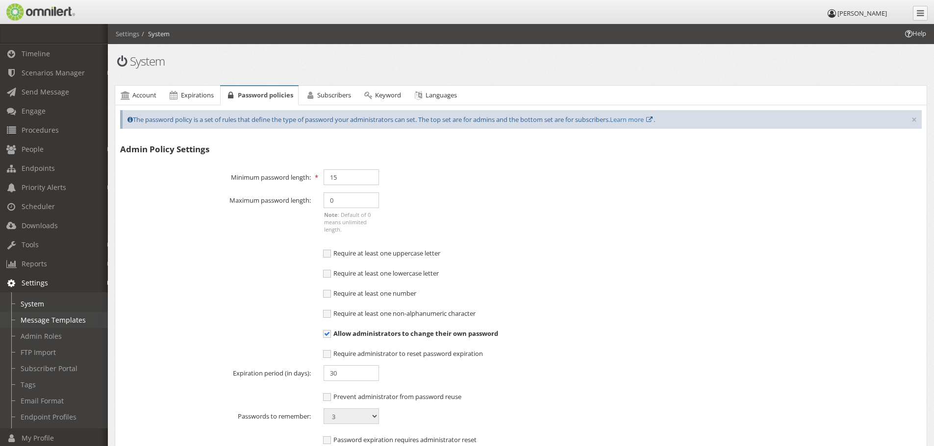
click at [69, 318] on link "Message Templates" at bounding box center [58, 320] width 117 height 16
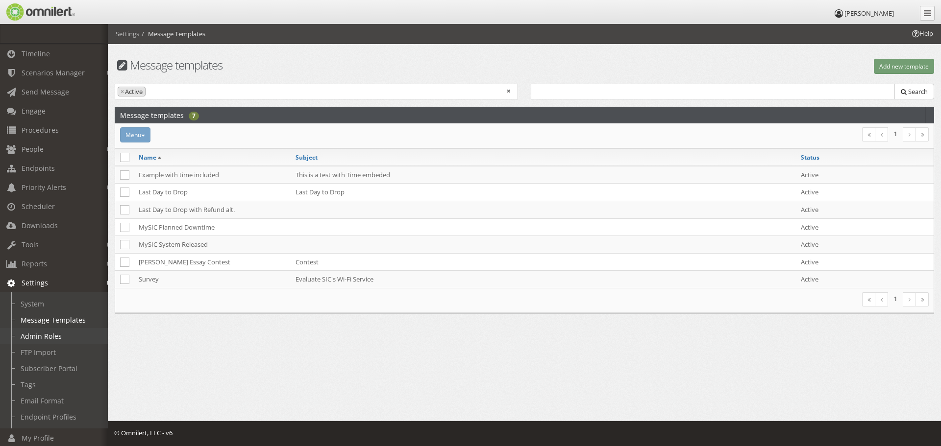
click at [42, 334] on link "Admin Roles" at bounding box center [58, 336] width 117 height 16
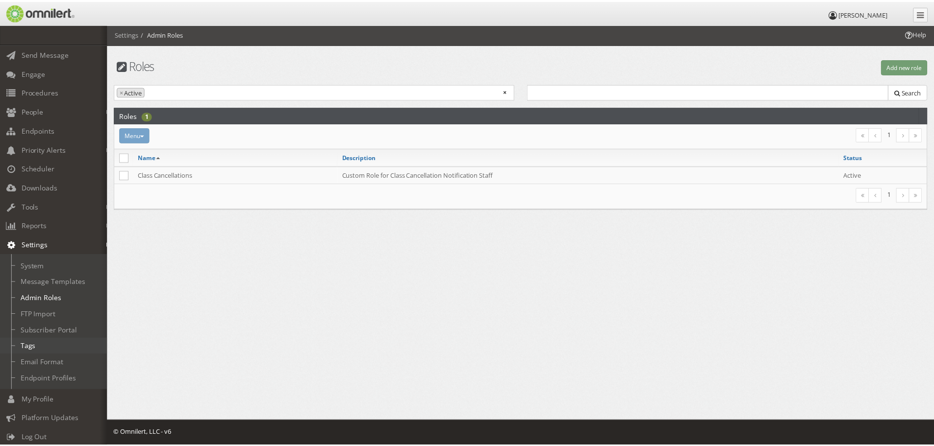
scroll to position [51, 0]
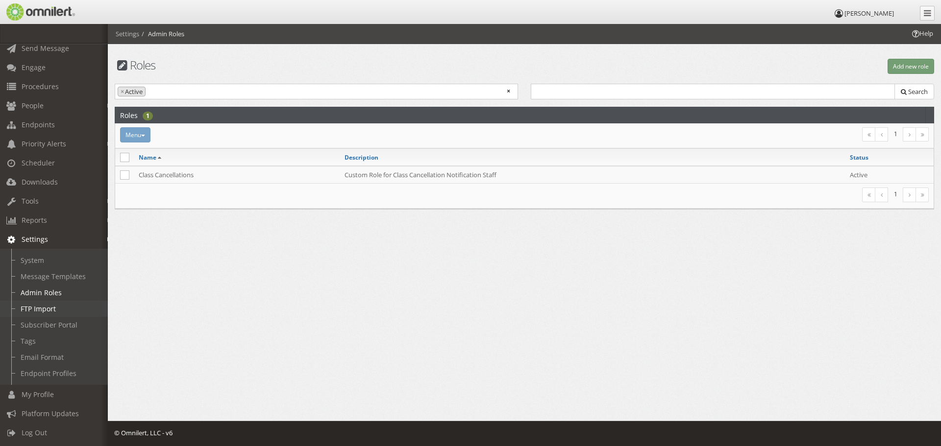
click at [51, 305] on link "FTP Import" at bounding box center [58, 309] width 117 height 16
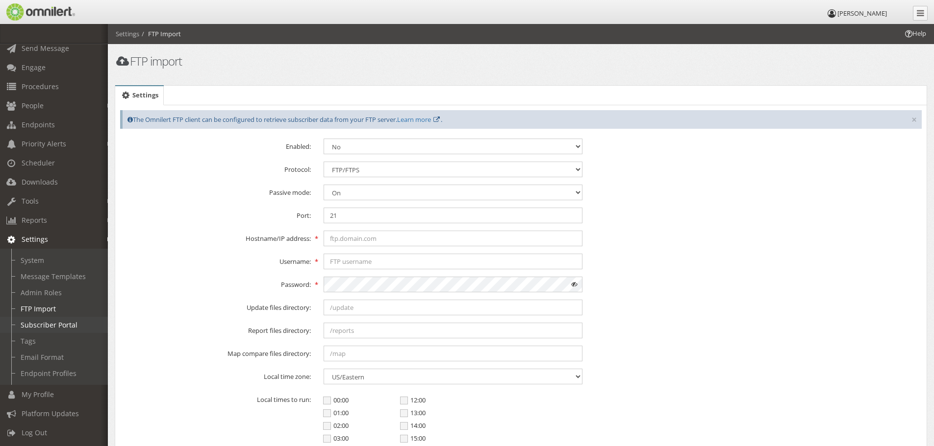
click at [52, 317] on link "Subscriber Portal" at bounding box center [58, 325] width 117 height 16
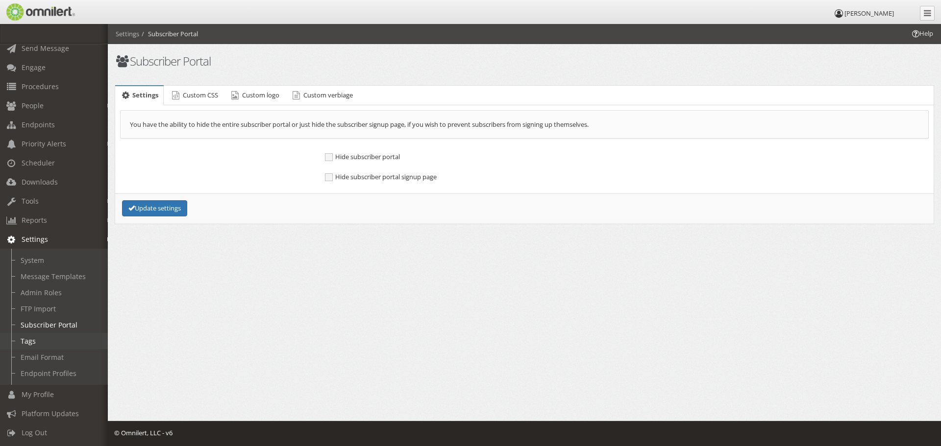
click at [33, 333] on link "Tags" at bounding box center [58, 341] width 117 height 16
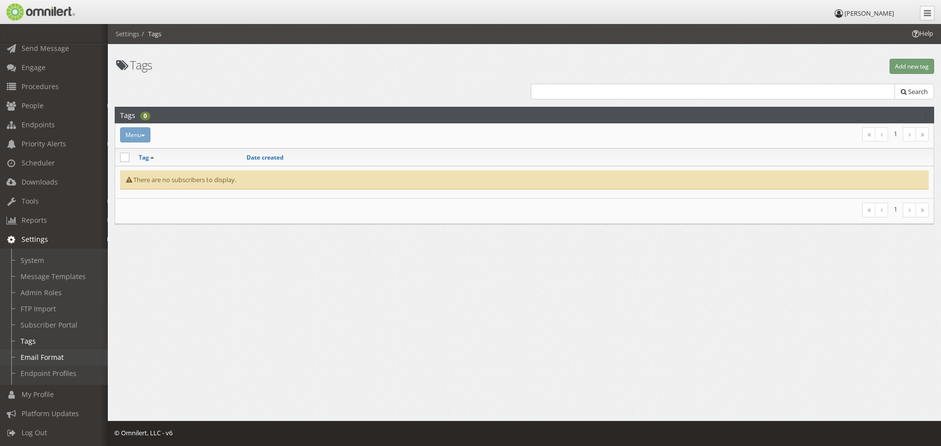
click at [39, 349] on link "Email Format" at bounding box center [58, 357] width 117 height 16
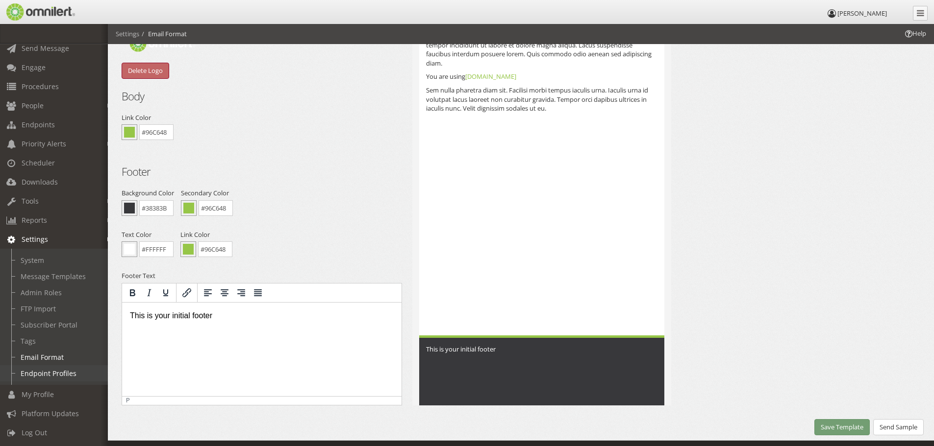
scroll to position [146, 0]
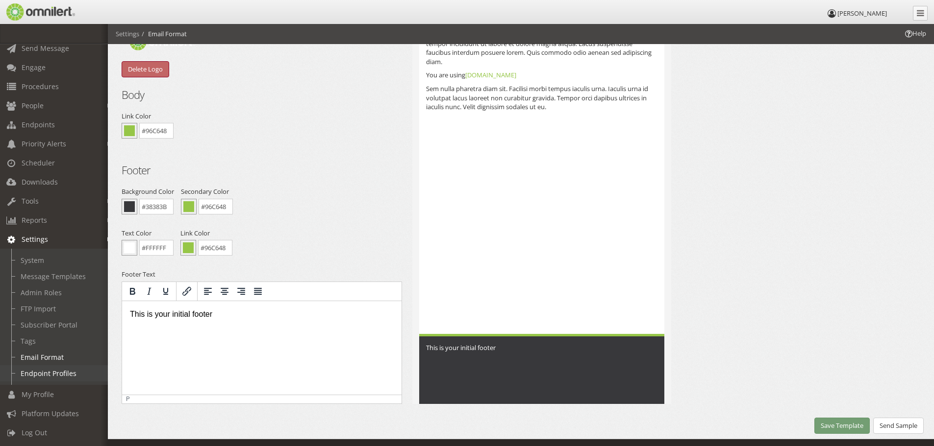
click at [41, 368] on link "Endpoint Profiles" at bounding box center [58, 374] width 117 height 16
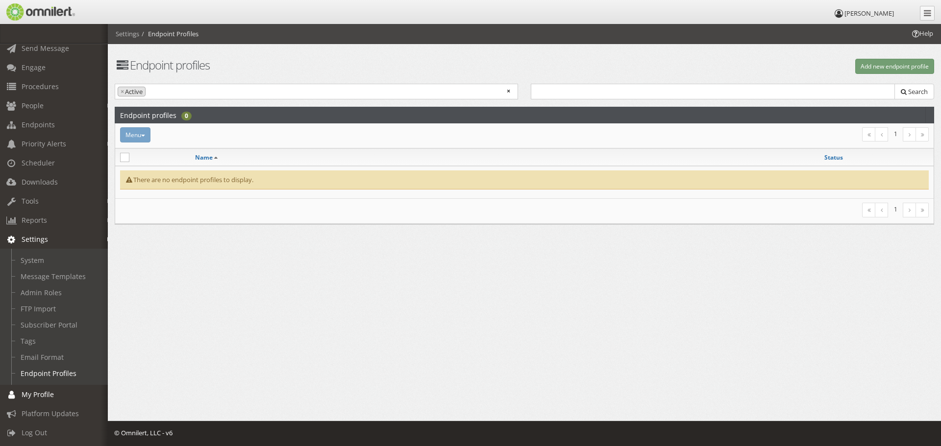
click at [39, 385] on link "My Profile" at bounding box center [58, 394] width 117 height 19
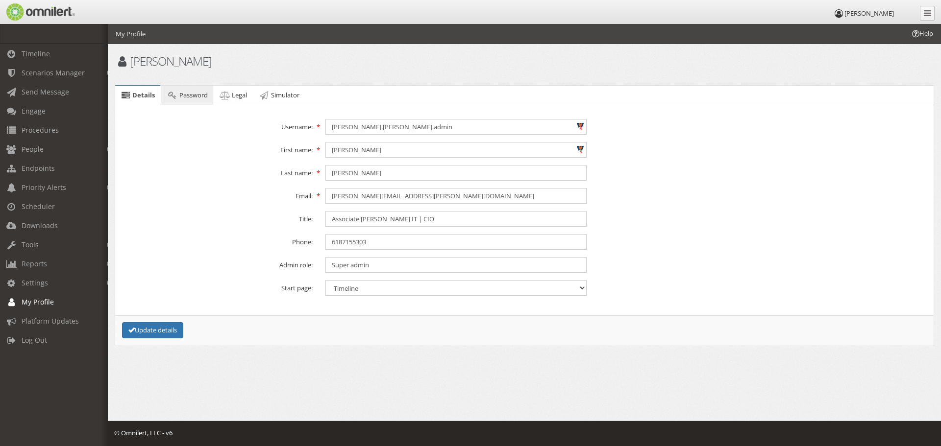
click at [186, 91] on span "Password" at bounding box center [193, 95] width 28 height 9
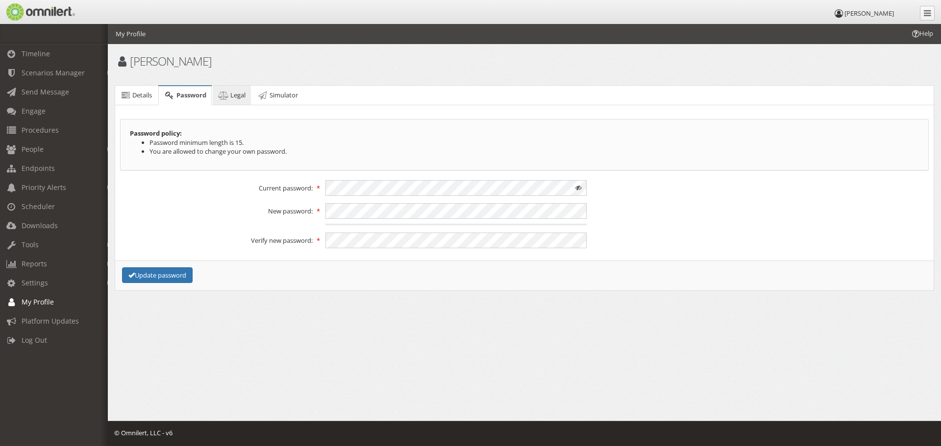
click at [229, 93] on icon at bounding box center [223, 95] width 11 height 6
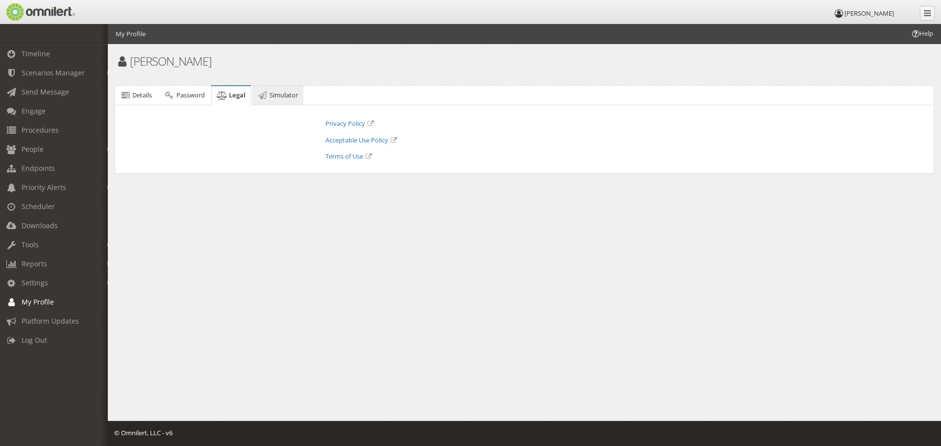
click at [278, 95] on span "Simulator" at bounding box center [284, 95] width 28 height 9
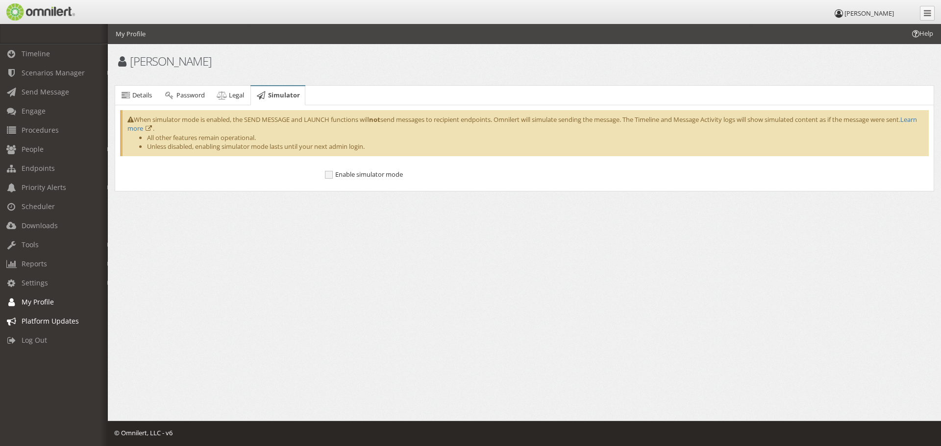
click at [54, 317] on span "Platform Updates" at bounding box center [50, 321] width 57 height 9
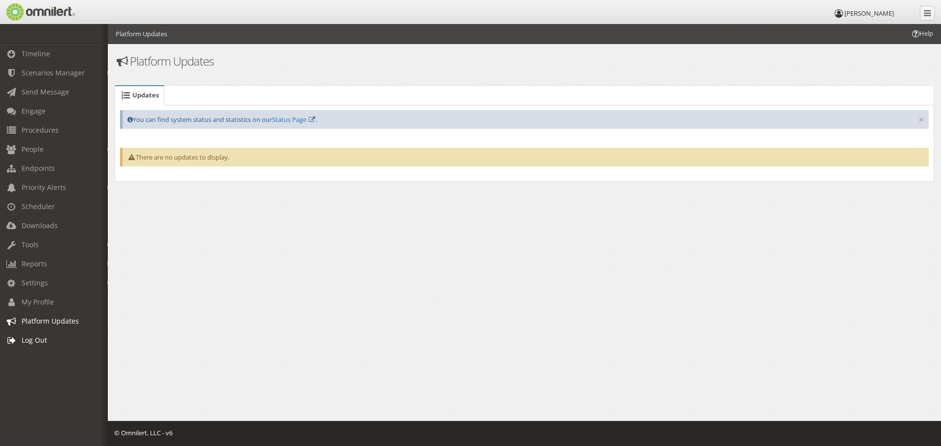
click at [42, 339] on span "Log Out" at bounding box center [34, 340] width 25 height 9
